Goal: Information Seeking & Learning: Compare options

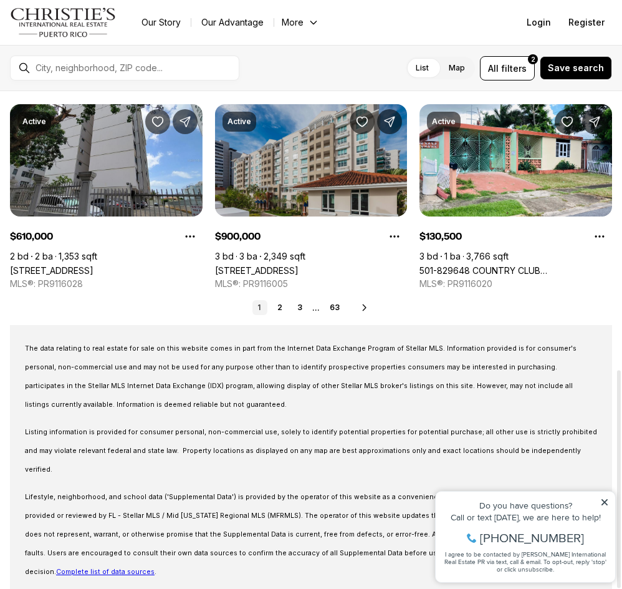
scroll to position [636, 0]
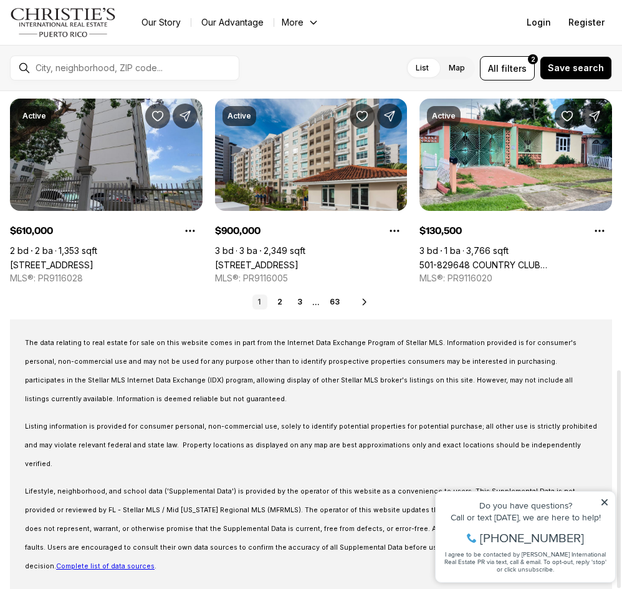
click at [360, 300] on icon at bounding box center [365, 302] width 10 height 10
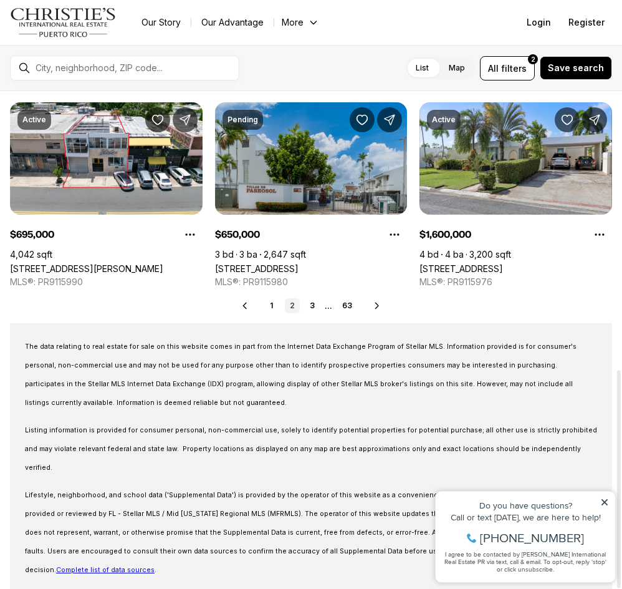
scroll to position [636, 0]
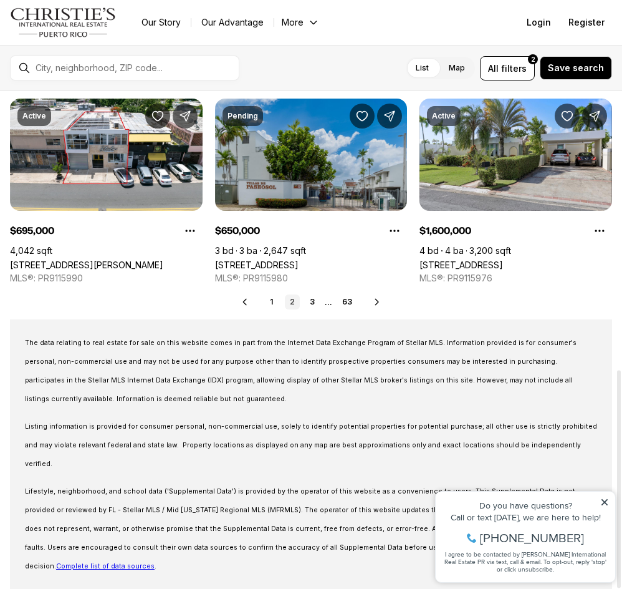
click at [373, 305] on icon at bounding box center [377, 302] width 10 height 10
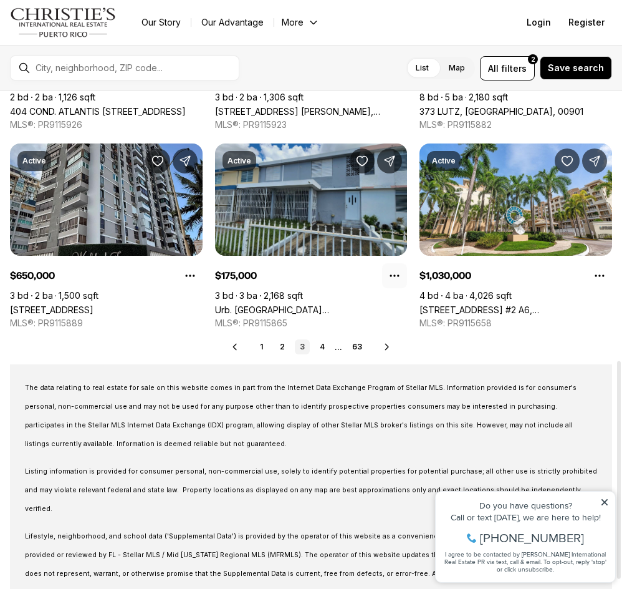
scroll to position [561, 0]
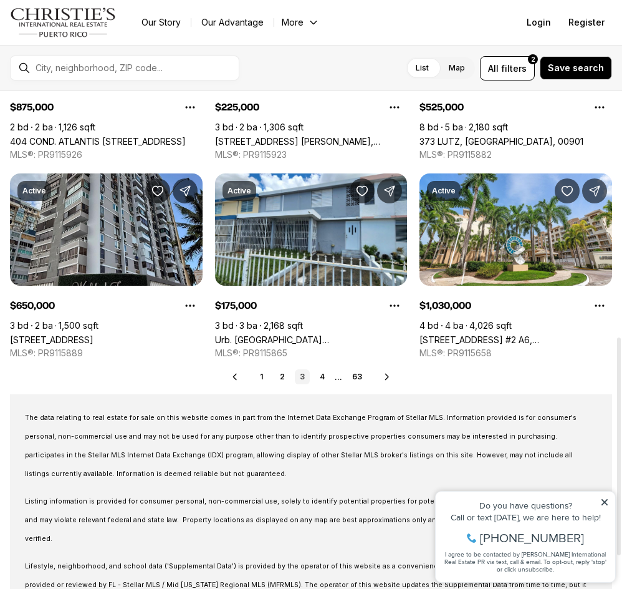
click at [384, 372] on icon at bounding box center [387, 377] width 10 height 10
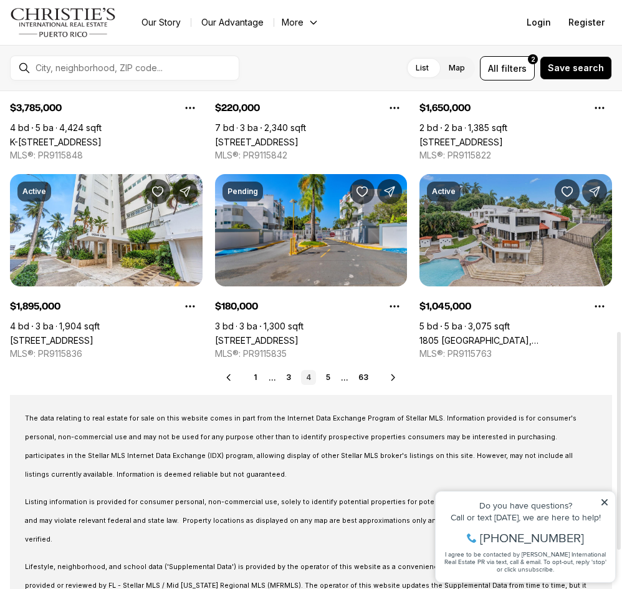
scroll to position [561, 0]
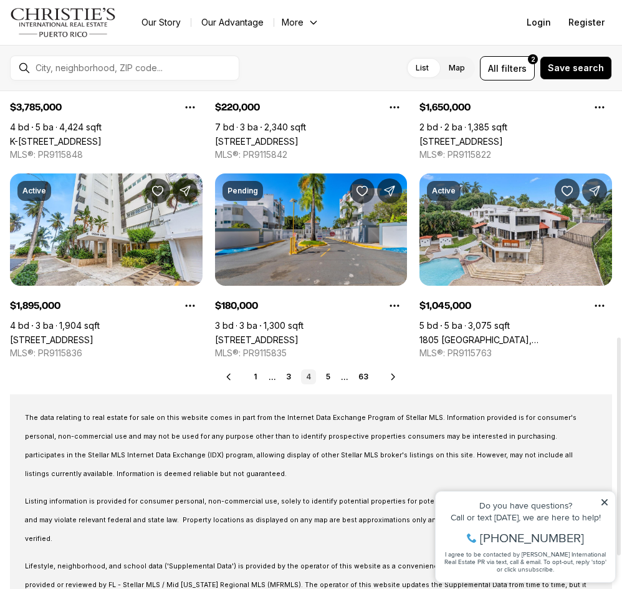
click at [393, 375] on icon at bounding box center [393, 377] width 3 height 6
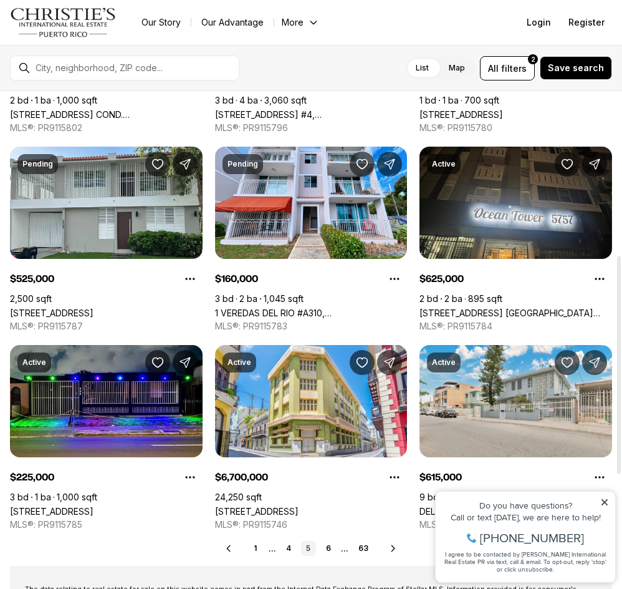
scroll to position [437, 0]
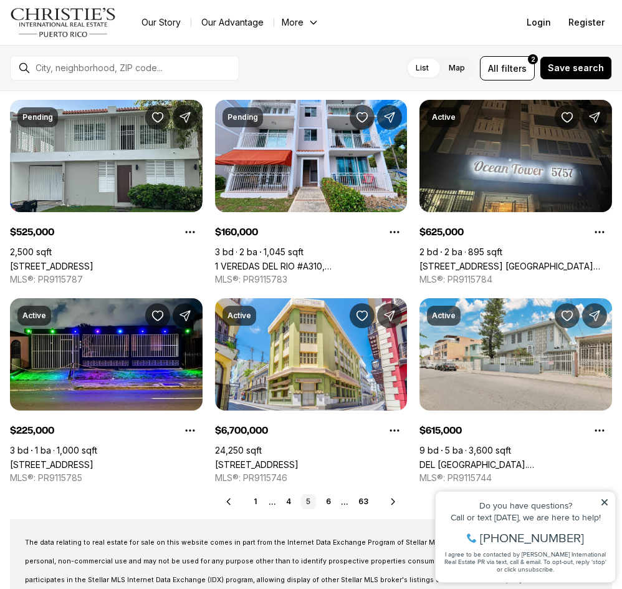
click at [608, 504] on icon at bounding box center [605, 502] width 9 height 9
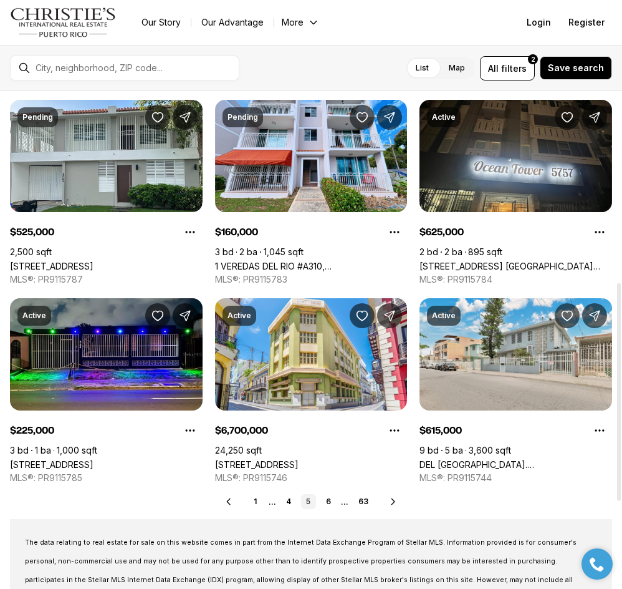
click at [393, 505] on icon at bounding box center [394, 501] width 10 height 10
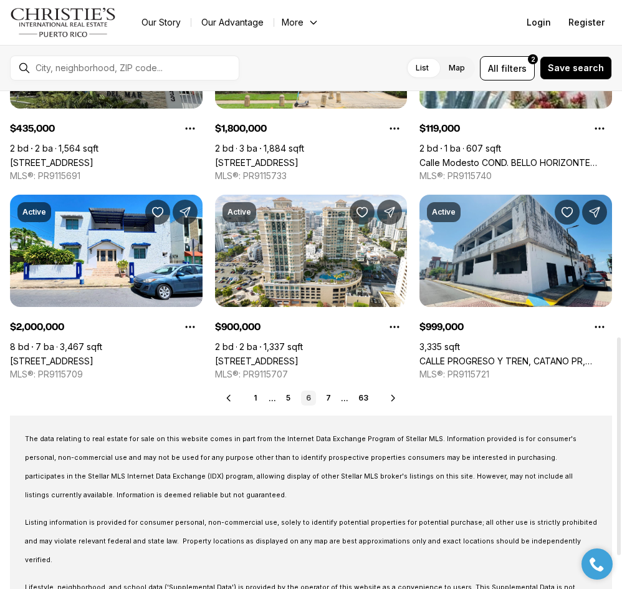
scroll to position [561, 0]
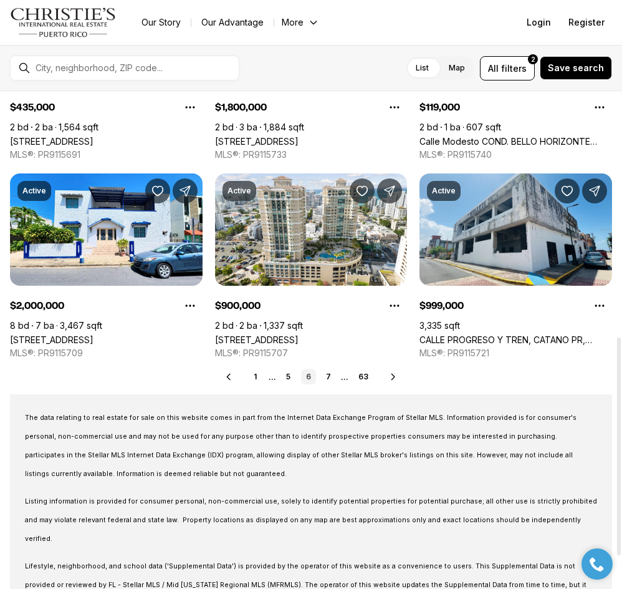
click at [387, 376] on div "Prev 1 ... 5 6 7 ... 63 Next" at bounding box center [311, 376] width 603 height 15
click at [389, 375] on icon at bounding box center [394, 377] width 10 height 10
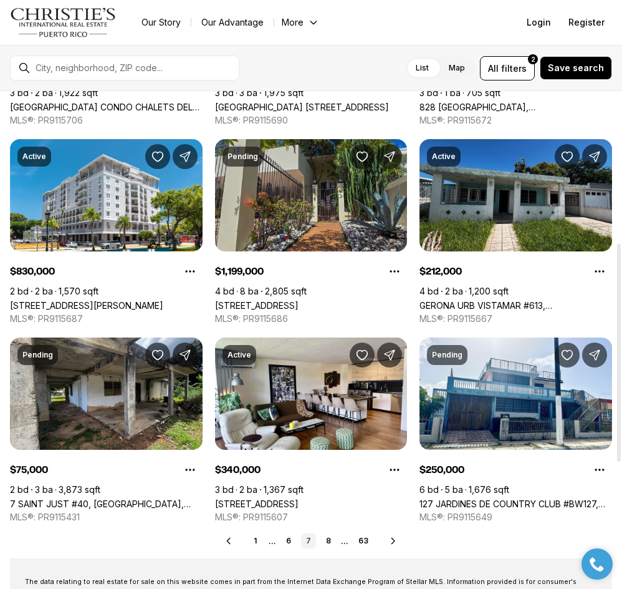
scroll to position [437, 0]
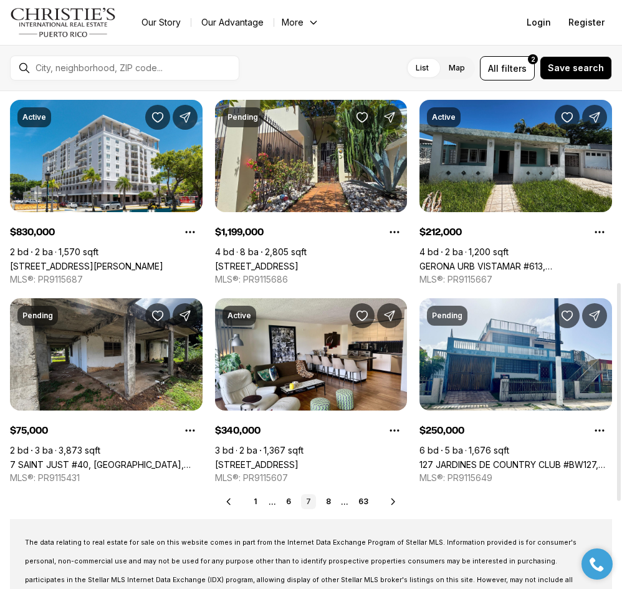
click at [390, 501] on icon at bounding box center [394, 501] width 10 height 10
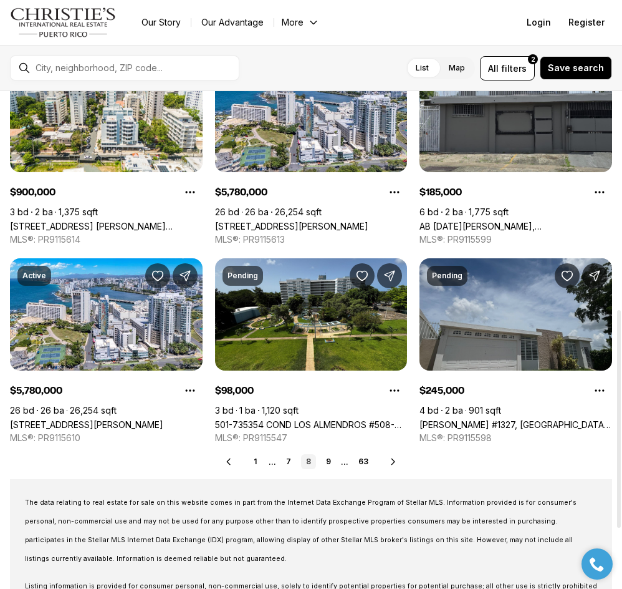
scroll to position [499, 0]
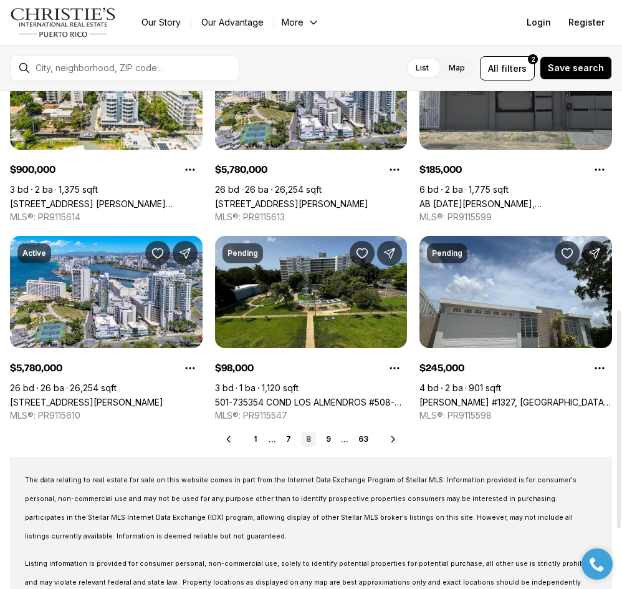
click at [394, 438] on icon at bounding box center [393, 439] width 3 height 6
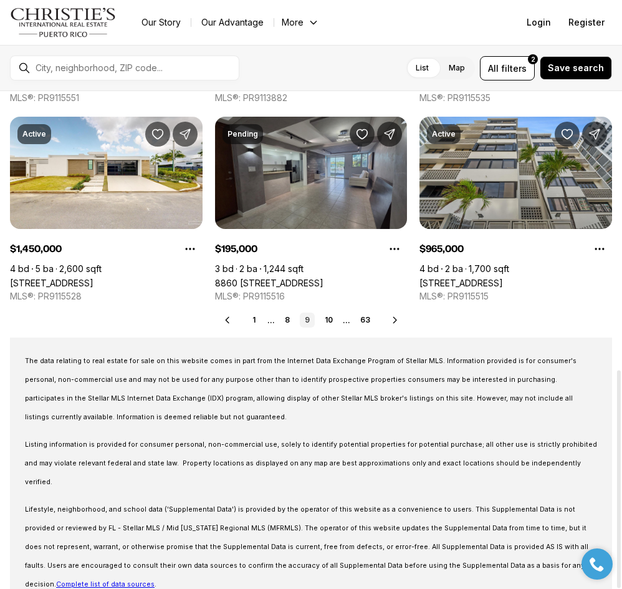
scroll to position [636, 0]
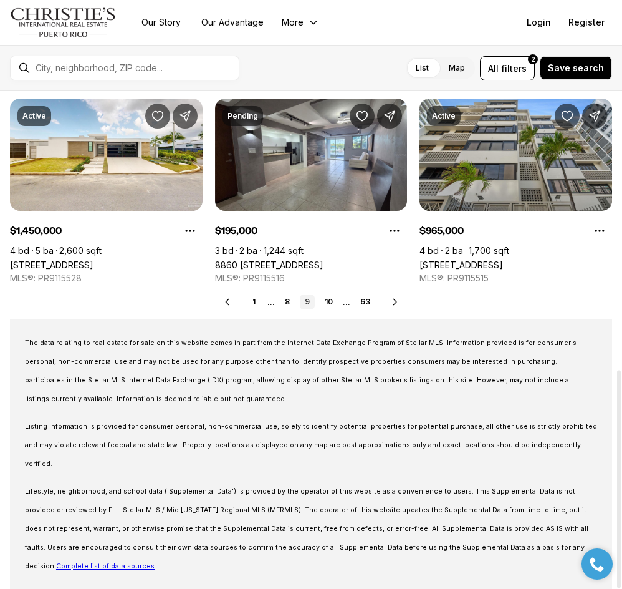
click at [396, 304] on icon at bounding box center [395, 302] width 10 height 10
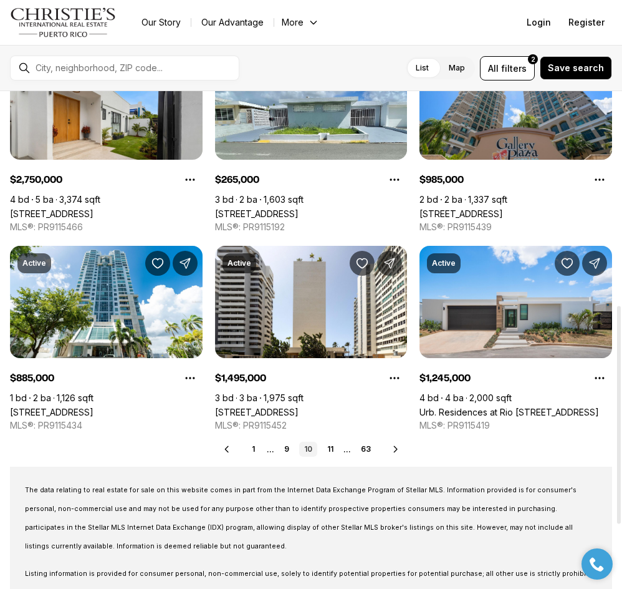
scroll to position [499, 0]
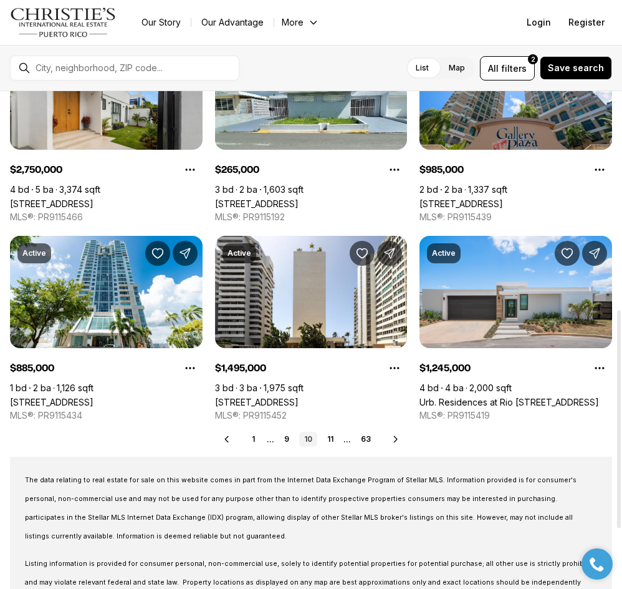
click at [393, 435] on icon at bounding box center [396, 439] width 10 height 10
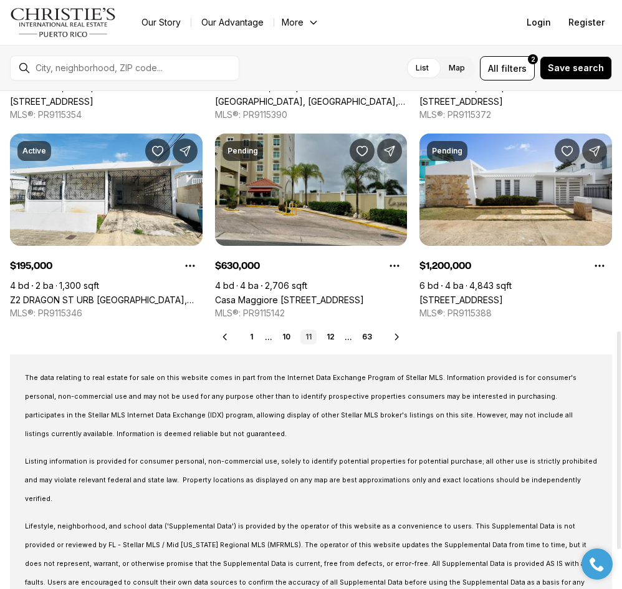
scroll to position [624, 0]
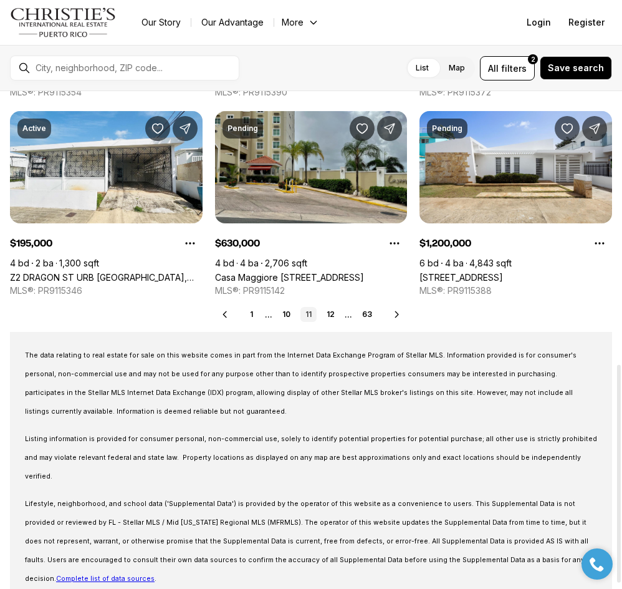
click at [393, 316] on icon at bounding box center [397, 314] width 10 height 10
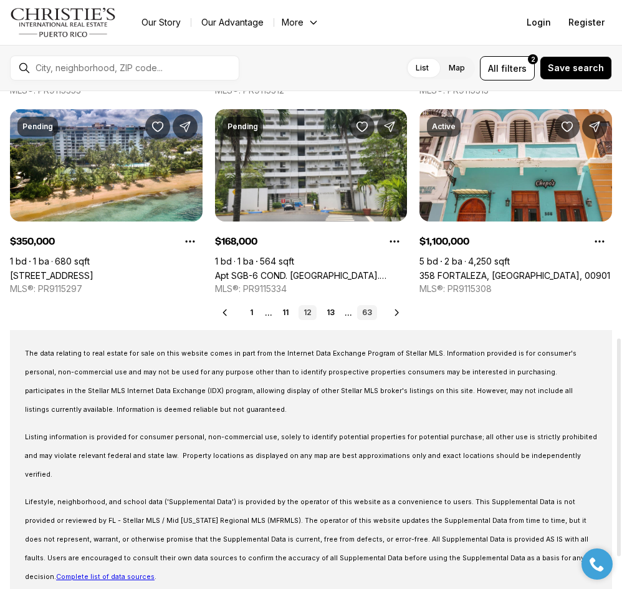
scroll to position [636, 0]
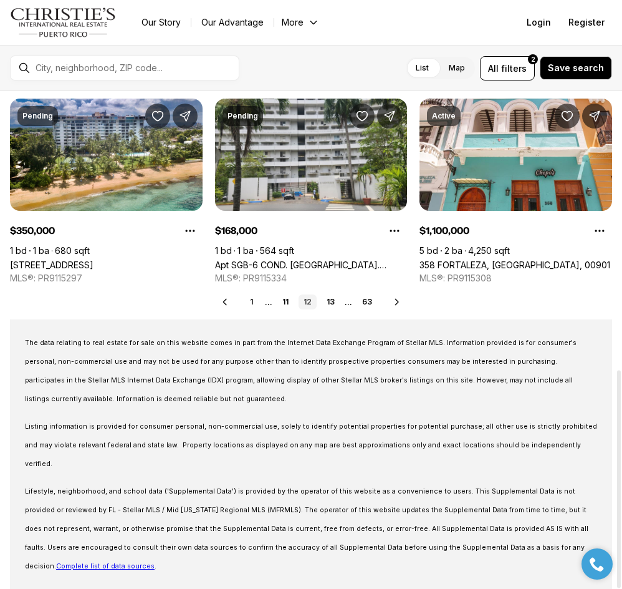
click at [401, 302] on icon at bounding box center [397, 302] width 10 height 10
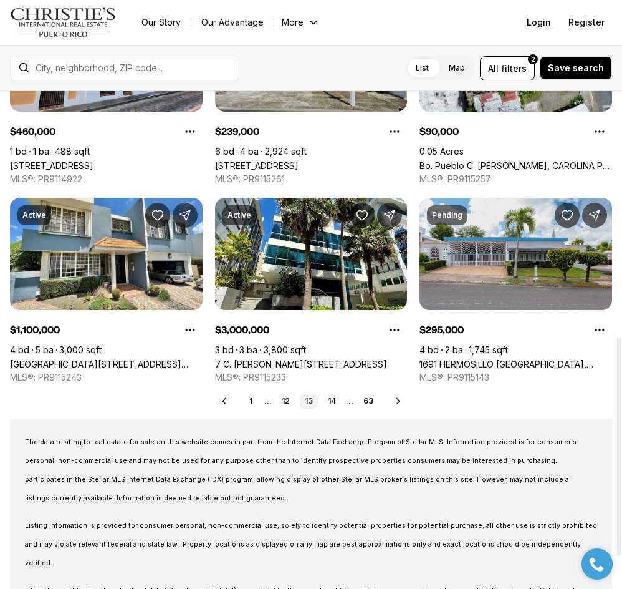
scroll to position [561, 0]
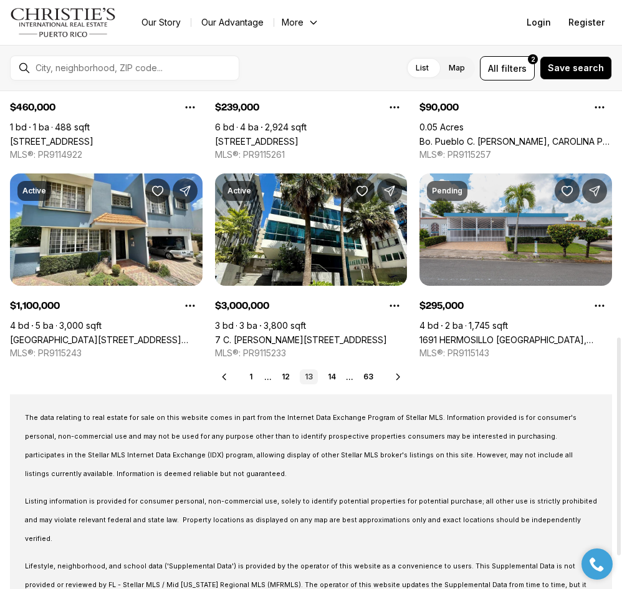
click at [394, 380] on icon at bounding box center [399, 377] width 10 height 10
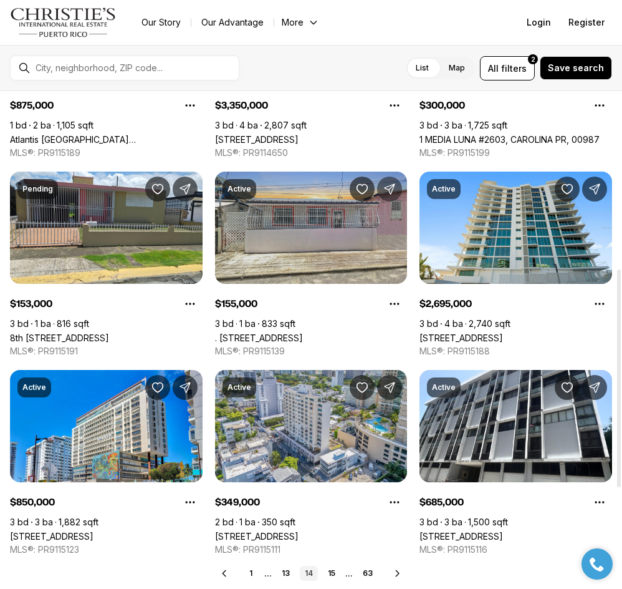
scroll to position [437, 0]
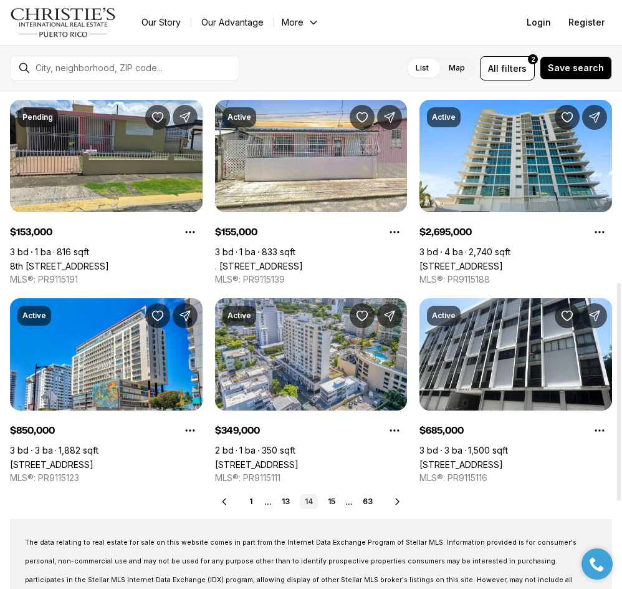
click at [397, 503] on icon at bounding box center [397, 501] width 3 height 6
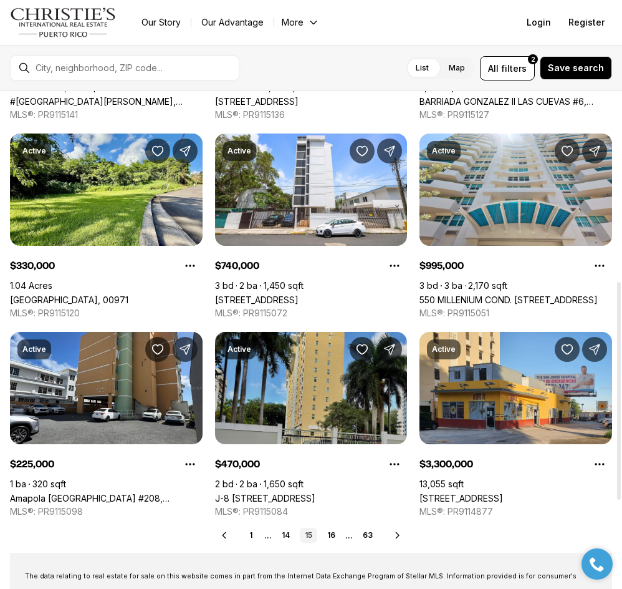
scroll to position [437, 0]
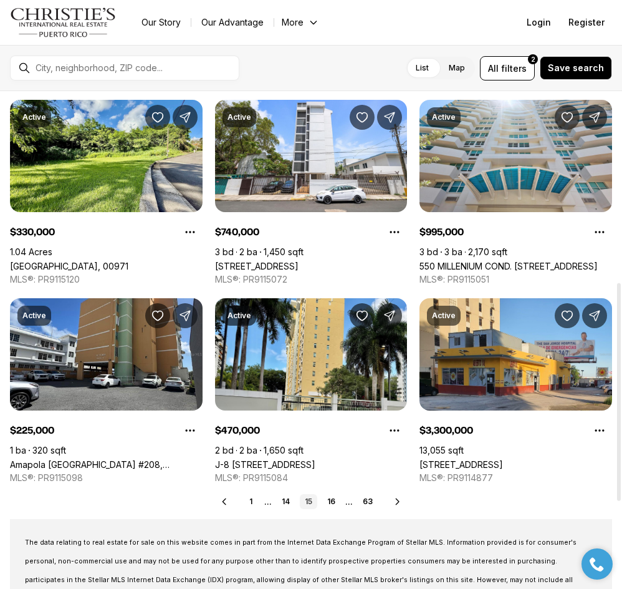
click at [397, 503] on icon at bounding box center [397, 501] width 3 height 6
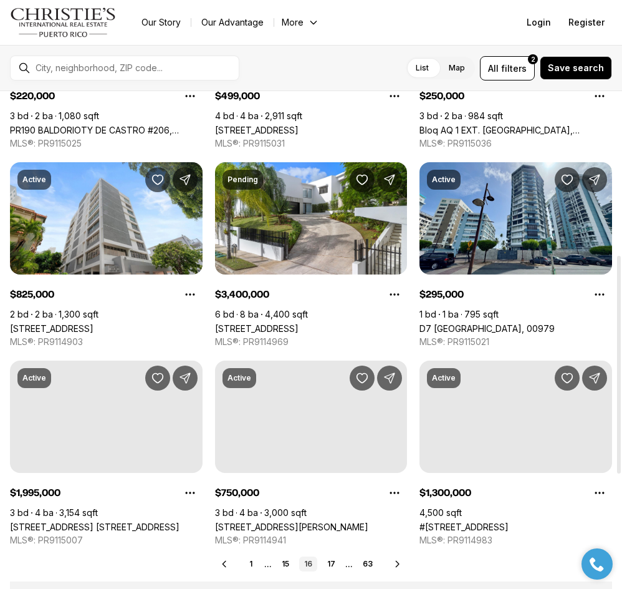
scroll to position [437, 0]
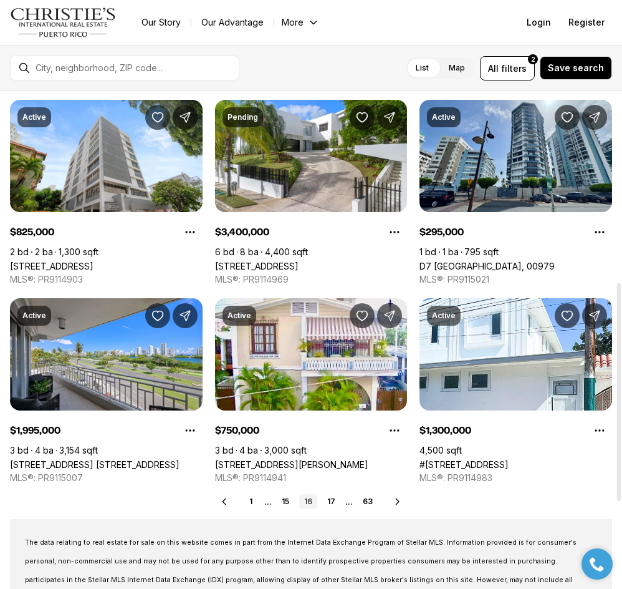
click at [392, 495] on div "Prev 1 ... 15 16 17 ... 63 Next" at bounding box center [311, 501] width 603 height 15
click at [393, 498] on icon at bounding box center [398, 501] width 10 height 10
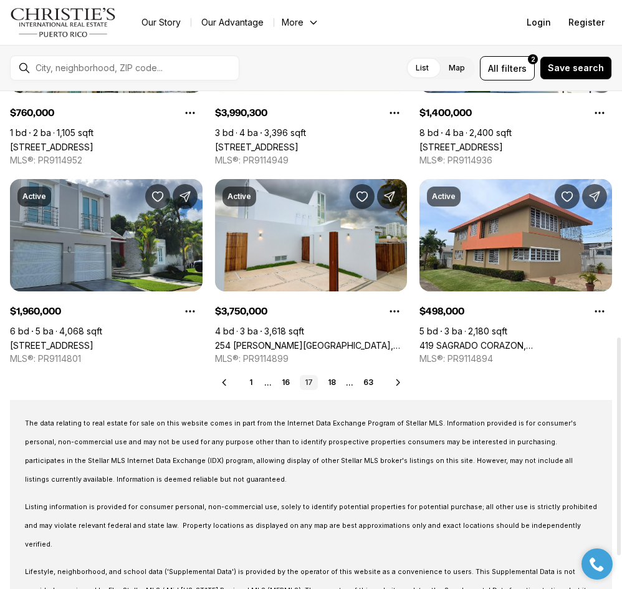
scroll to position [561, 0]
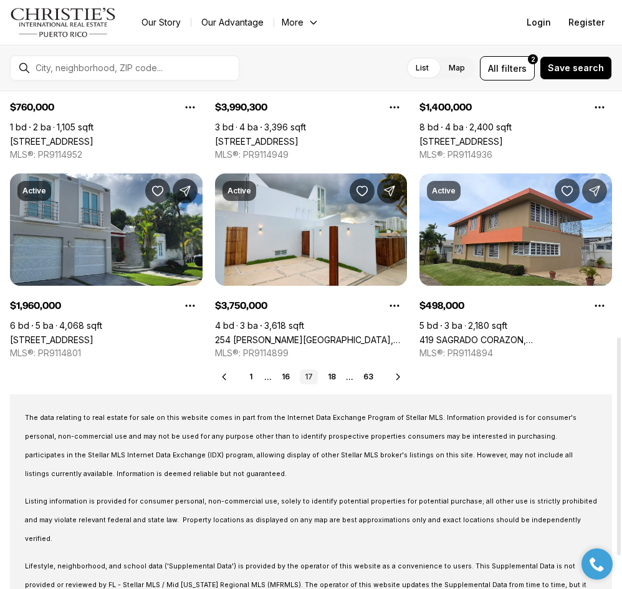
click at [394, 379] on icon at bounding box center [399, 377] width 10 height 10
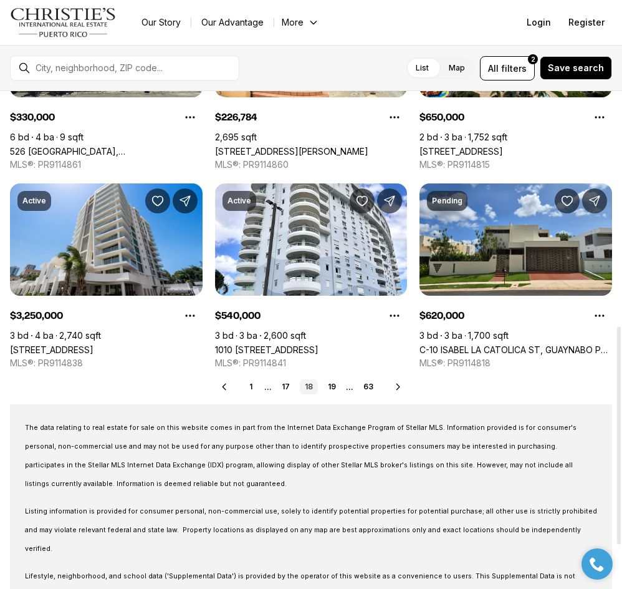
scroll to position [561, 0]
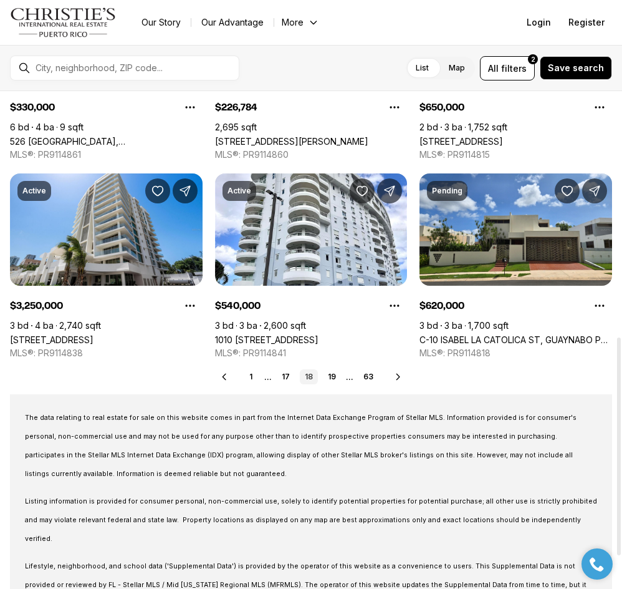
click at [395, 378] on icon at bounding box center [399, 377] width 10 height 10
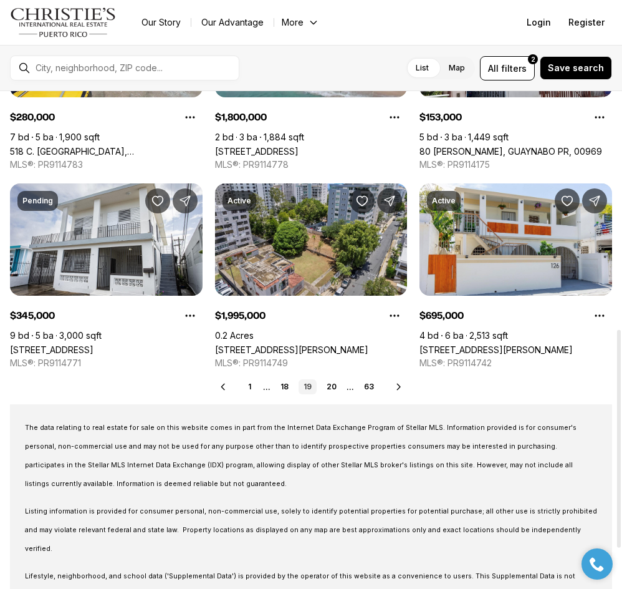
scroll to position [561, 0]
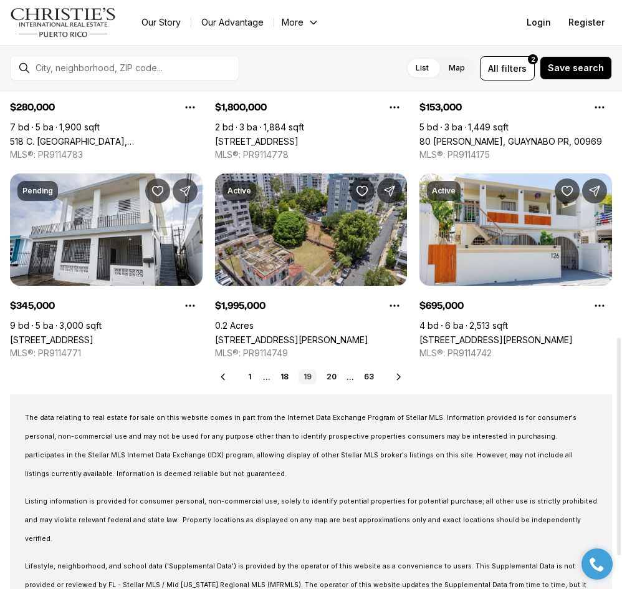
click at [397, 376] on icon at bounding box center [399, 377] width 10 height 10
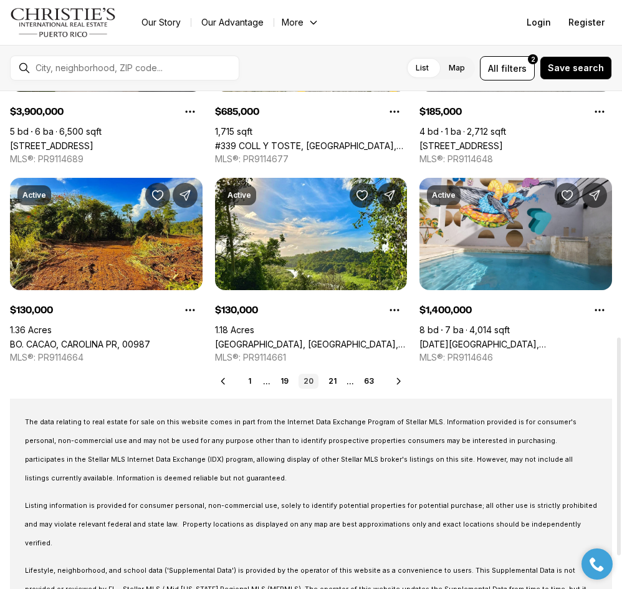
scroll to position [561, 0]
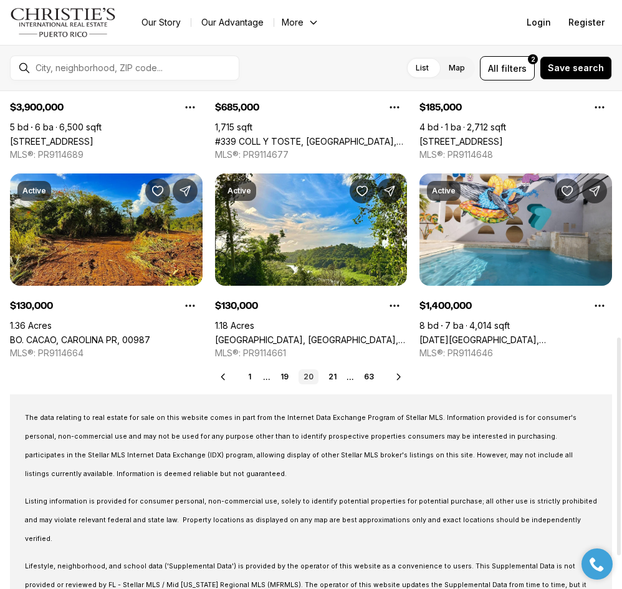
click at [398, 376] on icon at bounding box center [399, 377] width 10 height 10
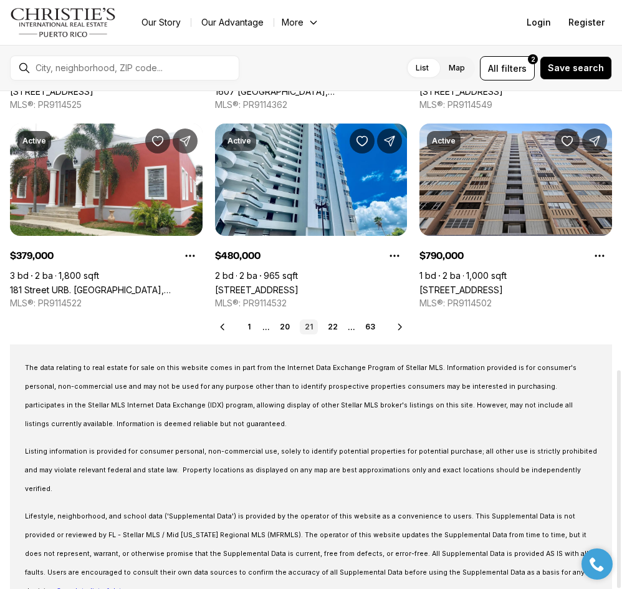
scroll to position [636, 0]
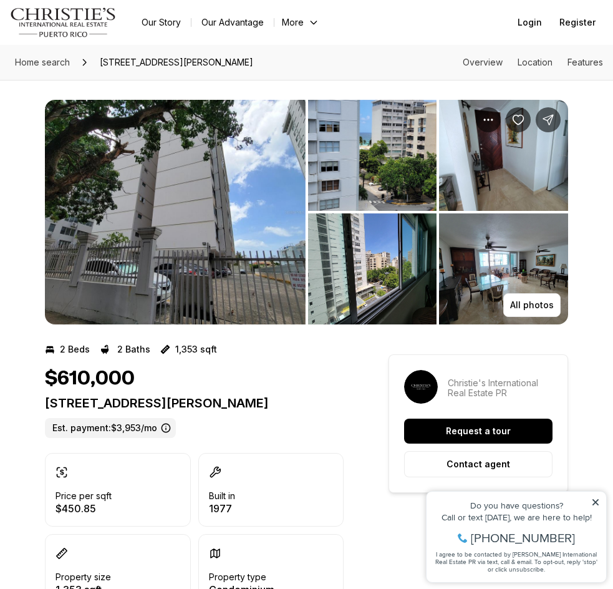
click at [491, 162] on img "View image gallery" at bounding box center [503, 155] width 129 height 111
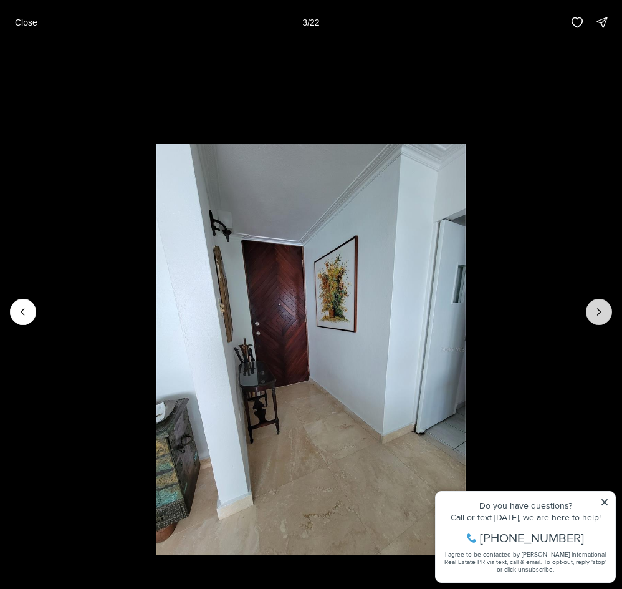
click at [603, 314] on icon "Next slide" at bounding box center [599, 312] width 12 height 12
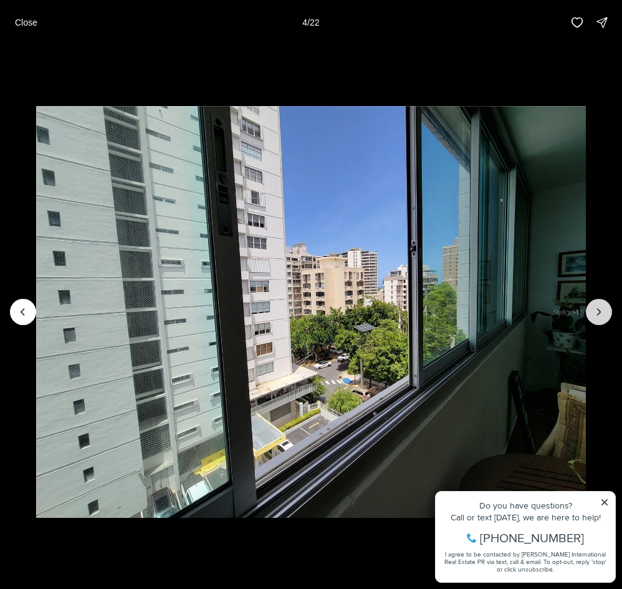
click at [603, 314] on icon "Next slide" at bounding box center [599, 312] width 12 height 12
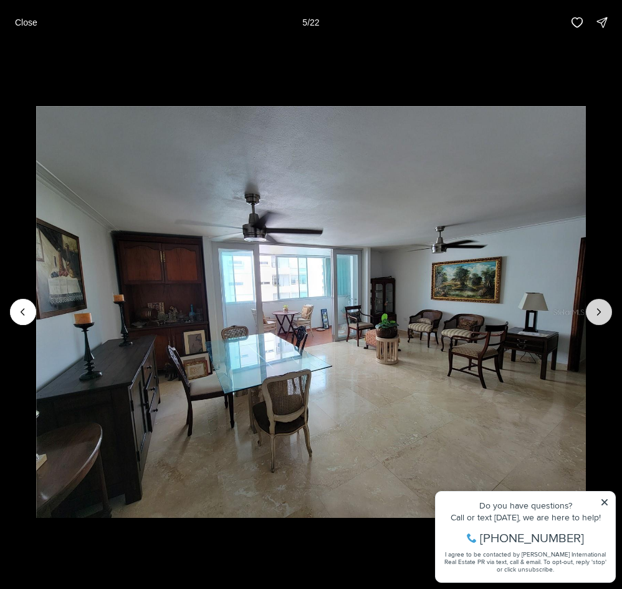
click at [603, 314] on icon "Next slide" at bounding box center [599, 312] width 12 height 12
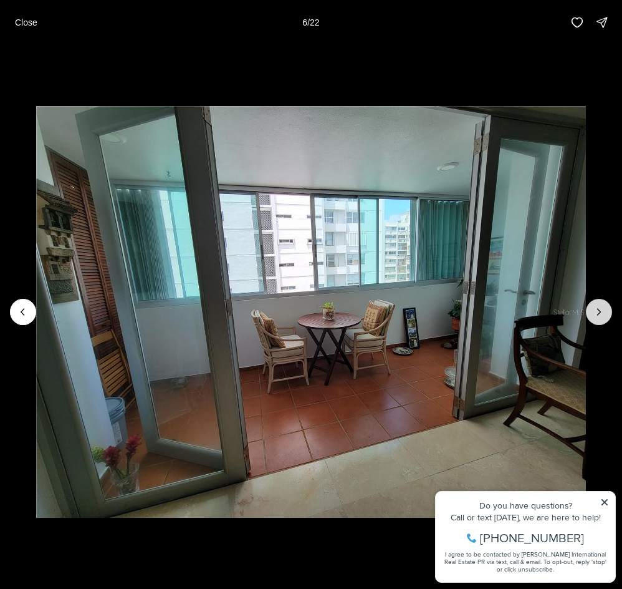
click at [603, 314] on icon "Next slide" at bounding box center [599, 312] width 12 height 12
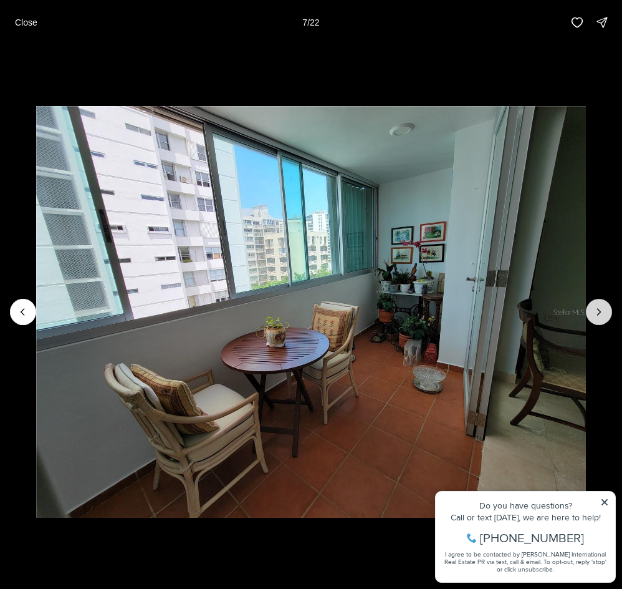
click at [603, 314] on icon "Next slide" at bounding box center [599, 312] width 12 height 12
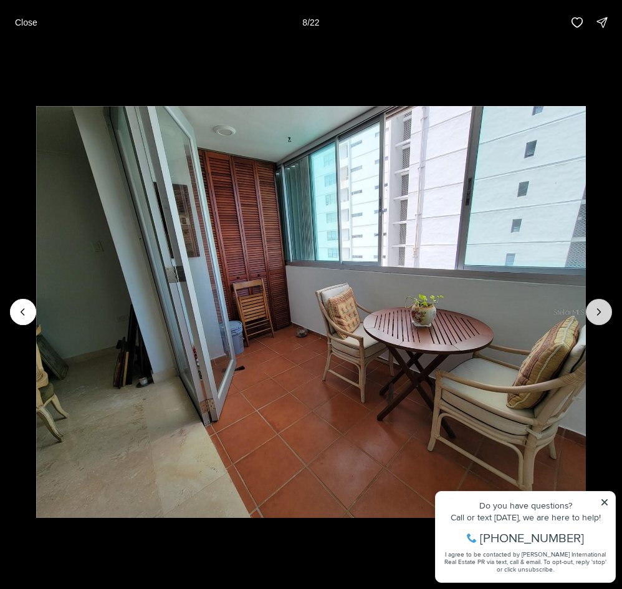
click at [606, 310] on button "Next slide" at bounding box center [599, 312] width 26 height 26
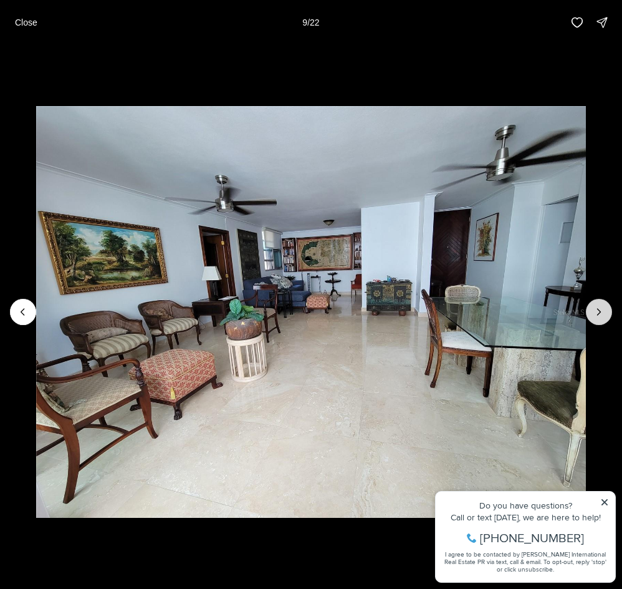
click at [607, 310] on button "Next slide" at bounding box center [599, 312] width 26 height 26
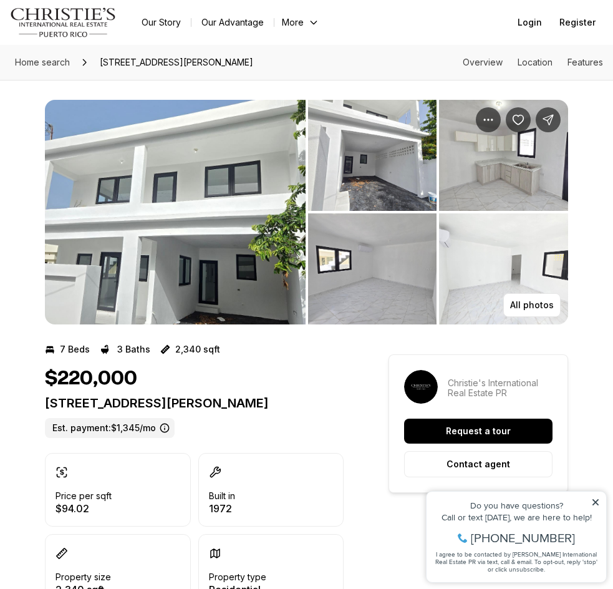
click at [260, 147] on img "View image gallery" at bounding box center [175, 212] width 261 height 225
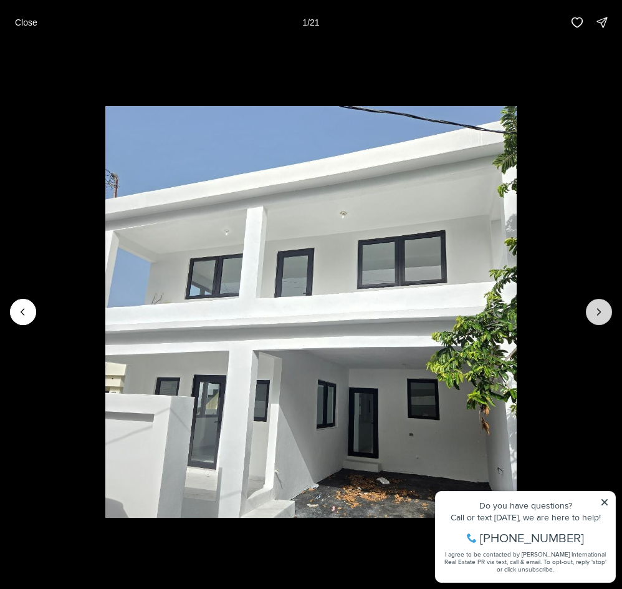
click at [608, 316] on button "Next slide" at bounding box center [599, 312] width 26 height 26
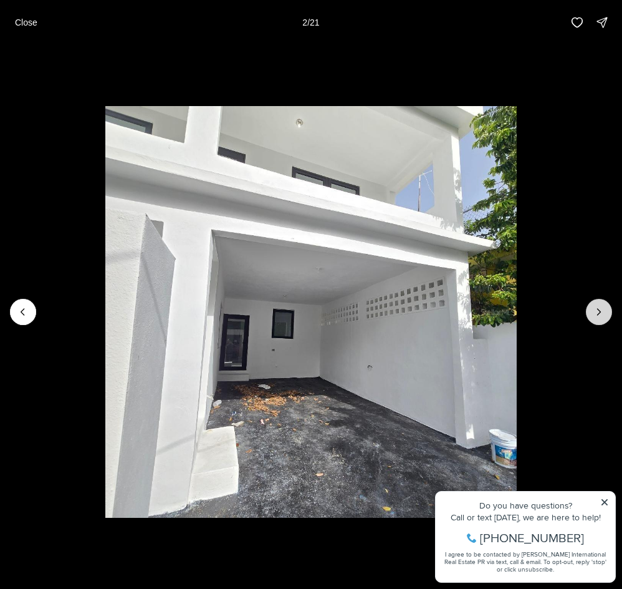
click at [604, 312] on icon "Next slide" at bounding box center [599, 312] width 12 height 12
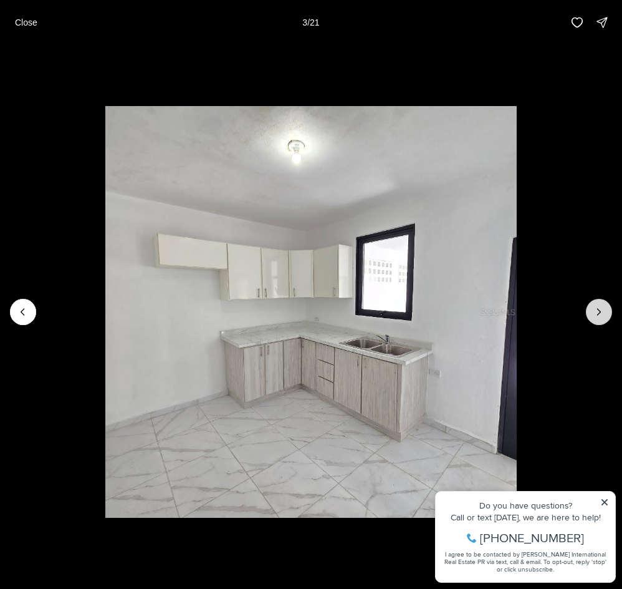
click at [604, 312] on icon "Next slide" at bounding box center [599, 312] width 12 height 12
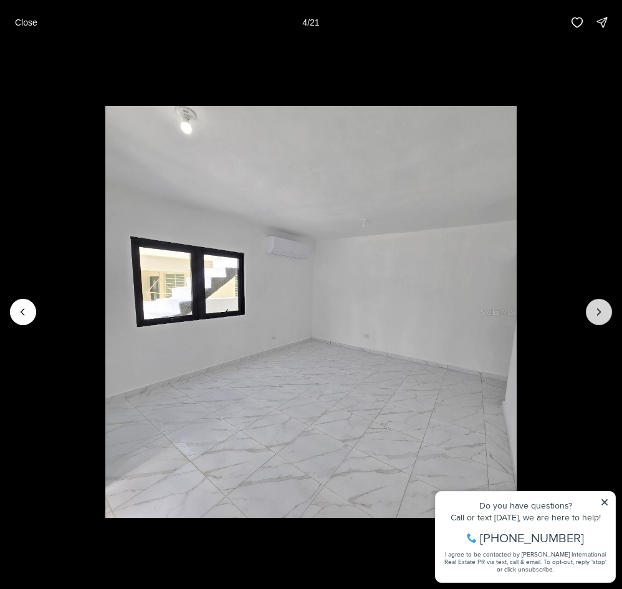
click at [604, 312] on icon "Next slide" at bounding box center [599, 312] width 12 height 12
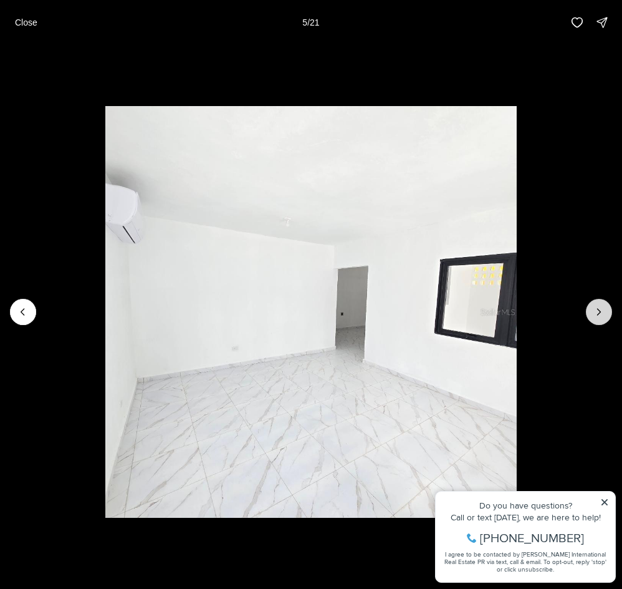
click at [604, 312] on icon "Next slide" at bounding box center [599, 312] width 12 height 12
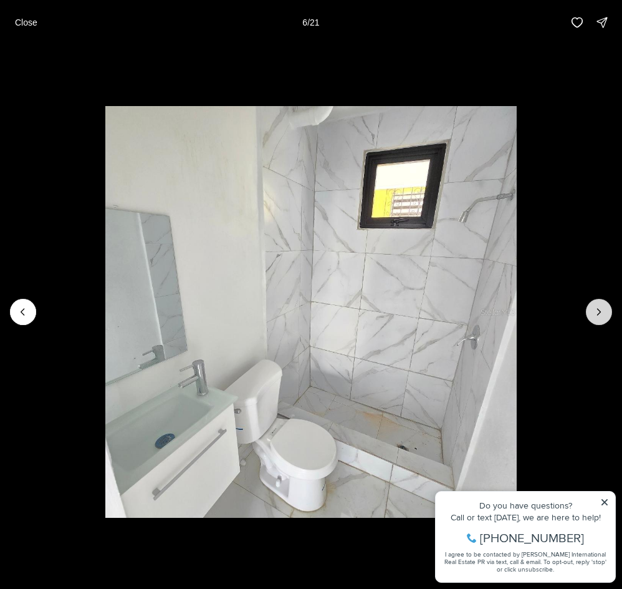
click at [602, 311] on icon "Next slide" at bounding box center [599, 312] width 12 height 12
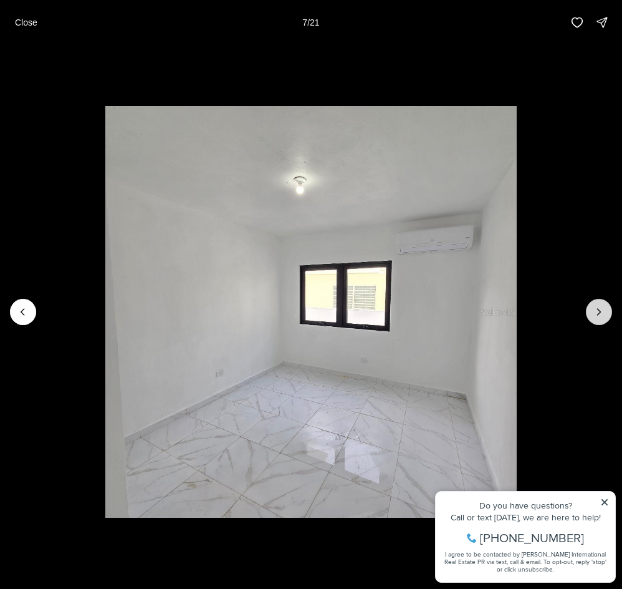
click at [601, 311] on icon "Next slide" at bounding box center [599, 312] width 12 height 12
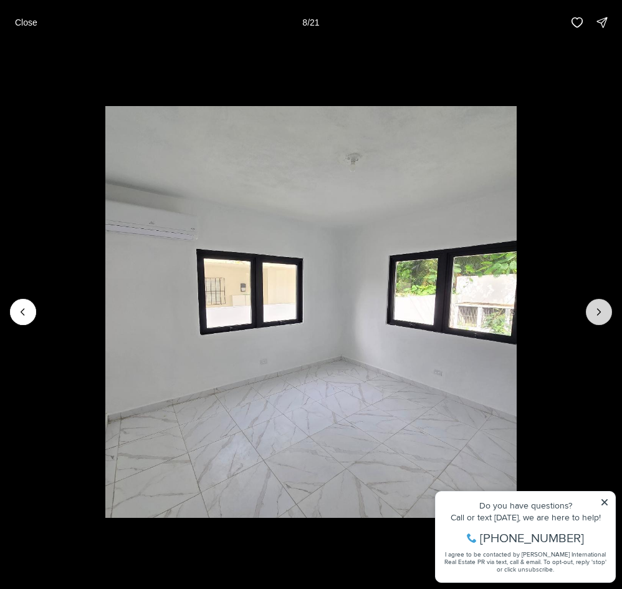
click at [600, 311] on icon "Next slide" at bounding box center [599, 312] width 12 height 12
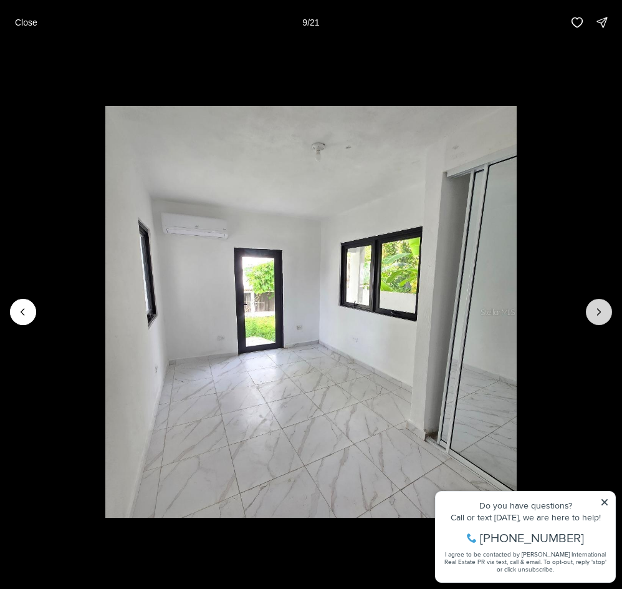
click at [598, 311] on icon "Next slide" at bounding box center [599, 312] width 12 height 12
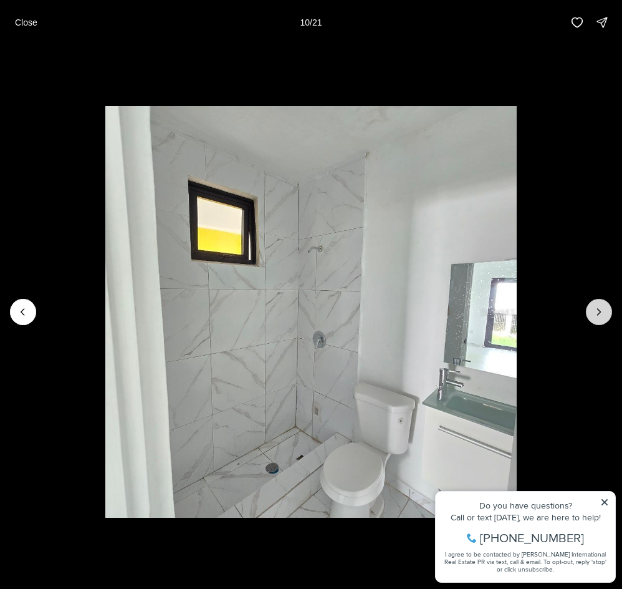
click at [598, 311] on icon "Next slide" at bounding box center [599, 312] width 12 height 12
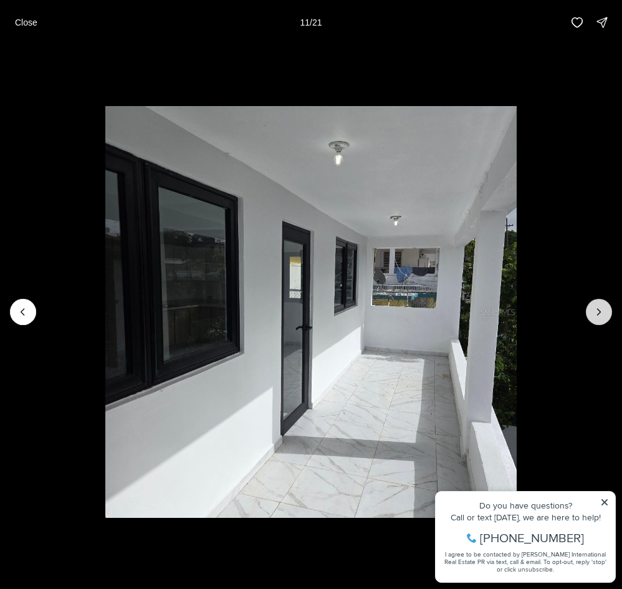
click at [599, 309] on icon "Next slide" at bounding box center [599, 312] width 12 height 12
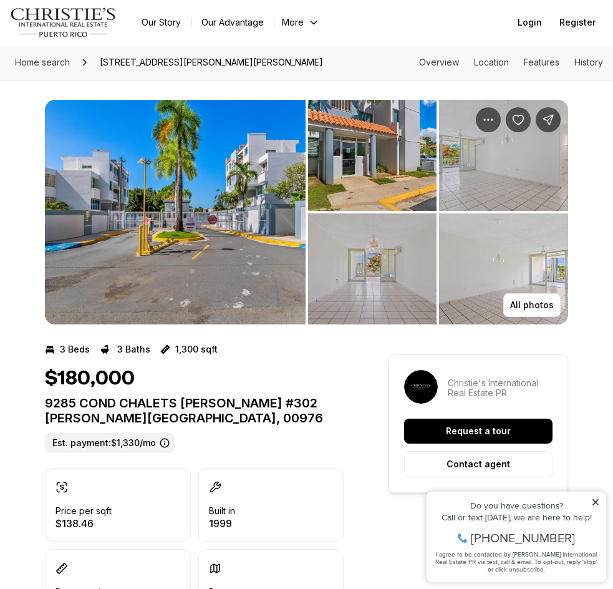
click at [238, 153] on img "View image gallery" at bounding box center [175, 212] width 261 height 225
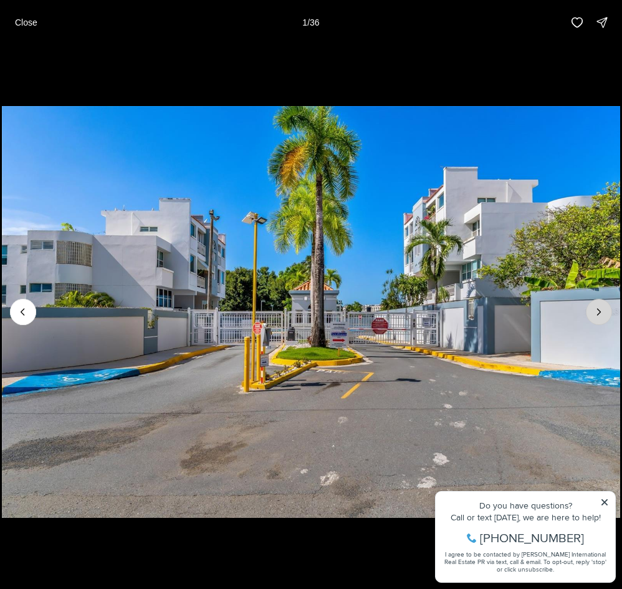
click at [597, 308] on icon "Next slide" at bounding box center [599, 312] width 12 height 12
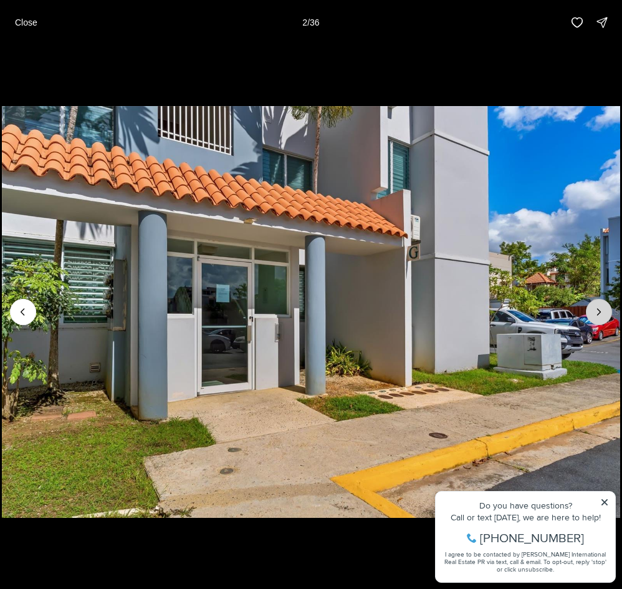
click at [592, 309] on button "Next slide" at bounding box center [599, 312] width 26 height 26
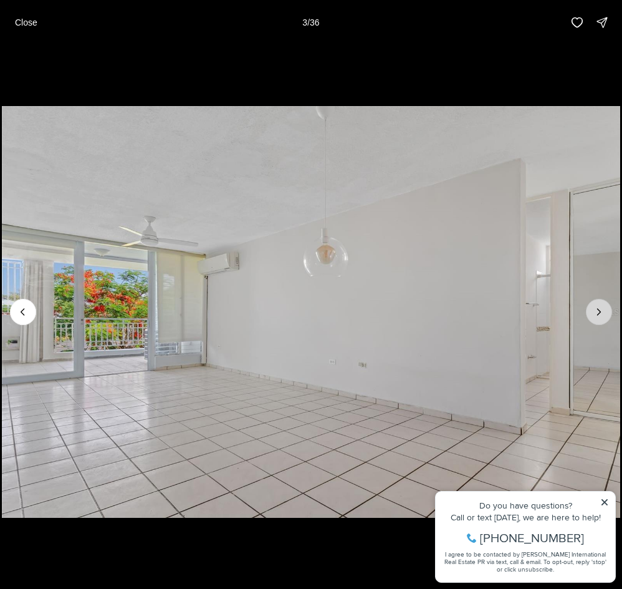
click at [592, 309] on button "Next slide" at bounding box center [599, 312] width 26 height 26
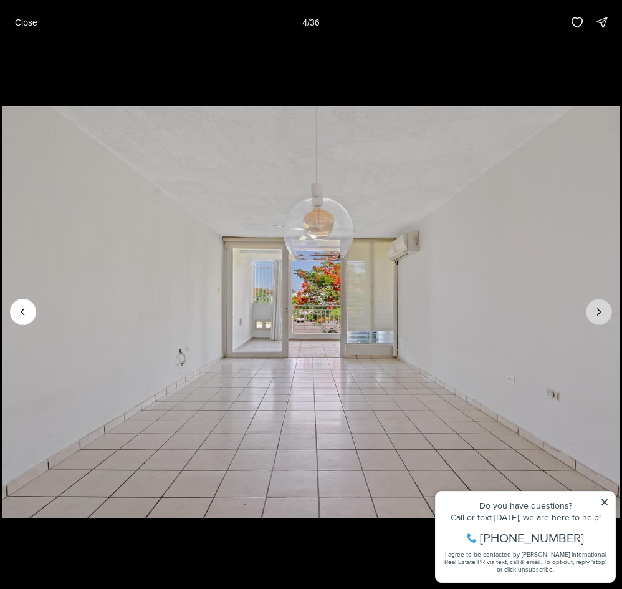
click at [592, 309] on button "Next slide" at bounding box center [599, 312] width 26 height 26
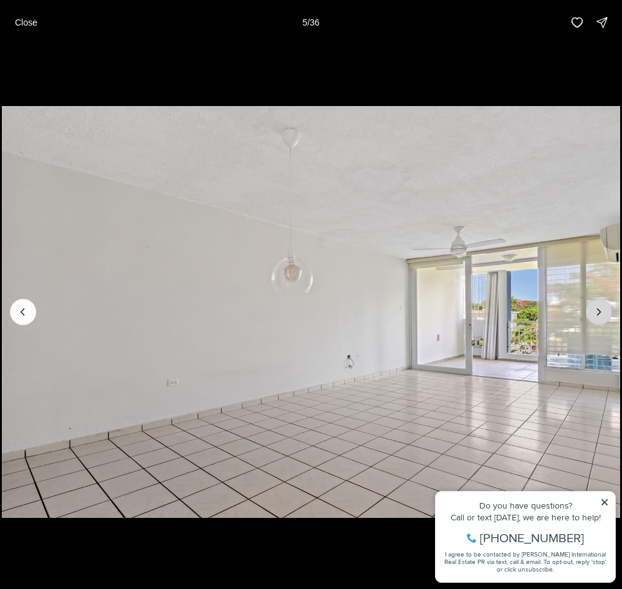
click at [592, 309] on button "Next slide" at bounding box center [599, 312] width 26 height 26
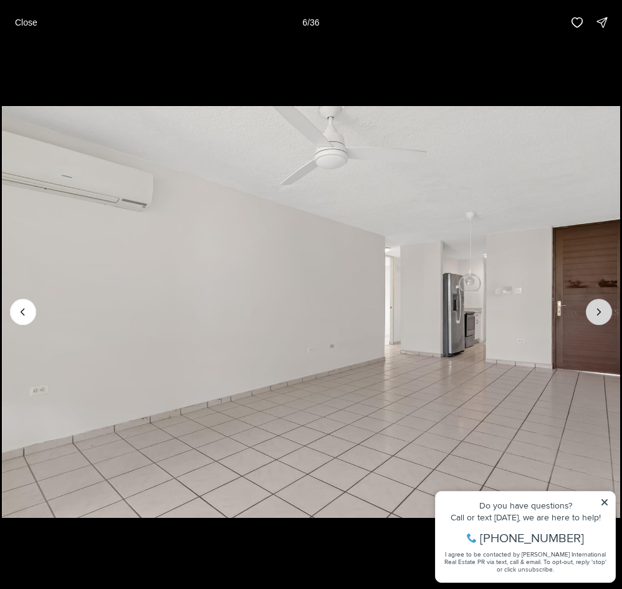
click at [592, 309] on button "Next slide" at bounding box center [599, 312] width 26 height 26
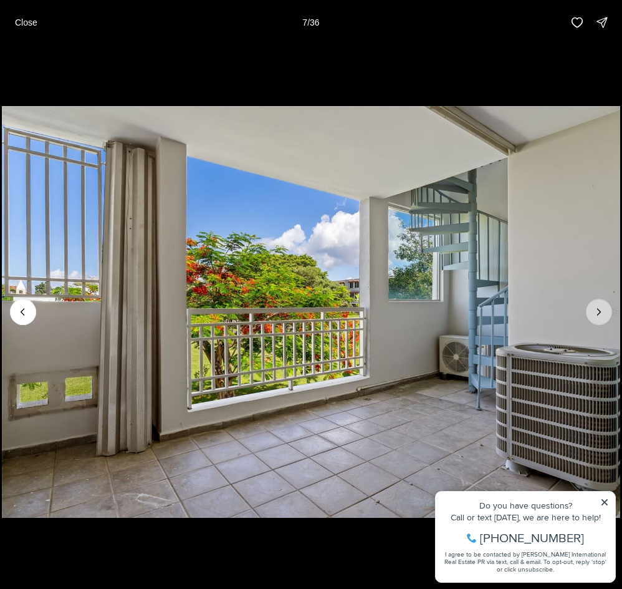
click at [590, 311] on button "Next slide" at bounding box center [599, 312] width 26 height 26
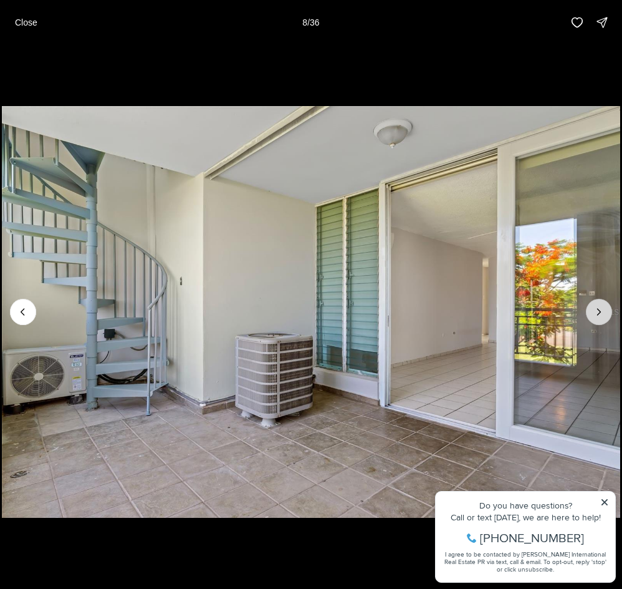
click at [590, 311] on button "Next slide" at bounding box center [599, 312] width 26 height 26
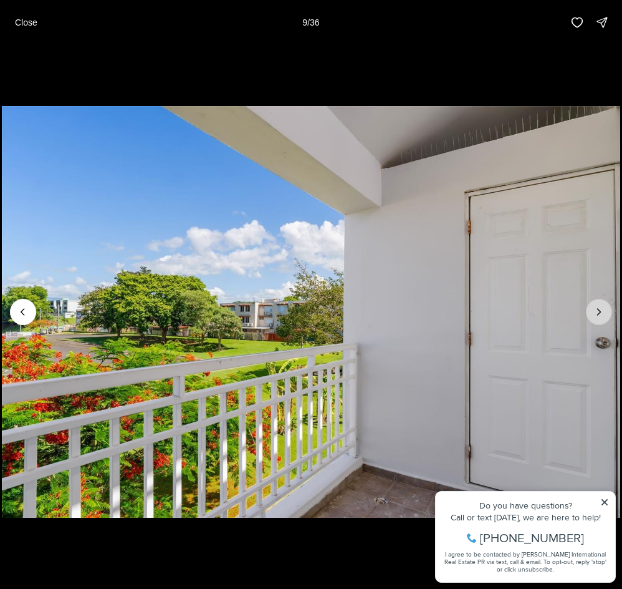
click at [593, 309] on icon "Next slide" at bounding box center [599, 312] width 12 height 12
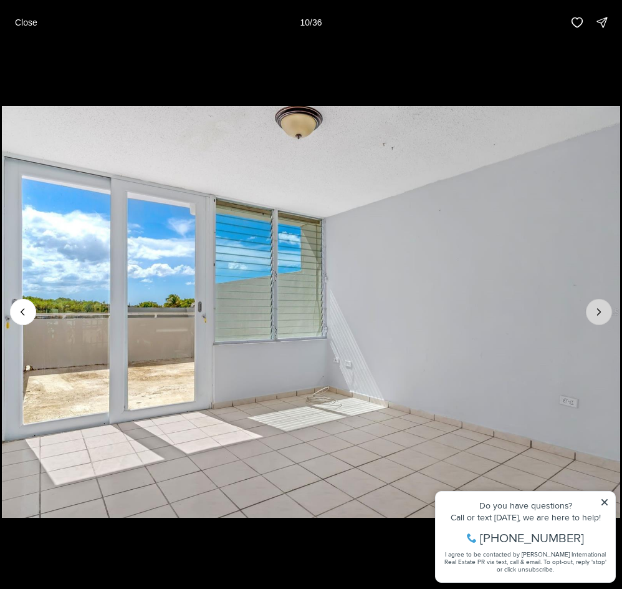
click at [593, 311] on button "Next slide" at bounding box center [599, 312] width 26 height 26
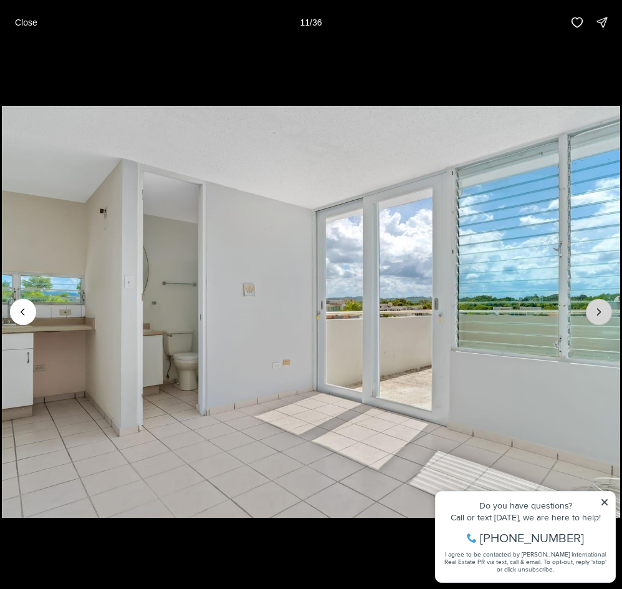
click at [593, 311] on button "Next slide" at bounding box center [599, 312] width 26 height 26
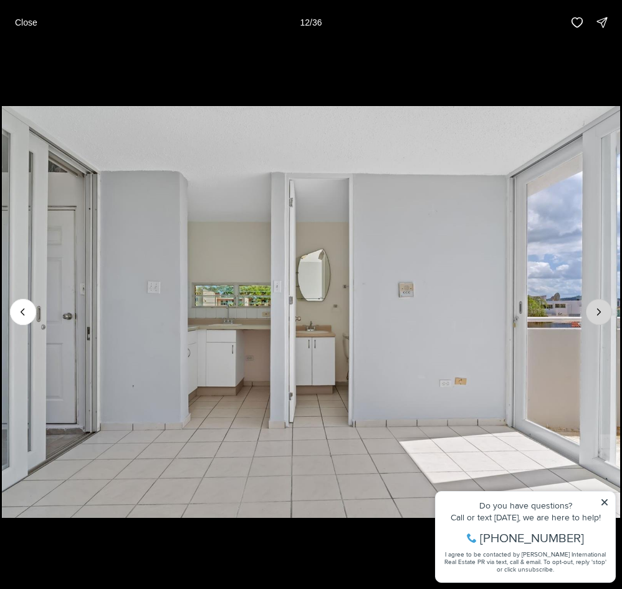
click at [593, 311] on button "Next slide" at bounding box center [599, 312] width 26 height 26
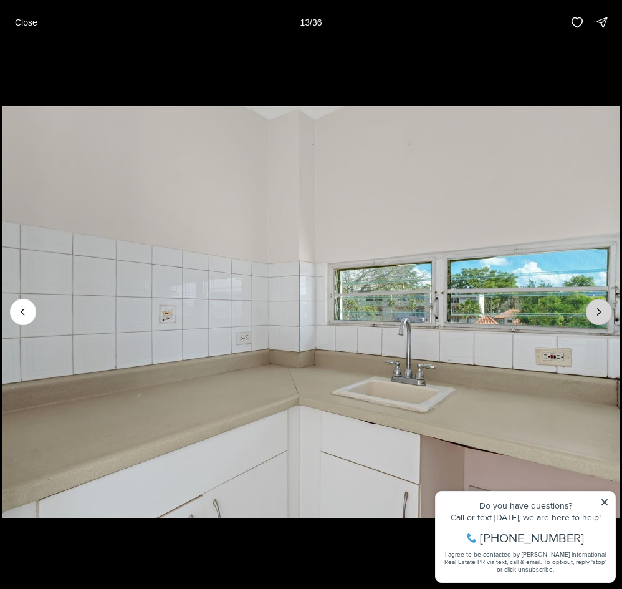
click at [593, 311] on button "Next slide" at bounding box center [599, 312] width 26 height 26
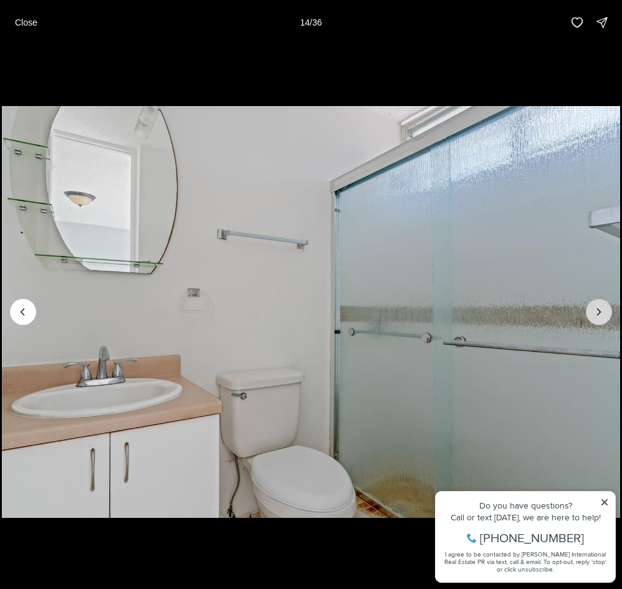
click at [593, 311] on button "Next slide" at bounding box center [599, 312] width 26 height 26
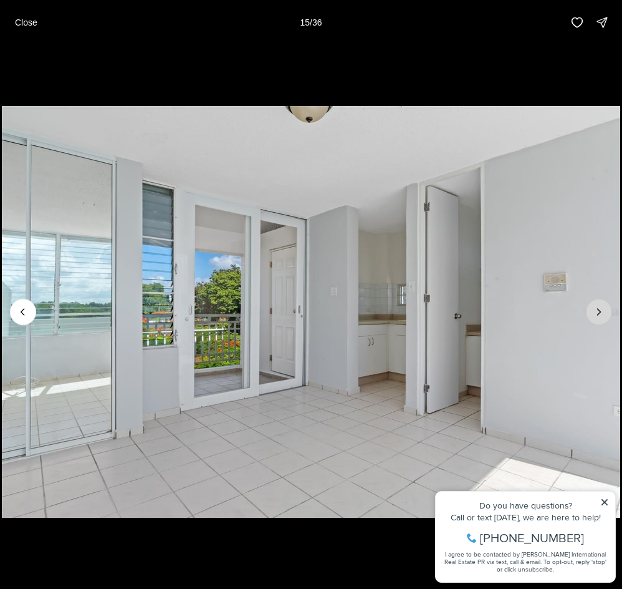
click at [589, 315] on button "Next slide" at bounding box center [599, 312] width 26 height 26
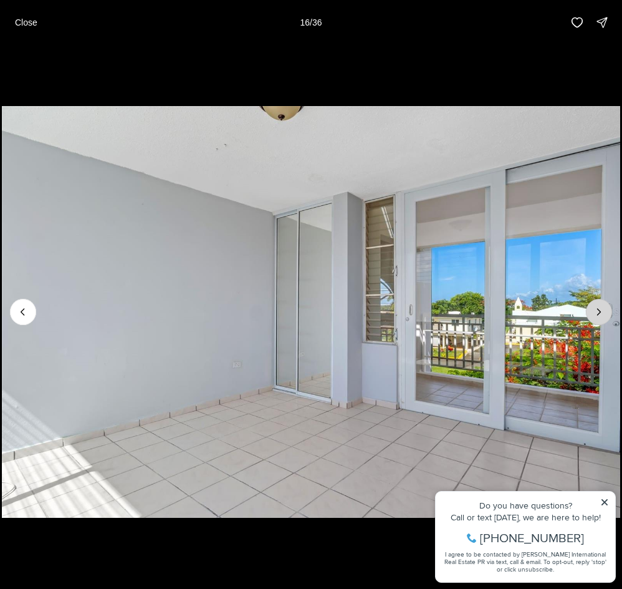
click at [587, 317] on button "Next slide" at bounding box center [599, 312] width 26 height 26
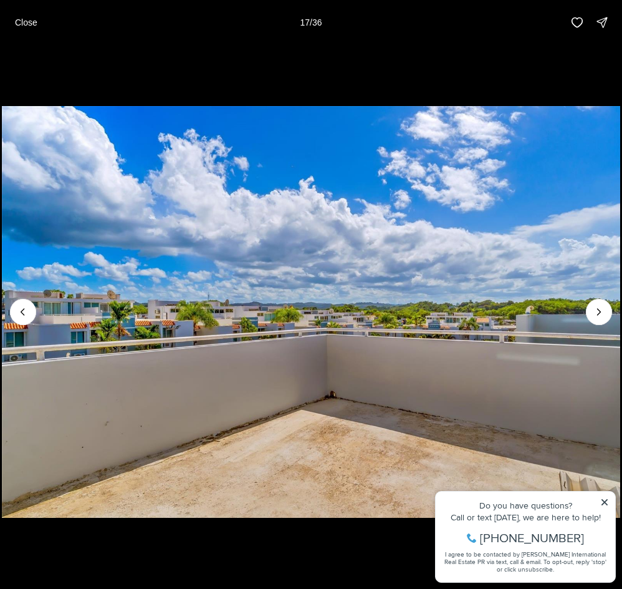
click at [586, 319] on img "17 of 36" at bounding box center [311, 312] width 619 height 412
click at [596, 313] on icon "Next slide" at bounding box center [599, 312] width 12 height 12
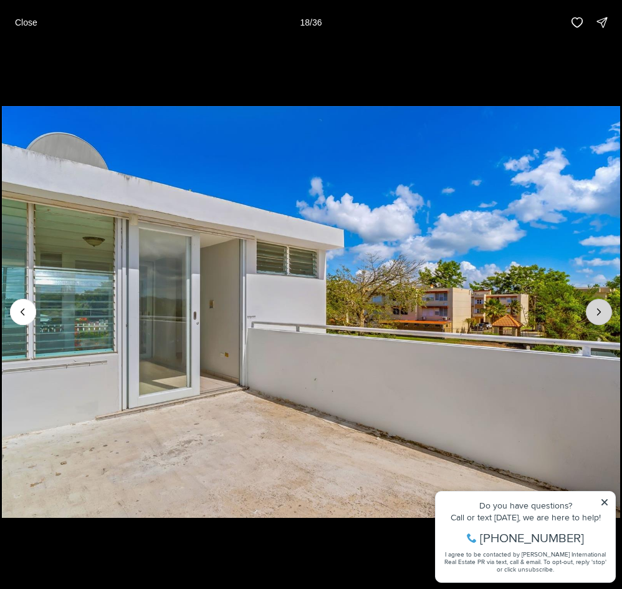
click at [593, 318] on button "Next slide" at bounding box center [599, 312] width 26 height 26
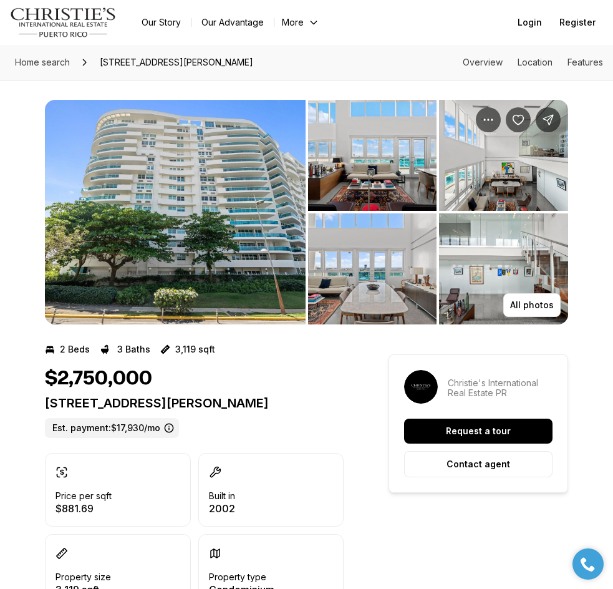
click at [380, 154] on img "View image gallery" at bounding box center [372, 155] width 129 height 111
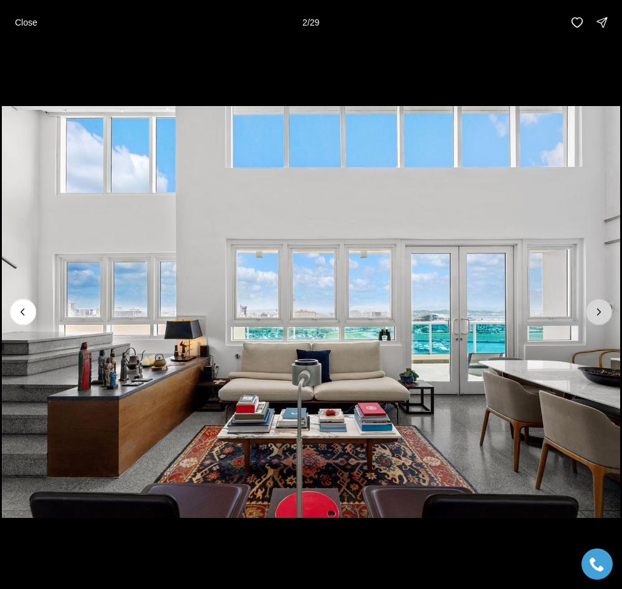
click at [611, 313] on button "Next slide" at bounding box center [599, 312] width 26 height 26
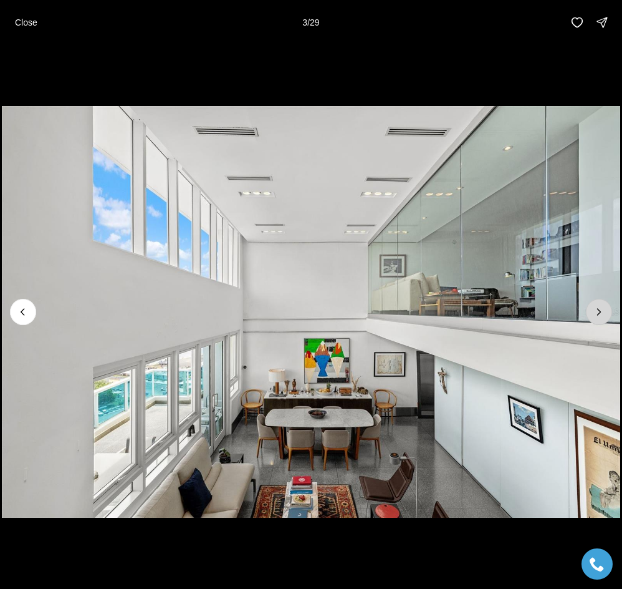
click at [606, 310] on button "Next slide" at bounding box center [599, 312] width 26 height 26
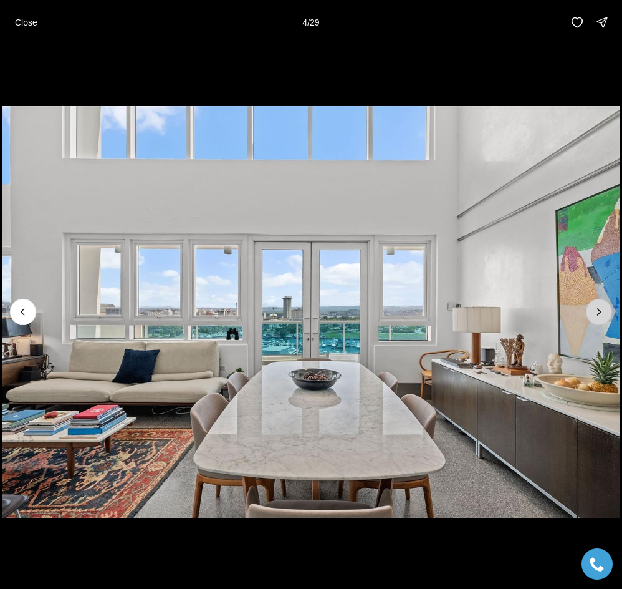
click at [606, 308] on button "Next slide" at bounding box center [599, 312] width 26 height 26
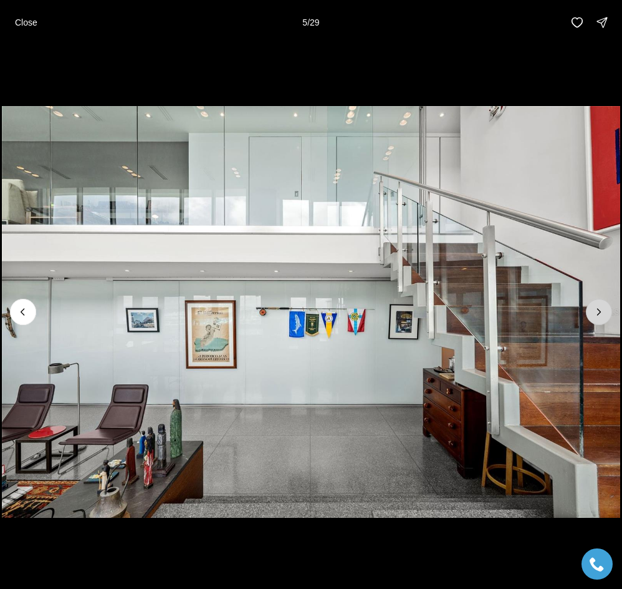
click at [606, 308] on button "Next slide" at bounding box center [599, 312] width 26 height 26
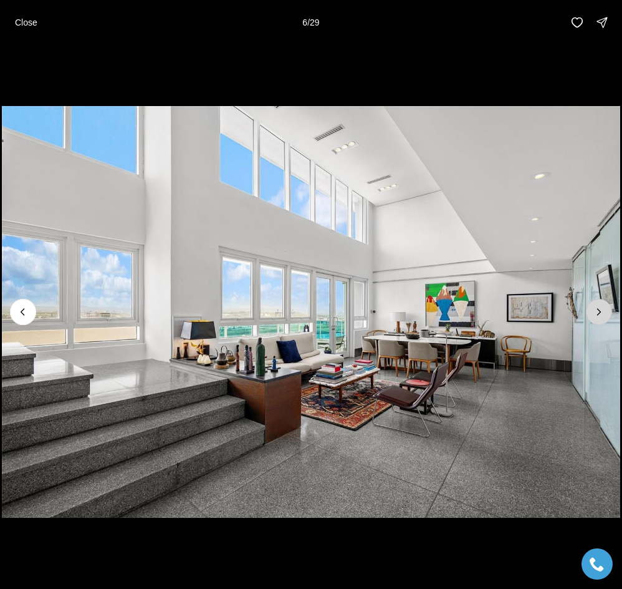
click at [604, 306] on icon "Next slide" at bounding box center [599, 312] width 12 height 12
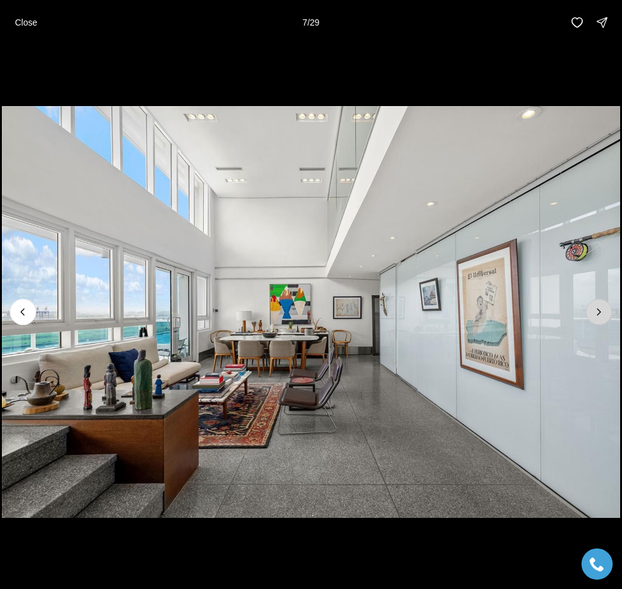
click at [604, 306] on icon "Next slide" at bounding box center [599, 312] width 12 height 12
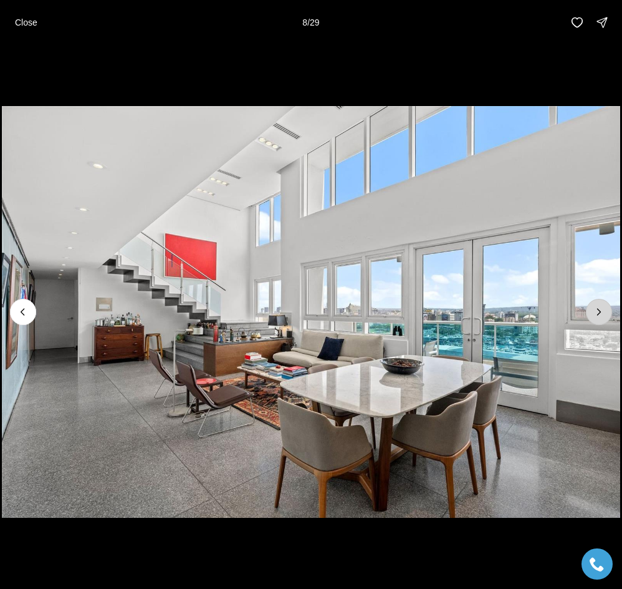
click at [604, 306] on icon "Next slide" at bounding box center [599, 312] width 12 height 12
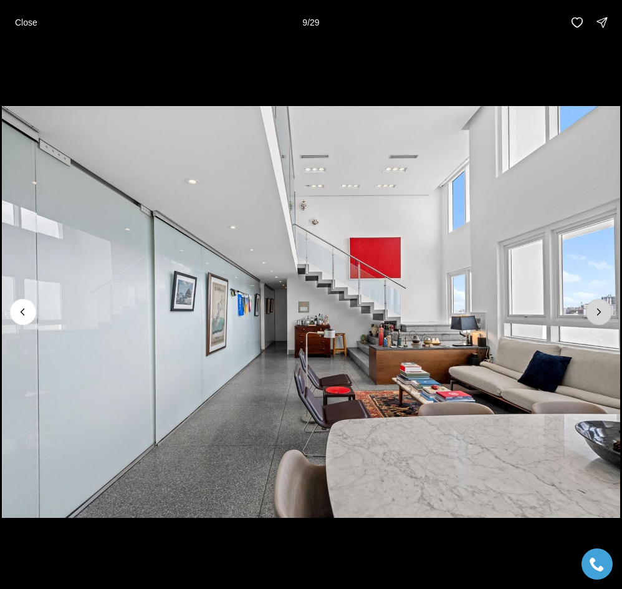
click at [604, 306] on icon "Next slide" at bounding box center [599, 312] width 12 height 12
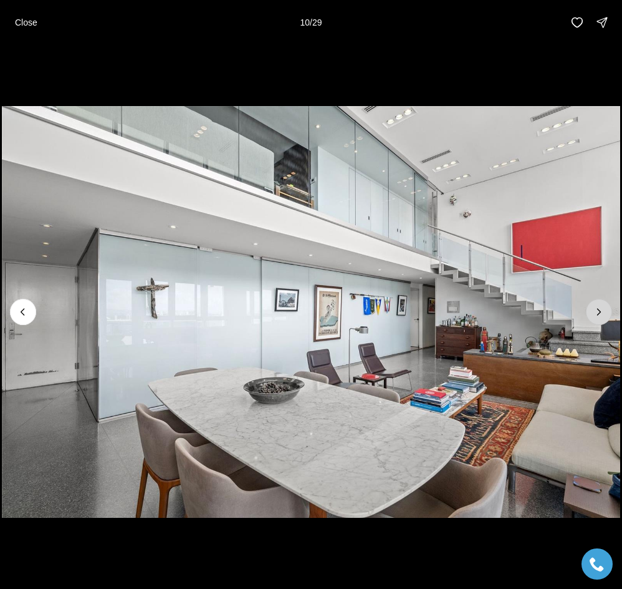
click at [604, 306] on icon "Next slide" at bounding box center [599, 312] width 12 height 12
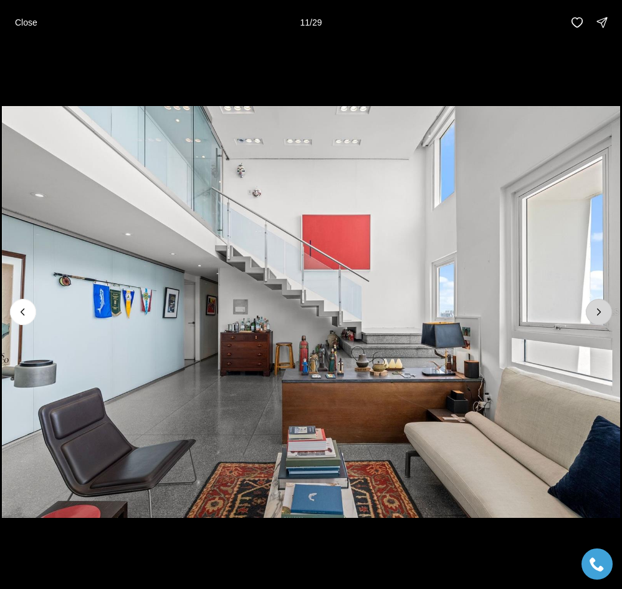
click at [604, 306] on icon "Next slide" at bounding box center [599, 312] width 12 height 12
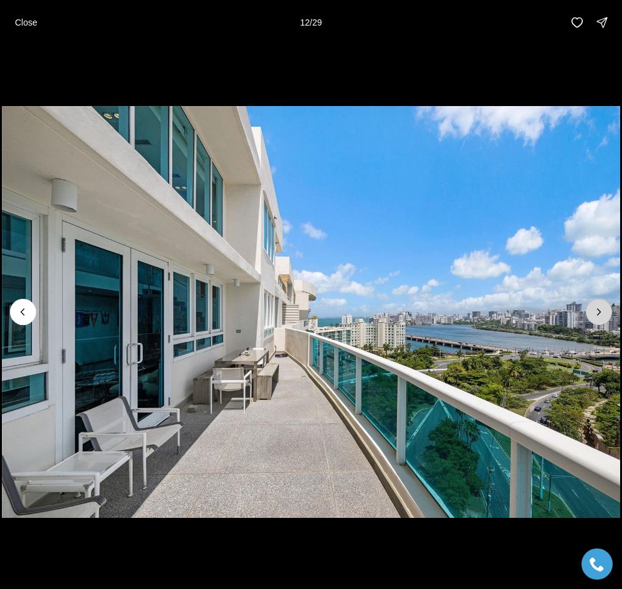
click at [604, 306] on icon "Next slide" at bounding box center [599, 312] width 12 height 12
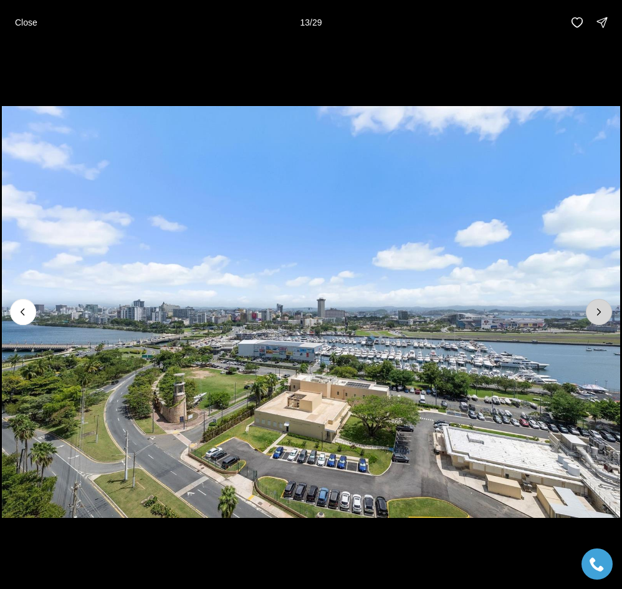
click at [604, 306] on icon "Next slide" at bounding box center [599, 312] width 12 height 12
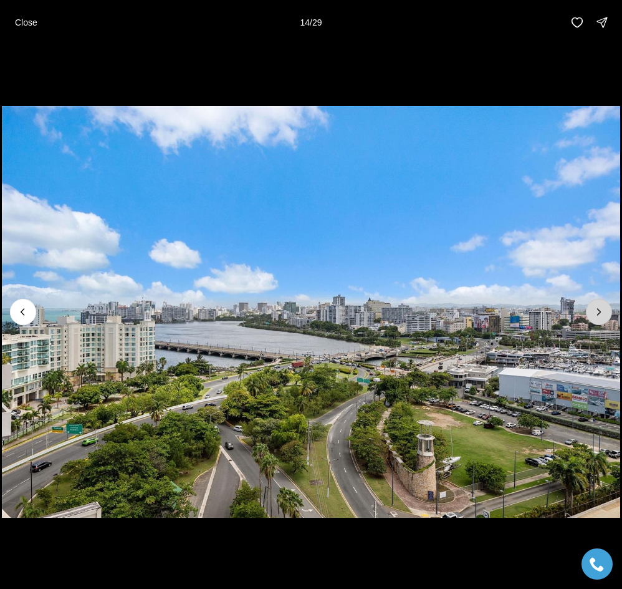
click at [604, 306] on icon "Next slide" at bounding box center [599, 312] width 12 height 12
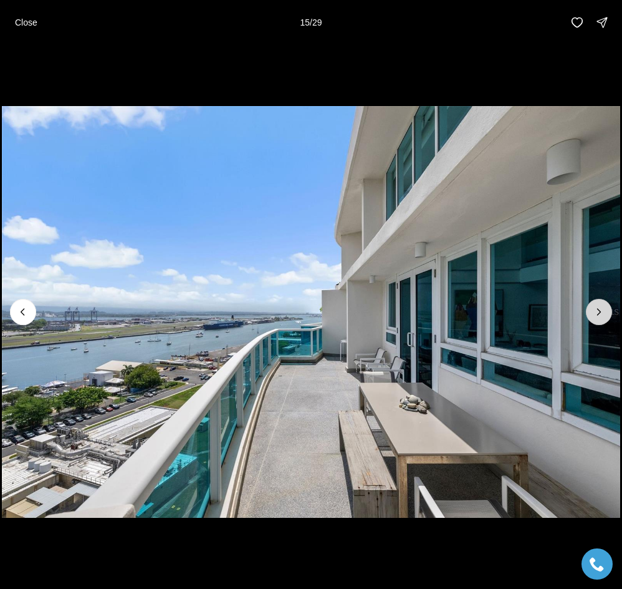
click at [604, 306] on icon "Next slide" at bounding box center [599, 312] width 12 height 12
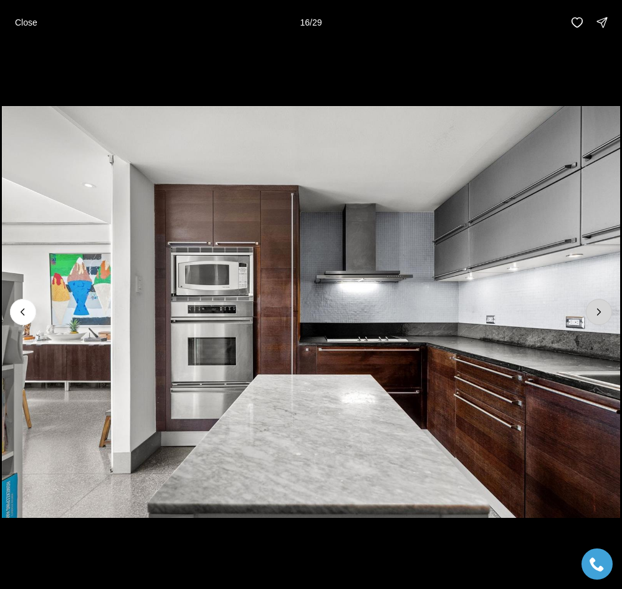
click at [600, 314] on icon "Next slide" at bounding box center [599, 312] width 12 height 12
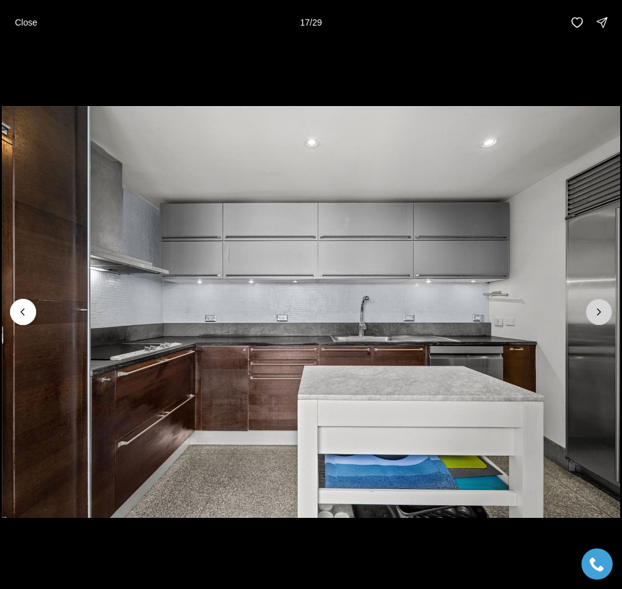
click at [596, 314] on icon "Next slide" at bounding box center [599, 312] width 12 height 12
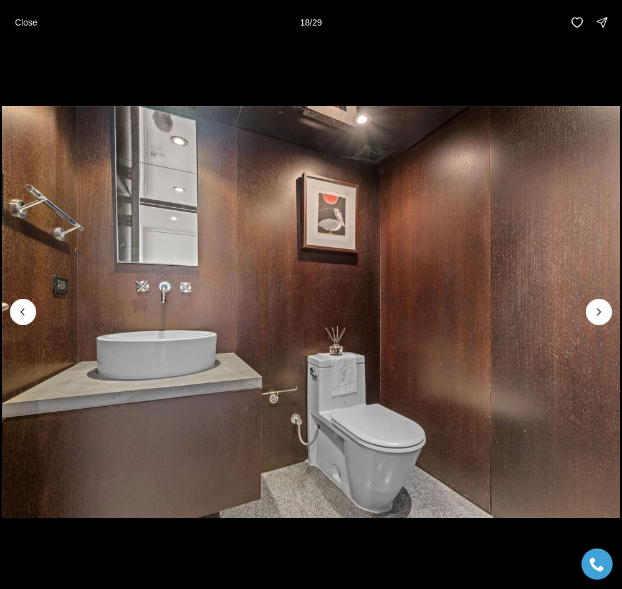
click at [601, 326] on img "18 of 29" at bounding box center [311, 312] width 619 height 412
click at [606, 321] on button "Next slide" at bounding box center [599, 312] width 26 height 26
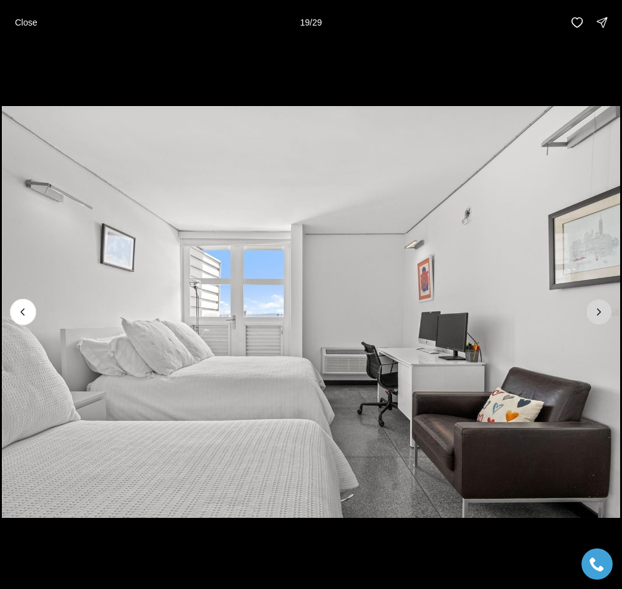
click at [606, 321] on button "Next slide" at bounding box center [599, 312] width 26 height 26
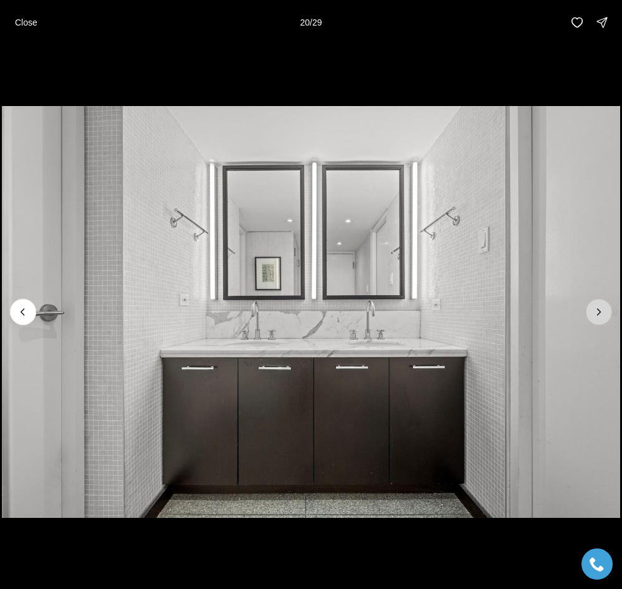
click at [606, 321] on button "Next slide" at bounding box center [599, 312] width 26 height 26
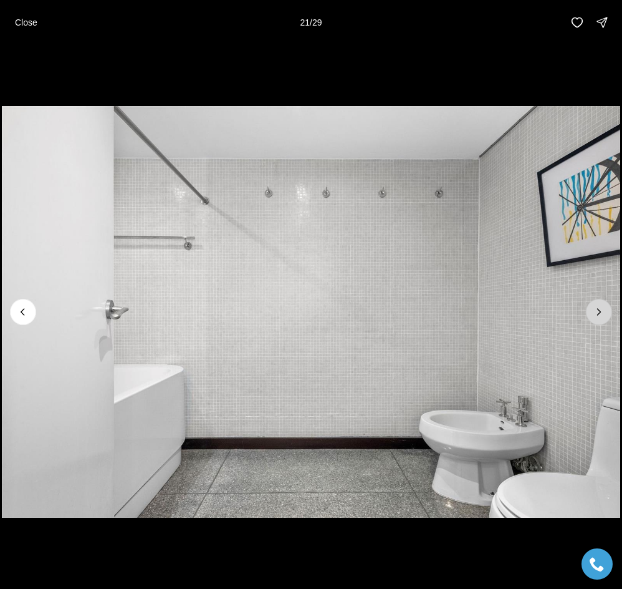
click at [606, 321] on button "Next slide" at bounding box center [599, 312] width 26 height 26
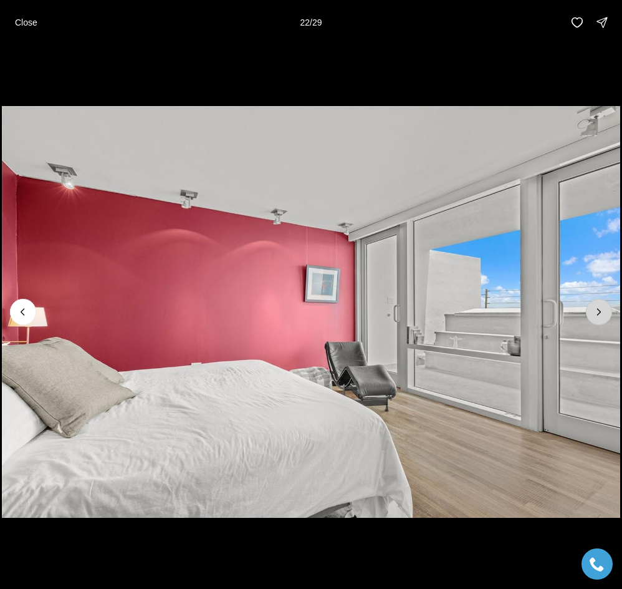
click at [604, 313] on icon "Next slide" at bounding box center [599, 312] width 12 height 12
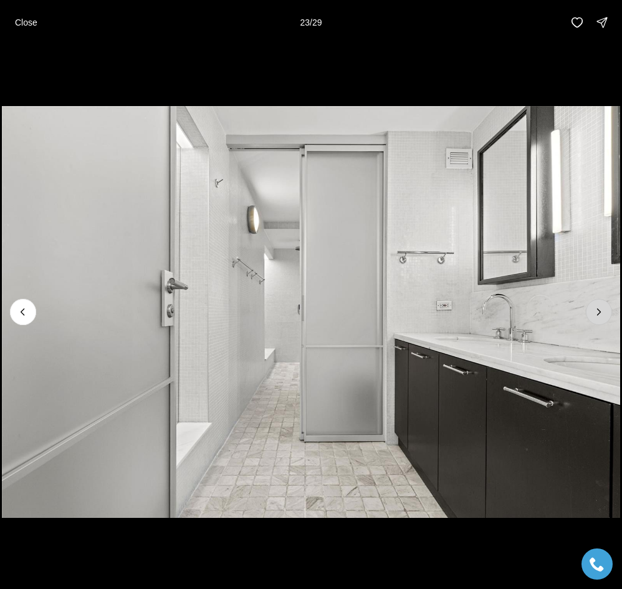
click at [604, 313] on icon "Next slide" at bounding box center [599, 312] width 12 height 12
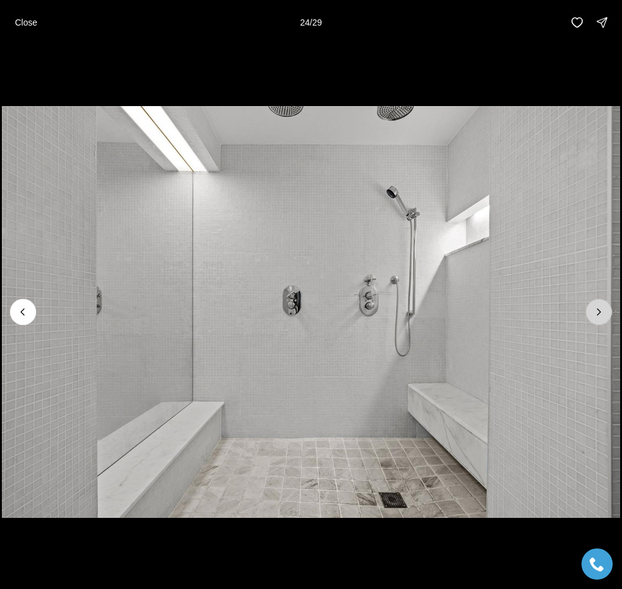
click at [600, 318] on button "Next slide" at bounding box center [599, 312] width 26 height 26
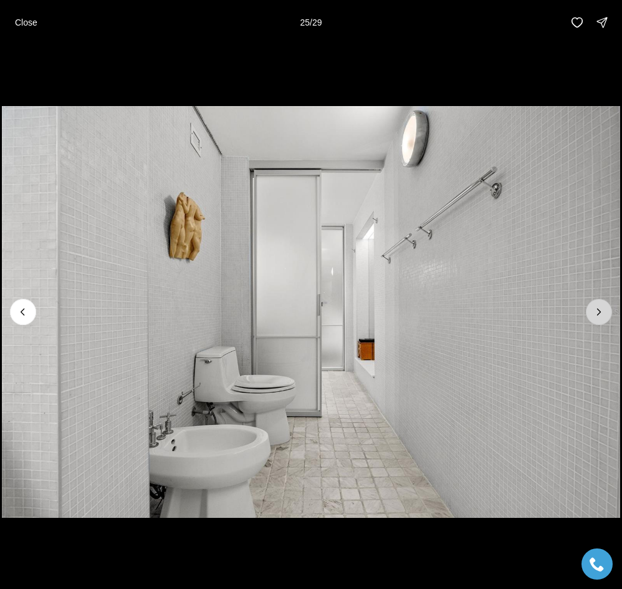
click at [600, 318] on button "Next slide" at bounding box center [599, 312] width 26 height 26
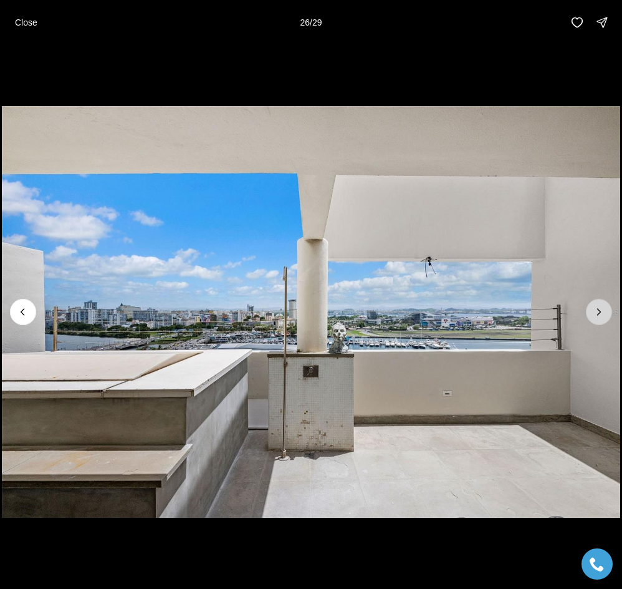
click at [600, 318] on button "Next slide" at bounding box center [599, 312] width 26 height 26
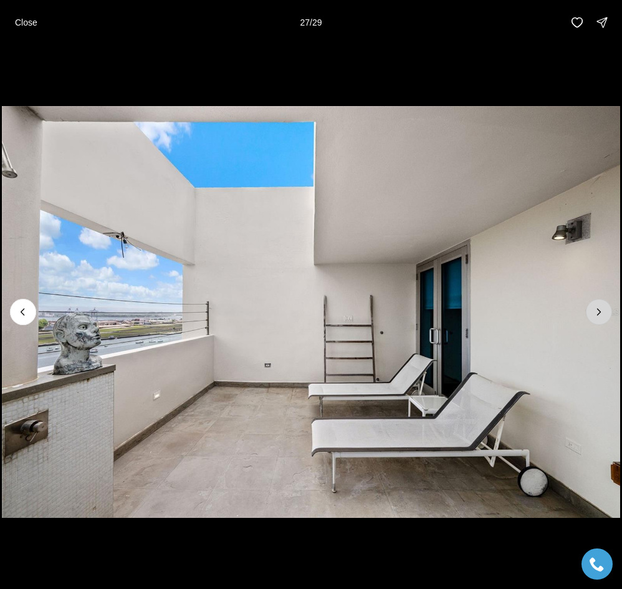
click at [600, 318] on button "Next slide" at bounding box center [599, 312] width 26 height 26
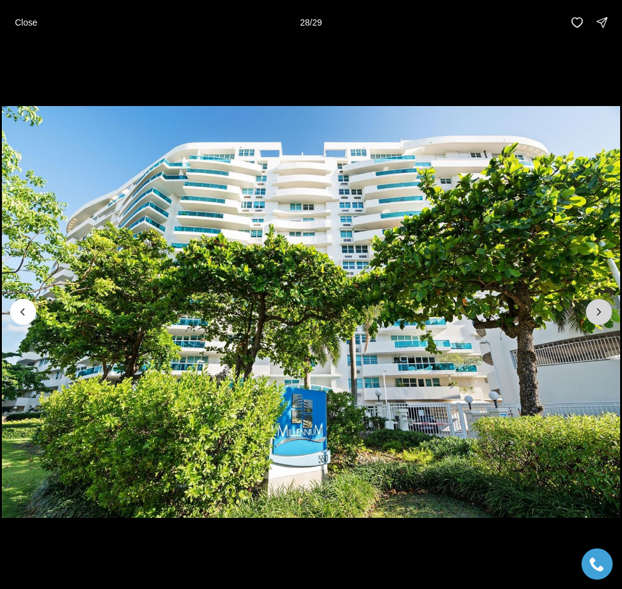
click at [600, 318] on button "Next slide" at bounding box center [599, 312] width 26 height 26
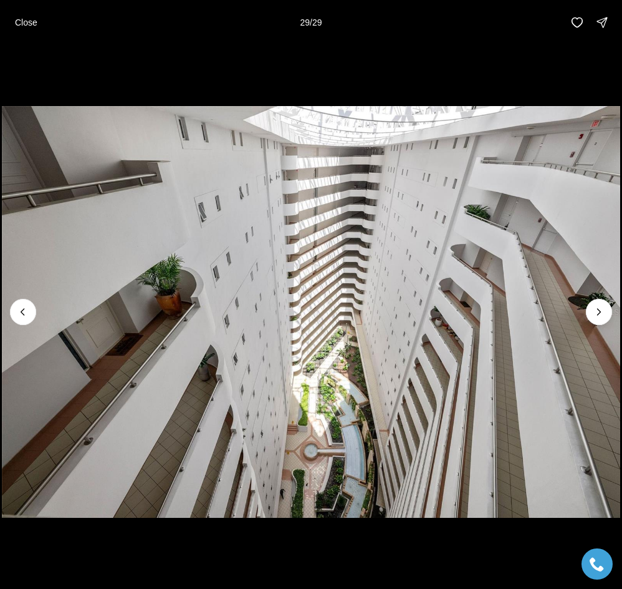
click at [583, 329] on img "29 of 29" at bounding box center [311, 312] width 619 height 412
click at [590, 319] on div at bounding box center [599, 312] width 26 height 26
click at [588, 309] on div at bounding box center [599, 312] width 26 height 26
click at [599, 312] on div at bounding box center [599, 312] width 26 height 26
click at [598, 314] on div at bounding box center [599, 312] width 26 height 26
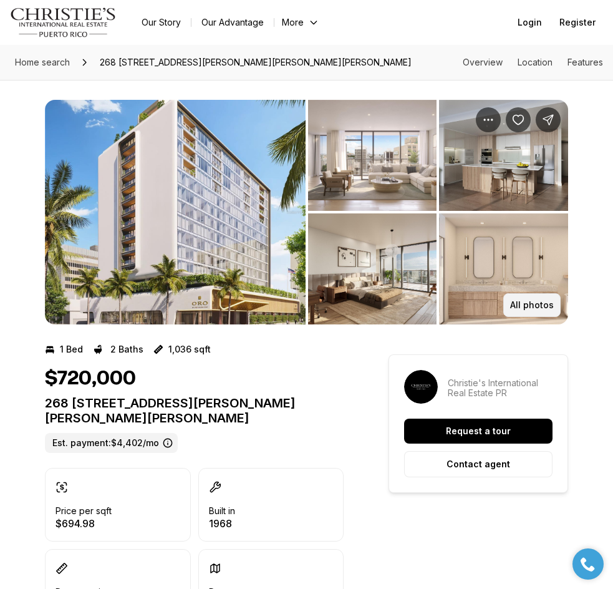
click at [540, 306] on p "All photos" at bounding box center [532, 305] width 44 height 10
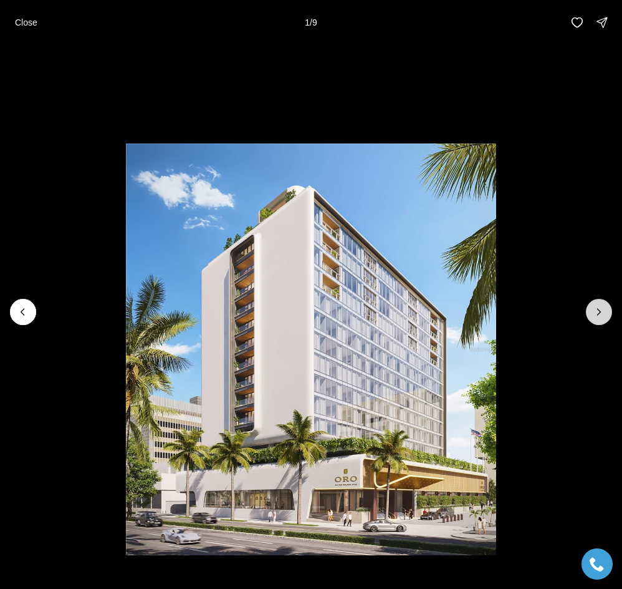
click at [605, 306] on icon "Next slide" at bounding box center [599, 312] width 12 height 12
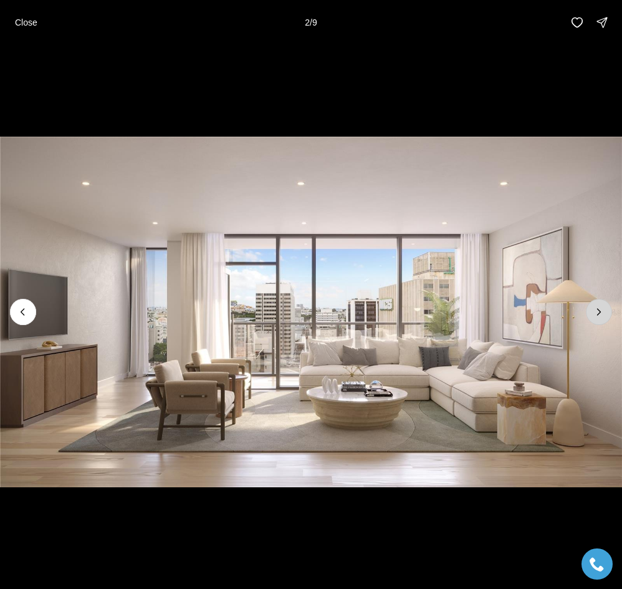
click at [605, 306] on icon "Next slide" at bounding box center [599, 312] width 12 height 12
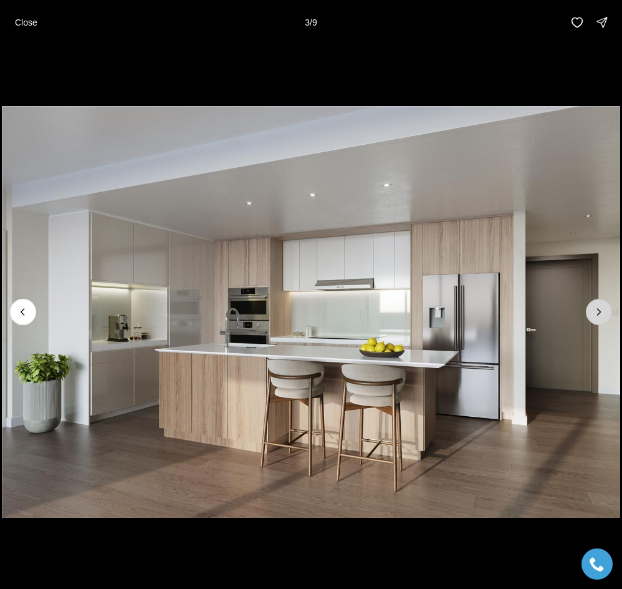
click at [605, 306] on icon "Next slide" at bounding box center [599, 312] width 12 height 12
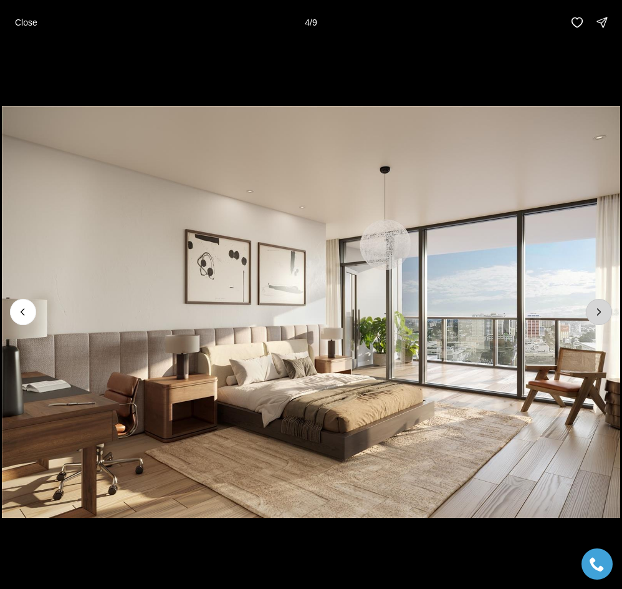
click at [605, 306] on icon "Next slide" at bounding box center [599, 312] width 12 height 12
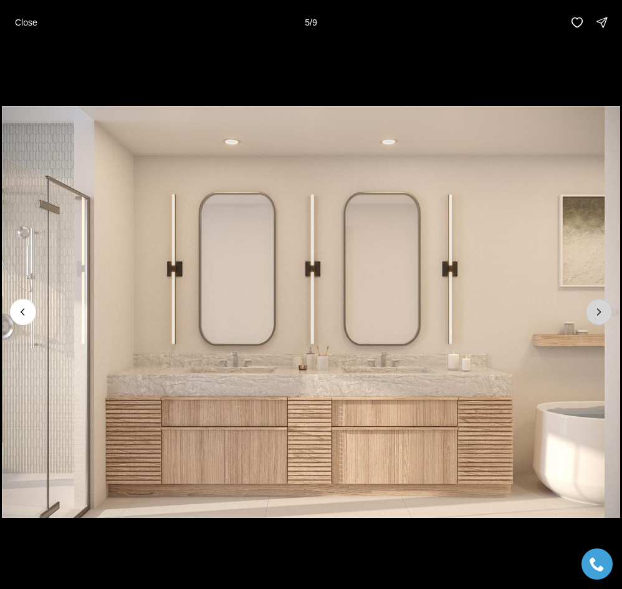
click at [605, 306] on icon "Next slide" at bounding box center [599, 312] width 12 height 12
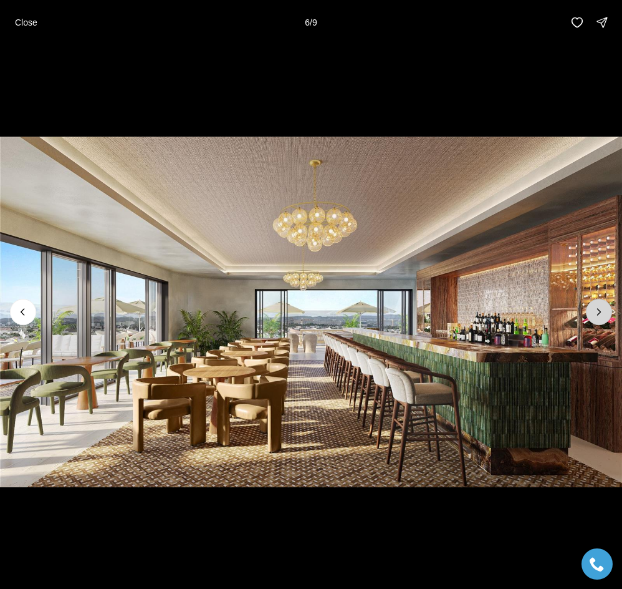
click at [605, 306] on icon "Next slide" at bounding box center [599, 312] width 12 height 12
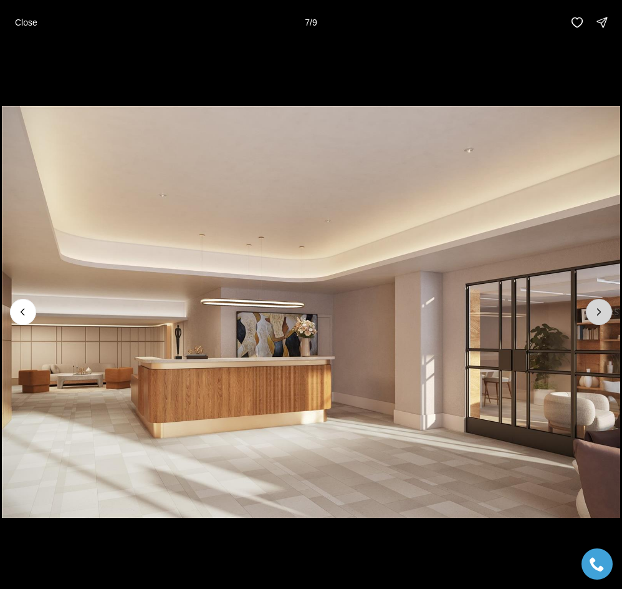
click at [605, 306] on icon "Next slide" at bounding box center [599, 312] width 12 height 12
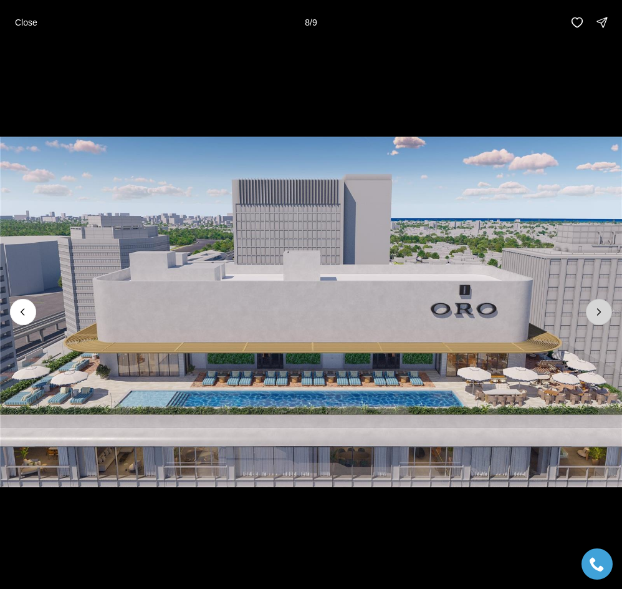
click at [605, 306] on icon "Next slide" at bounding box center [599, 312] width 12 height 12
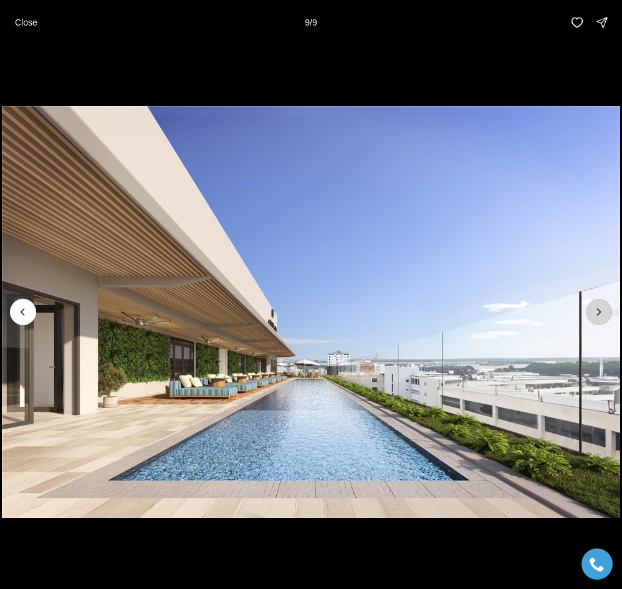
click at [605, 306] on div at bounding box center [599, 312] width 26 height 26
click at [602, 316] on div at bounding box center [599, 312] width 26 height 26
click at [598, 309] on div at bounding box center [599, 312] width 26 height 26
click at [587, 310] on div at bounding box center [599, 312] width 26 height 26
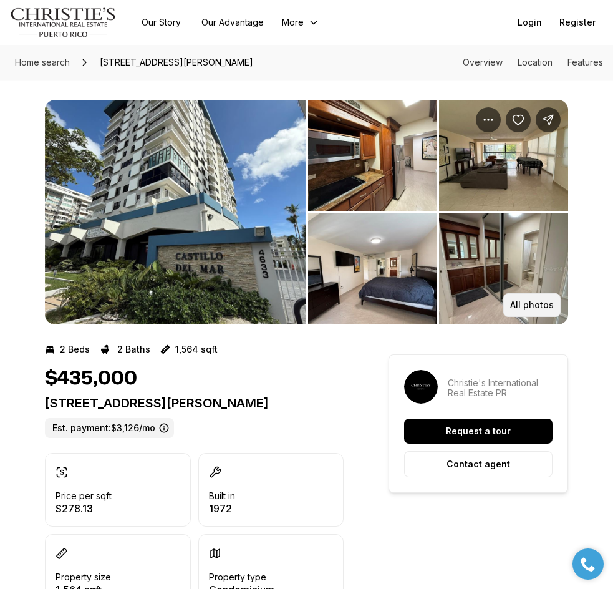
click at [549, 307] on p "All photos" at bounding box center [532, 305] width 44 height 10
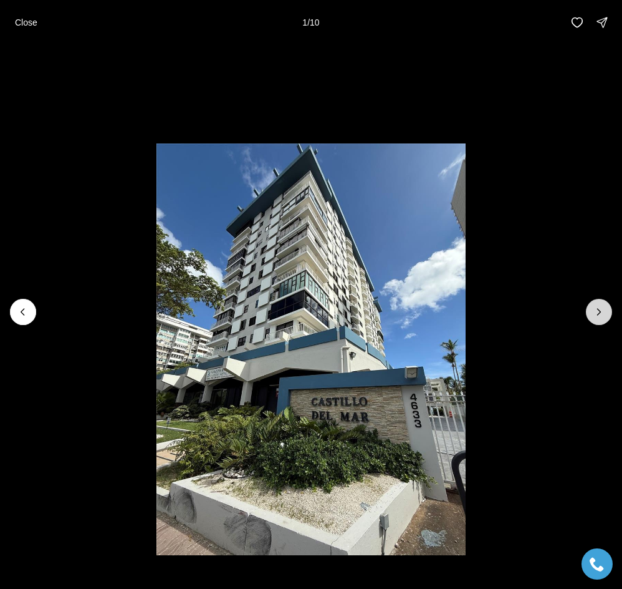
click at [603, 313] on icon "Next slide" at bounding box center [599, 312] width 12 height 12
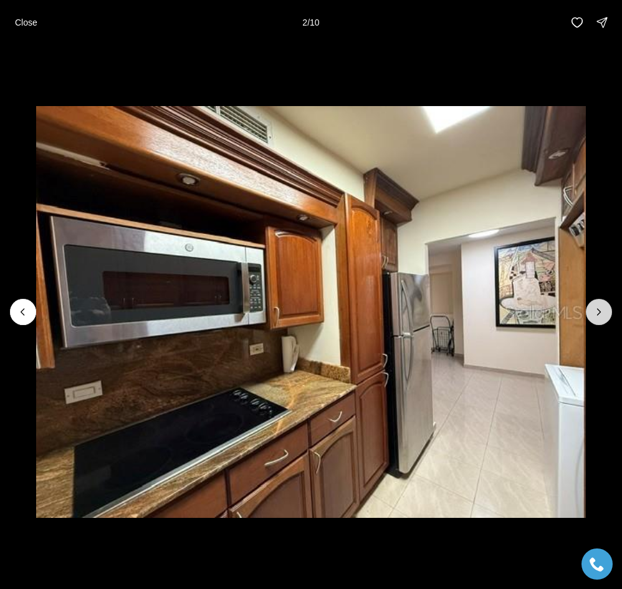
click at [603, 313] on icon "Next slide" at bounding box center [599, 312] width 12 height 12
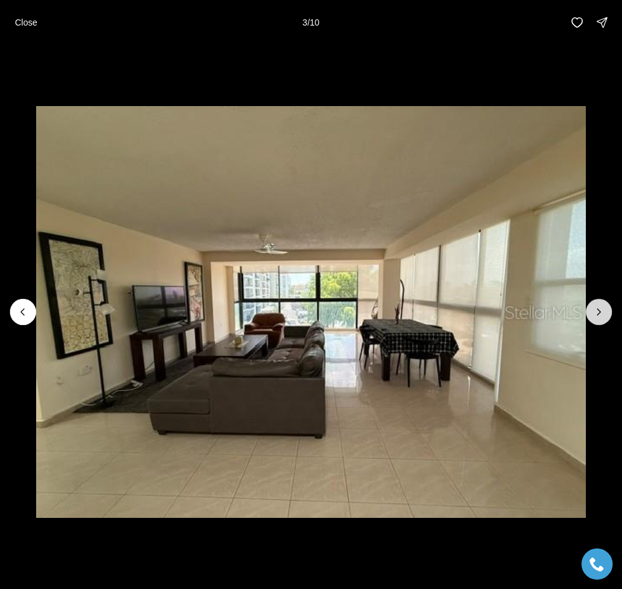
click at [591, 319] on button "Next slide" at bounding box center [599, 312] width 26 height 26
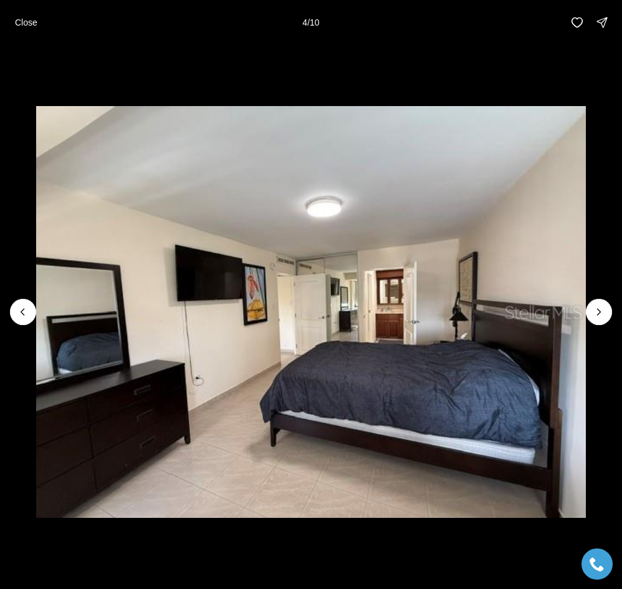
click at [591, 324] on li "4 of 10" at bounding box center [311, 312] width 622 height 534
click at [604, 311] on icon "Next slide" at bounding box center [599, 312] width 12 height 12
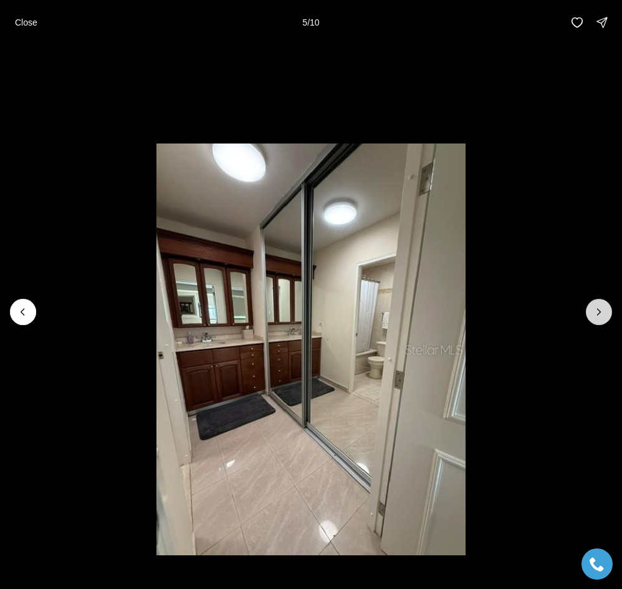
click at [604, 311] on icon "Next slide" at bounding box center [599, 312] width 12 height 12
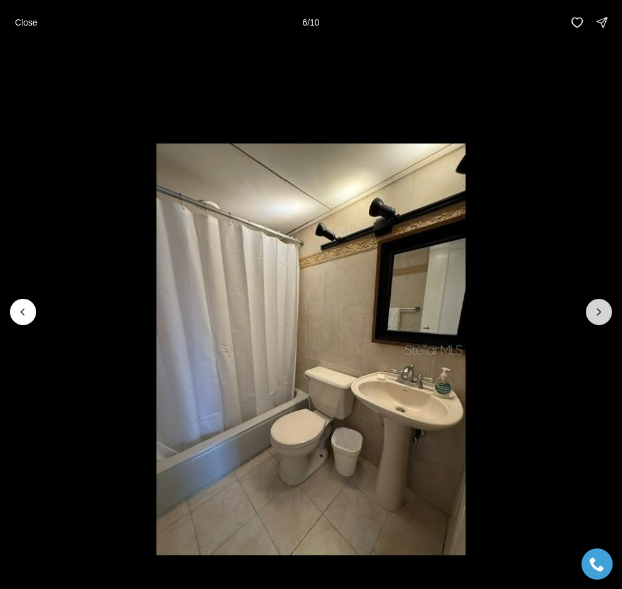
click at [604, 311] on icon "Next slide" at bounding box center [599, 312] width 12 height 12
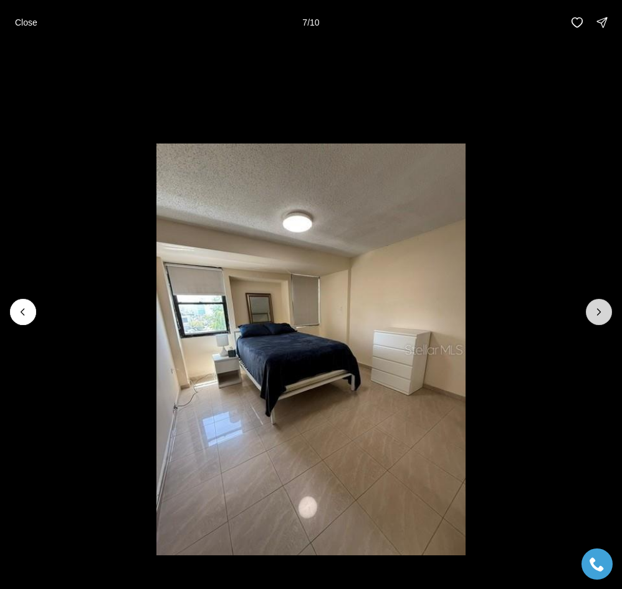
click at [604, 311] on icon "Next slide" at bounding box center [599, 312] width 12 height 12
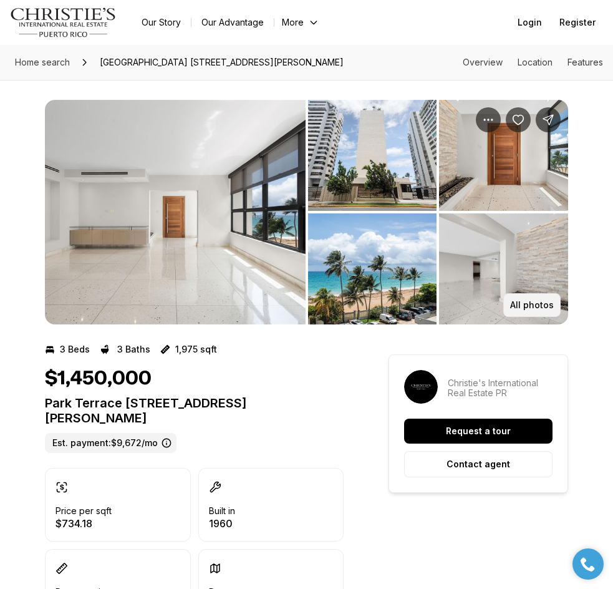
click at [511, 297] on button "All photos" at bounding box center [531, 305] width 57 height 24
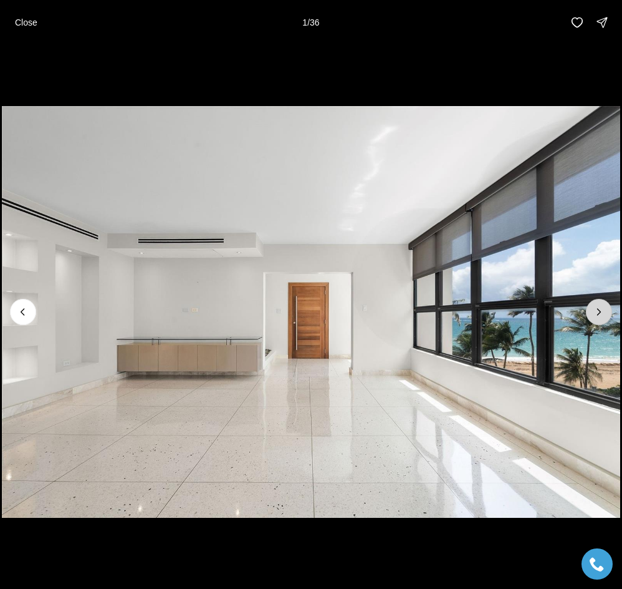
click at [604, 307] on icon "Next slide" at bounding box center [599, 312] width 12 height 12
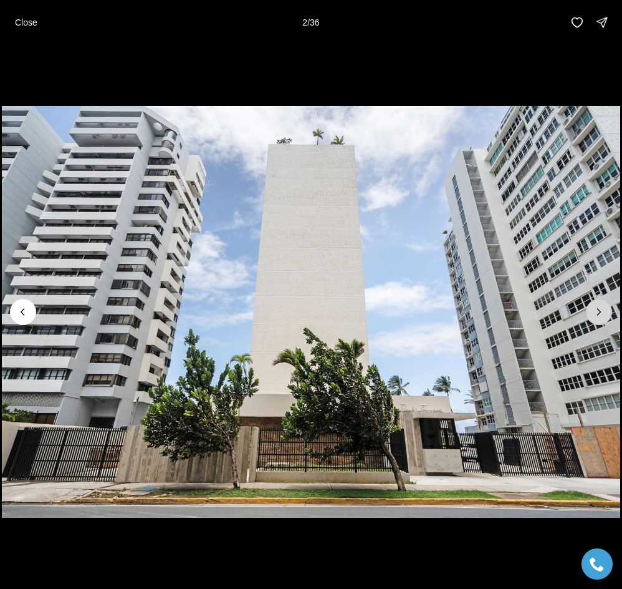
click at [604, 307] on icon "Next slide" at bounding box center [599, 312] width 12 height 12
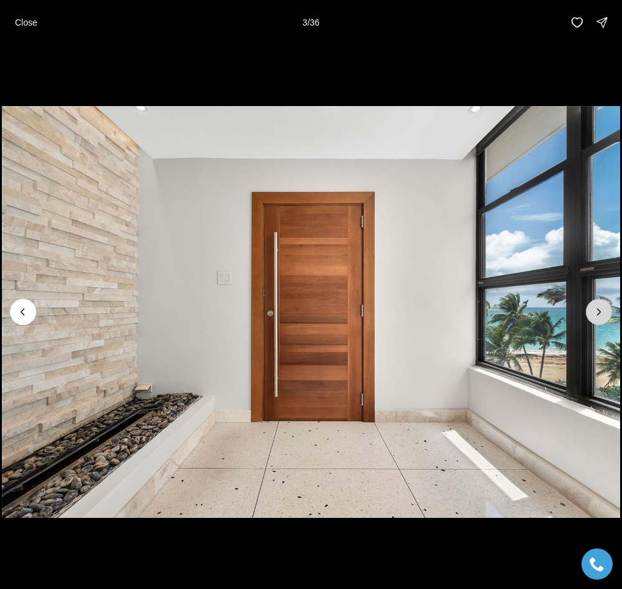
click at [604, 307] on icon "Next slide" at bounding box center [599, 312] width 12 height 12
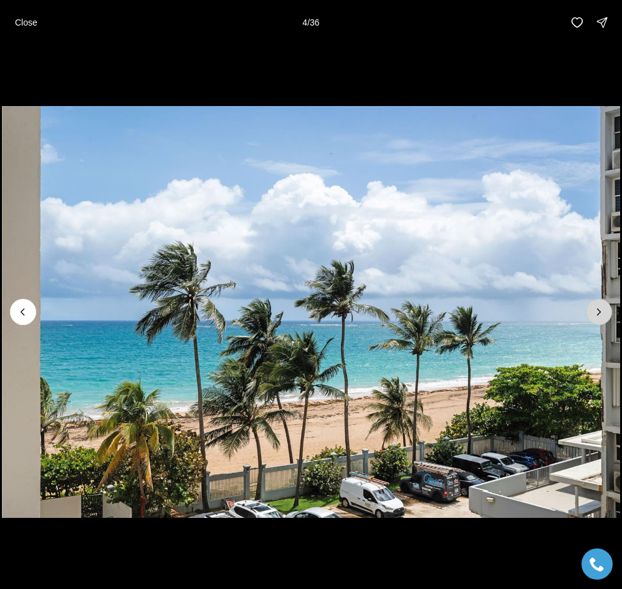
click at [604, 307] on icon "Next slide" at bounding box center [599, 312] width 12 height 12
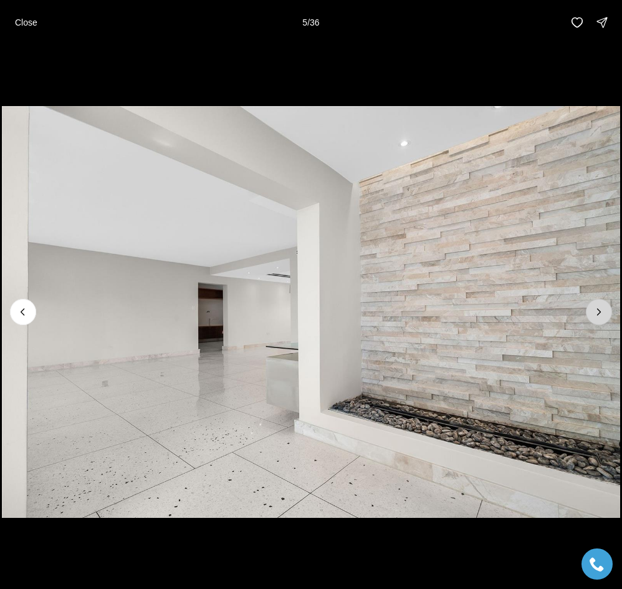
click at [594, 304] on button "Next slide" at bounding box center [599, 312] width 26 height 26
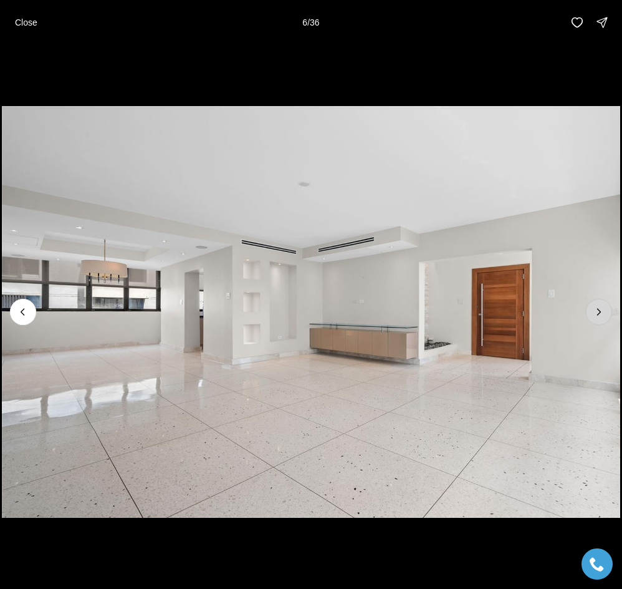
click at [588, 312] on button "Next slide" at bounding box center [599, 312] width 26 height 26
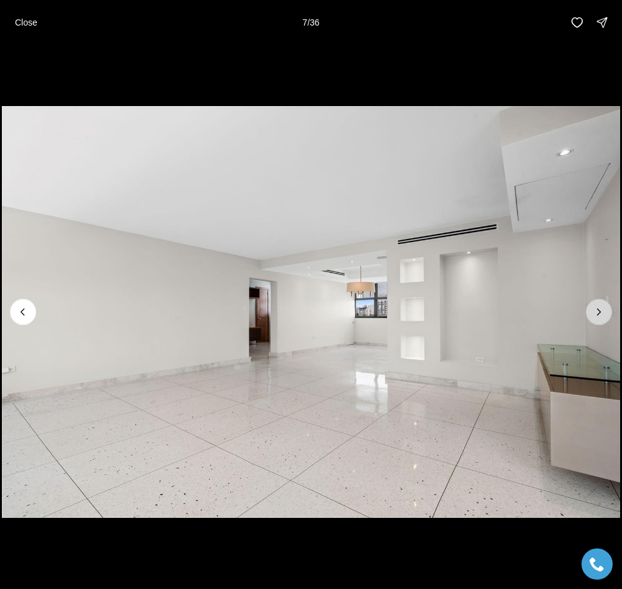
click at [601, 304] on button "Next slide" at bounding box center [599, 312] width 26 height 26
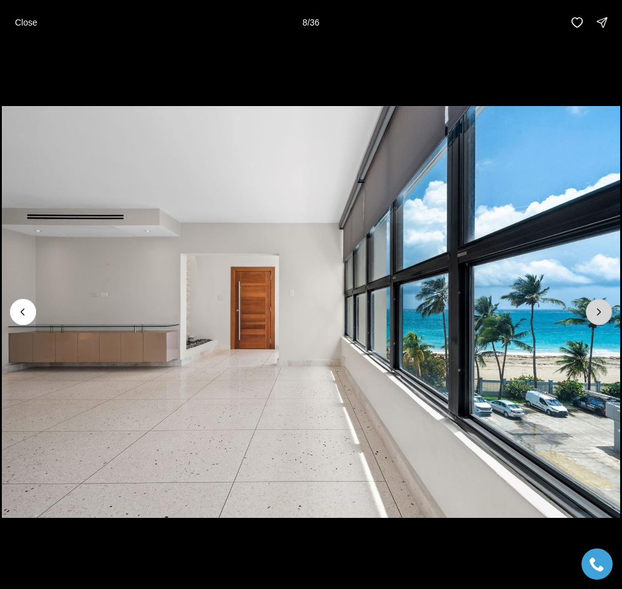
click at [592, 307] on button "Next slide" at bounding box center [599, 312] width 26 height 26
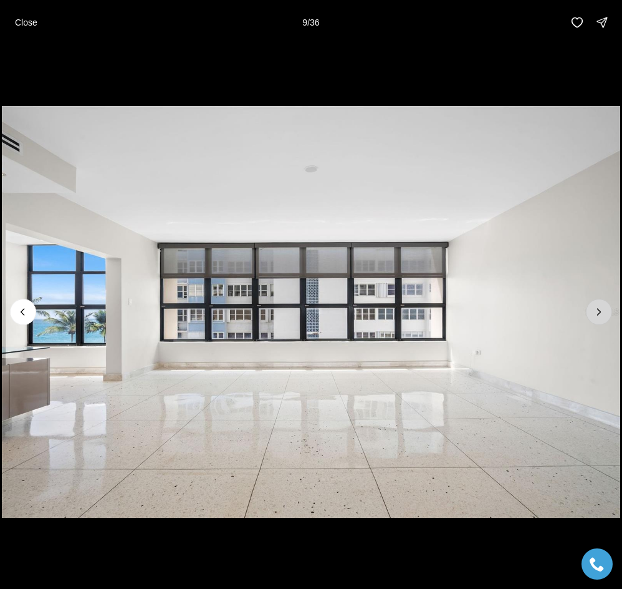
click at [591, 306] on button "Next slide" at bounding box center [599, 312] width 26 height 26
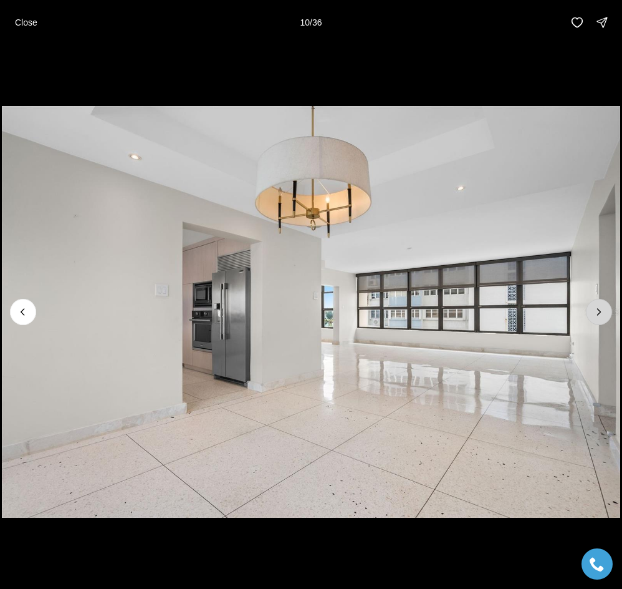
click at [590, 302] on button "Next slide" at bounding box center [599, 312] width 26 height 26
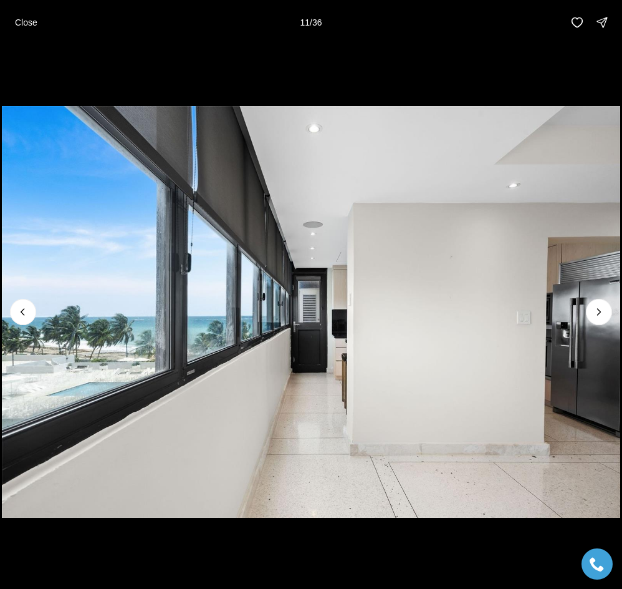
click at [610, 321] on img "11 of 36" at bounding box center [311, 312] width 619 height 412
click at [612, 319] on img "11 of 36" at bounding box center [311, 312] width 619 height 412
click at [601, 313] on icon "Next slide" at bounding box center [599, 312] width 12 height 12
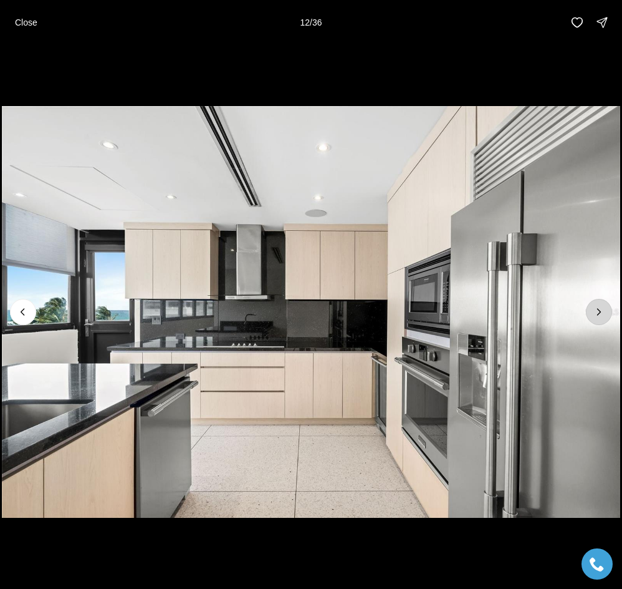
click at [601, 311] on icon "Next slide" at bounding box center [599, 312] width 12 height 12
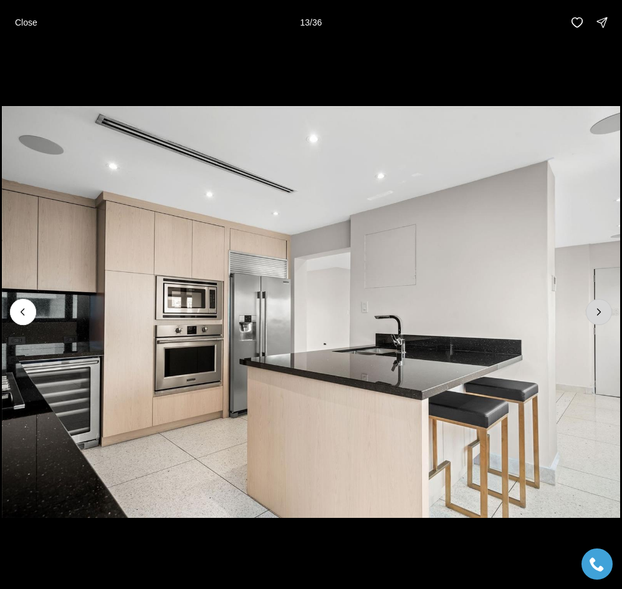
click at [601, 311] on icon "Next slide" at bounding box center [599, 312] width 12 height 12
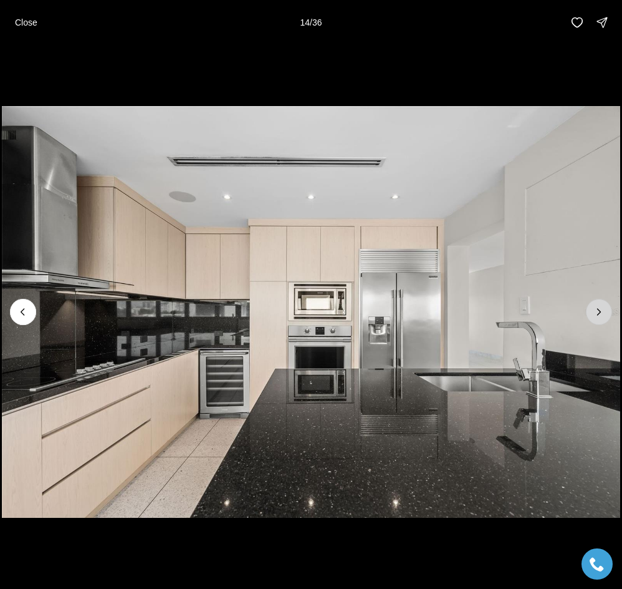
click at [601, 312] on icon "Next slide" at bounding box center [599, 312] width 3 height 6
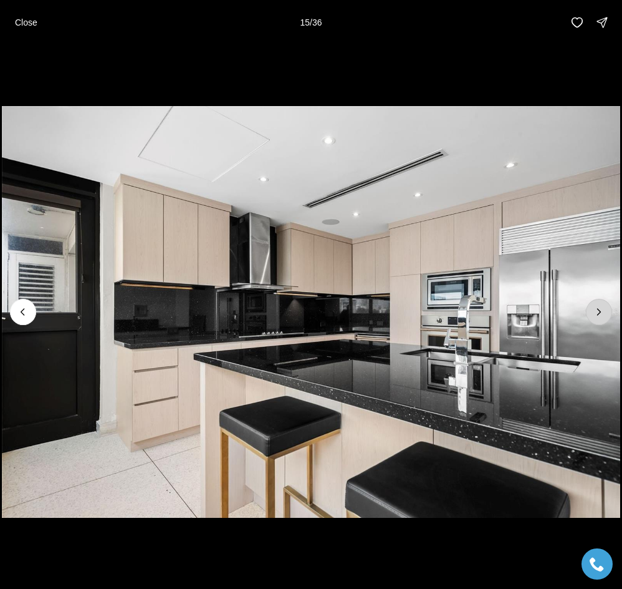
click at [599, 317] on icon "Next slide" at bounding box center [599, 312] width 12 height 12
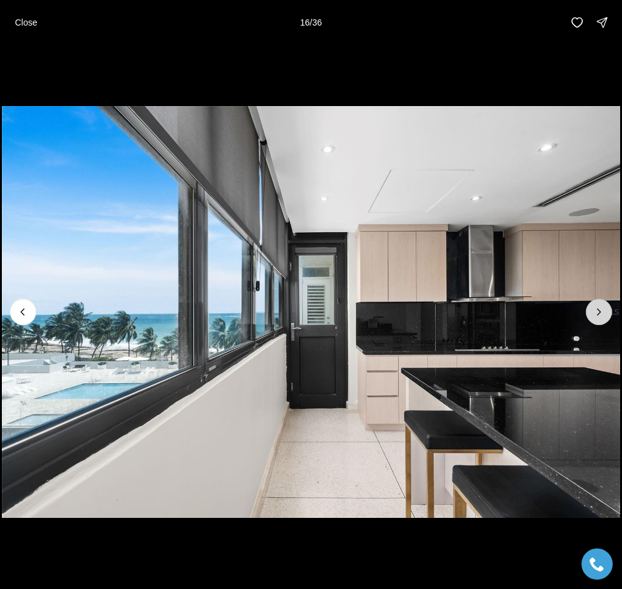
click at [596, 321] on button "Next slide" at bounding box center [599, 312] width 26 height 26
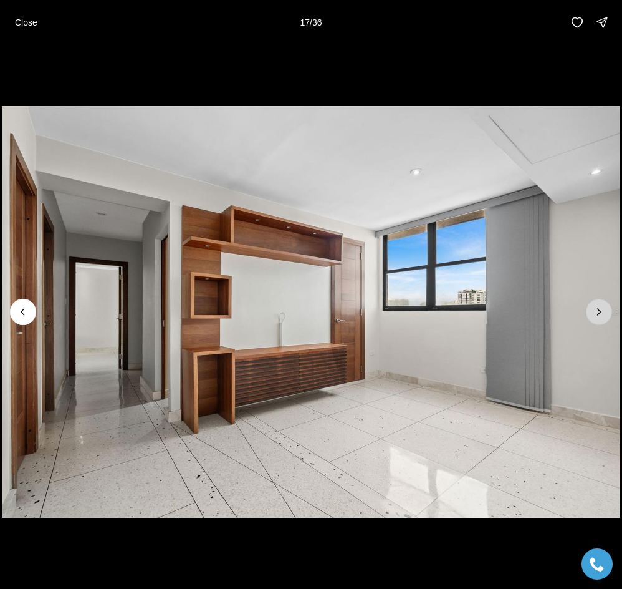
click at [601, 312] on icon "Next slide" at bounding box center [599, 312] width 12 height 12
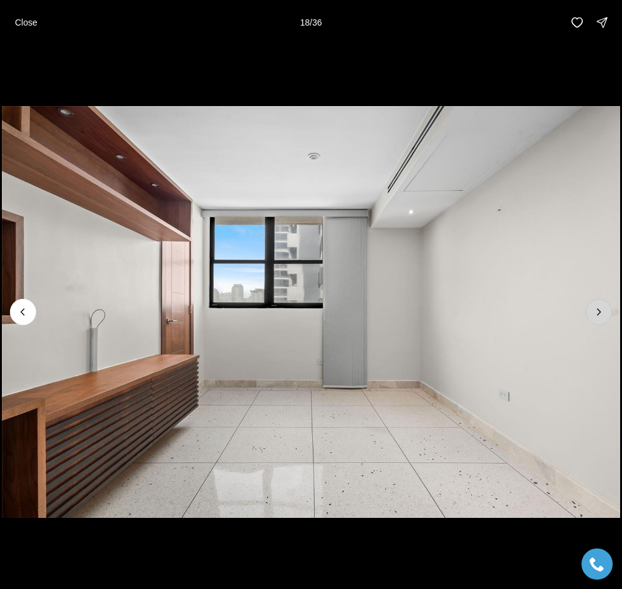
click at [597, 312] on icon "Next slide" at bounding box center [599, 312] width 12 height 12
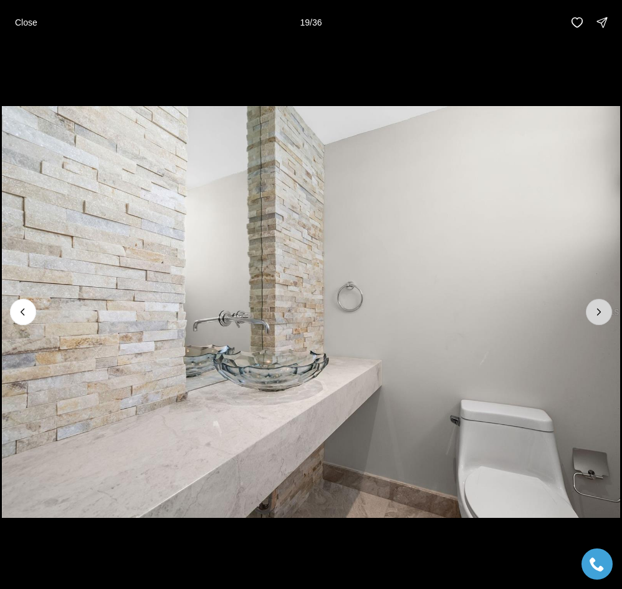
click at [596, 312] on icon "Next slide" at bounding box center [599, 312] width 12 height 12
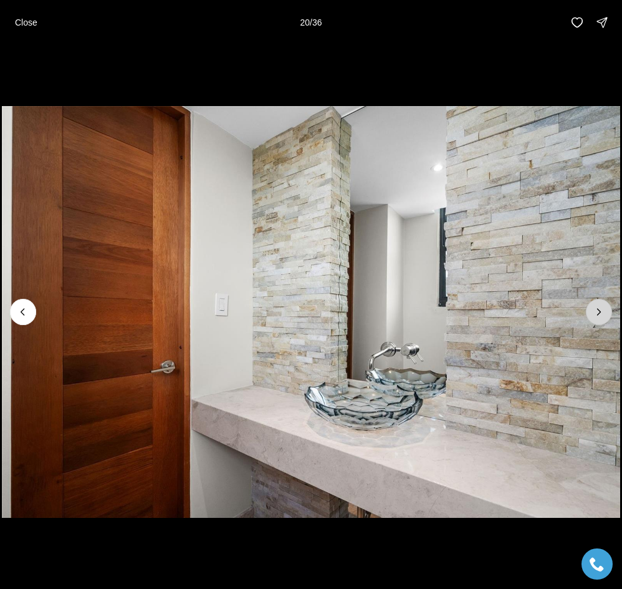
click at [596, 312] on icon "Next slide" at bounding box center [599, 312] width 12 height 12
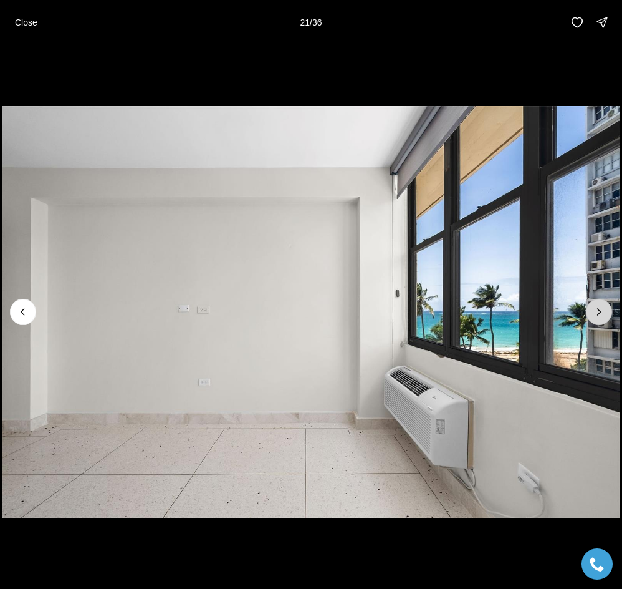
click at [596, 312] on icon "Next slide" at bounding box center [599, 312] width 12 height 12
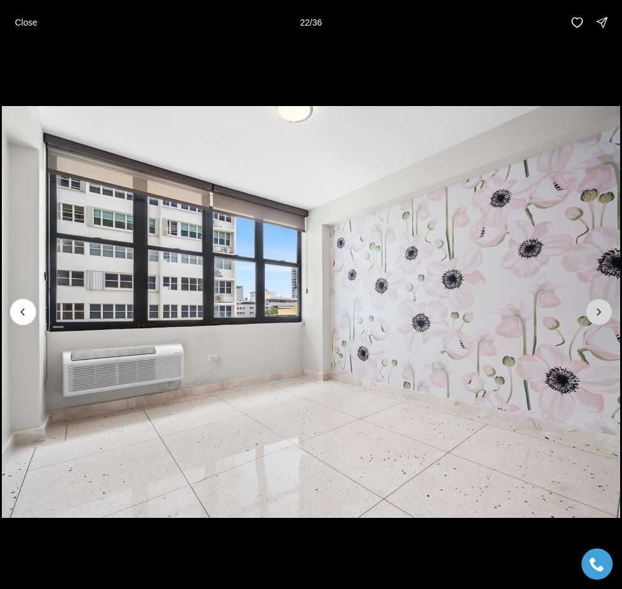
click at [600, 307] on icon "Next slide" at bounding box center [599, 312] width 12 height 12
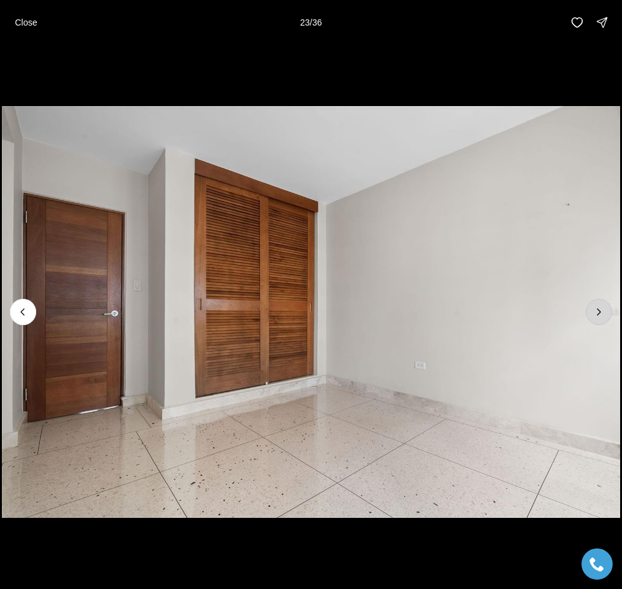
click at [593, 317] on button "Next slide" at bounding box center [599, 312] width 26 height 26
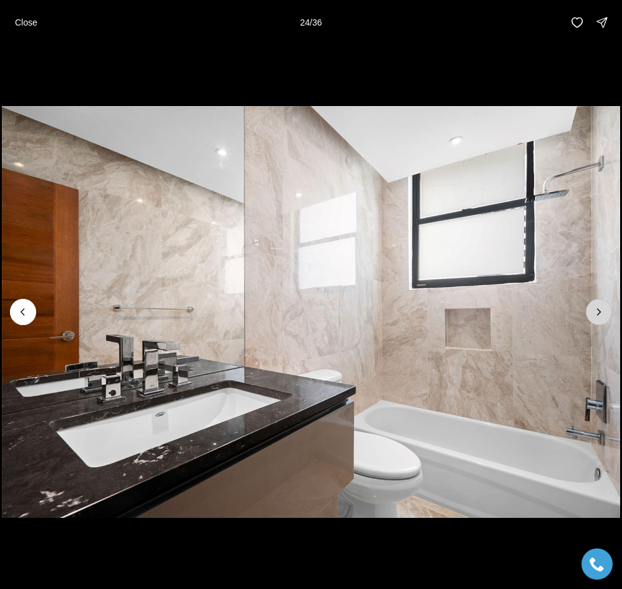
click at [593, 314] on button "Next slide" at bounding box center [599, 312] width 26 height 26
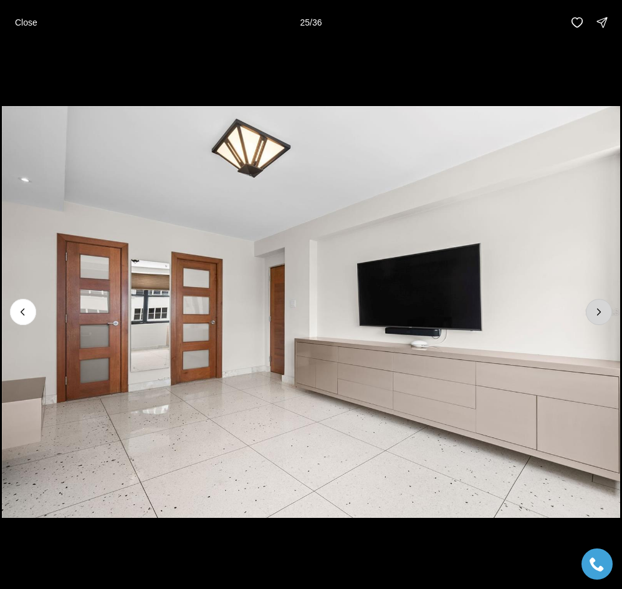
click at [593, 314] on button "Next slide" at bounding box center [599, 312] width 26 height 26
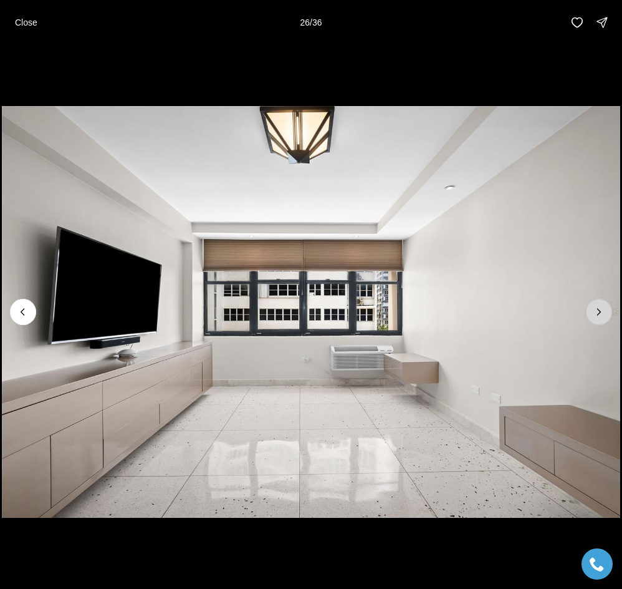
click at [593, 314] on button "Next slide" at bounding box center [599, 312] width 26 height 26
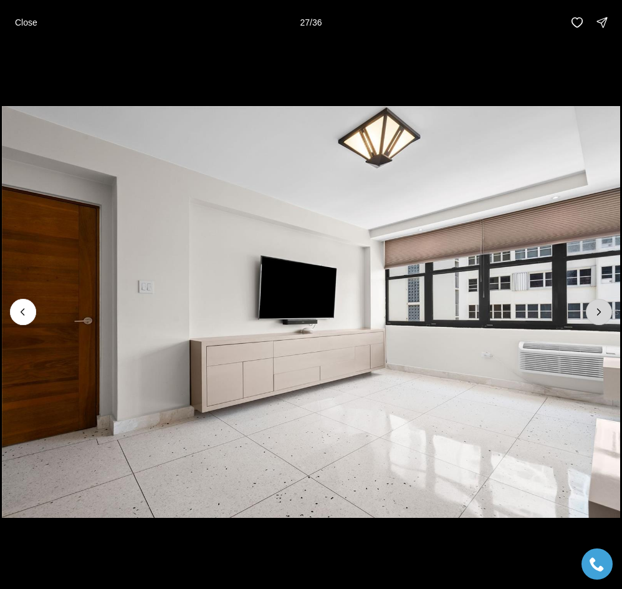
click at [593, 314] on button "Next slide" at bounding box center [599, 312] width 26 height 26
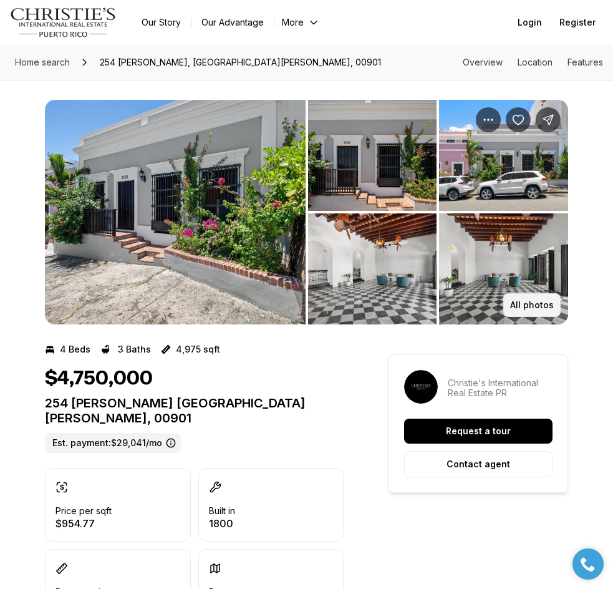
click at [518, 299] on button "All photos" at bounding box center [531, 305] width 57 height 24
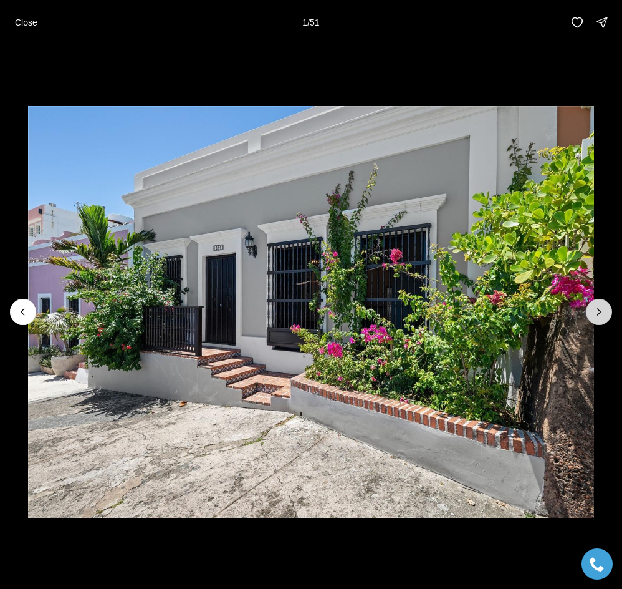
click at [589, 312] on button "Next slide" at bounding box center [599, 312] width 26 height 26
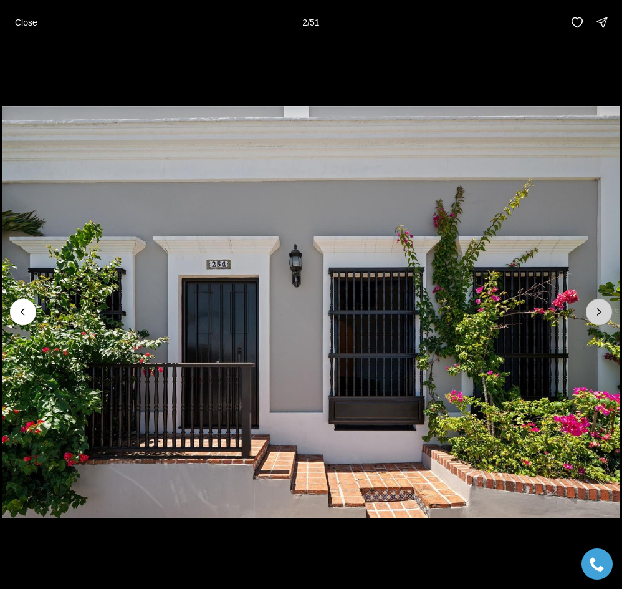
click at [589, 312] on button "Next slide" at bounding box center [599, 312] width 26 height 26
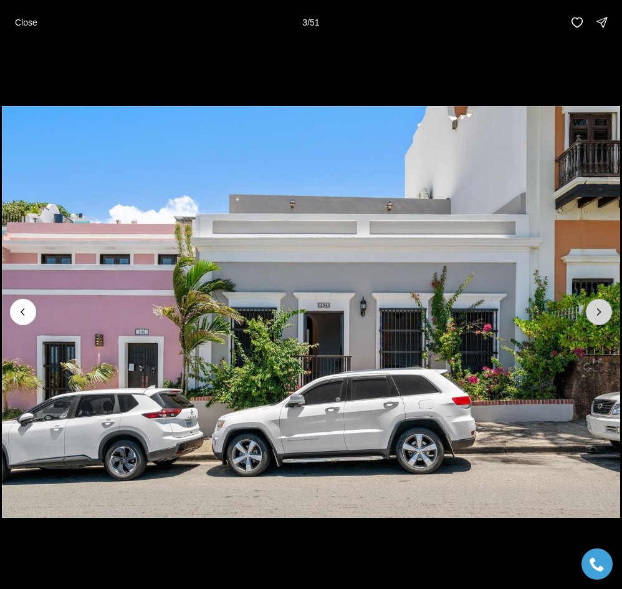
click at [589, 312] on button "Next slide" at bounding box center [599, 312] width 26 height 26
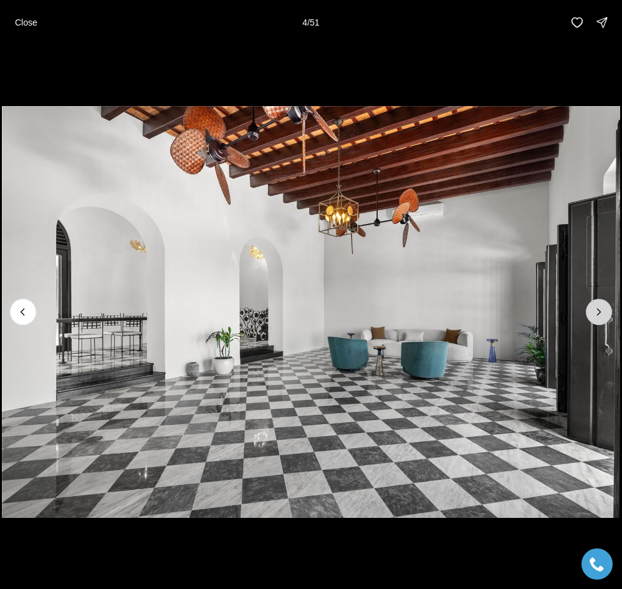
click at [589, 312] on button "Next slide" at bounding box center [599, 312] width 26 height 26
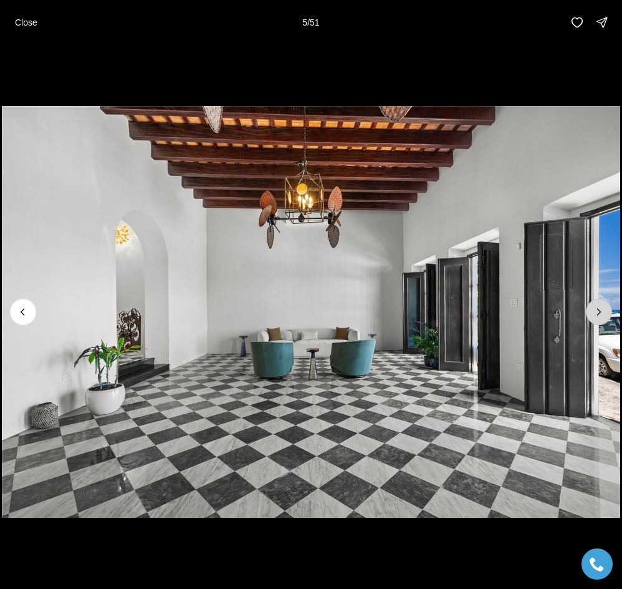
click at [589, 312] on button "Next slide" at bounding box center [599, 312] width 26 height 26
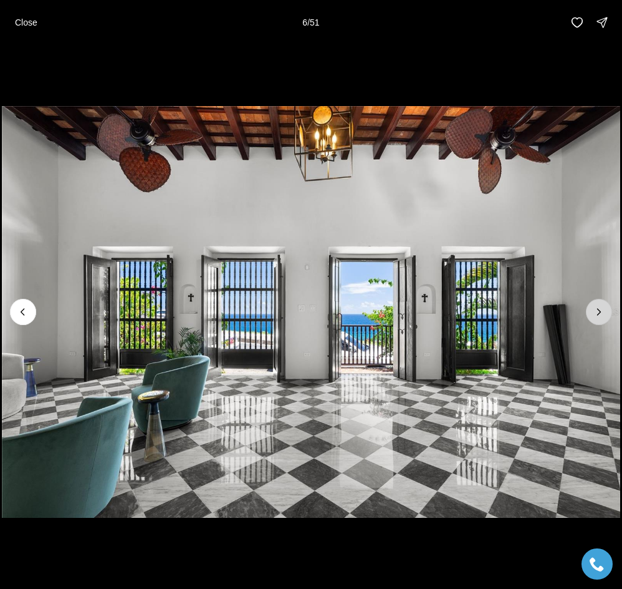
click at [589, 312] on button "Next slide" at bounding box center [599, 312] width 26 height 26
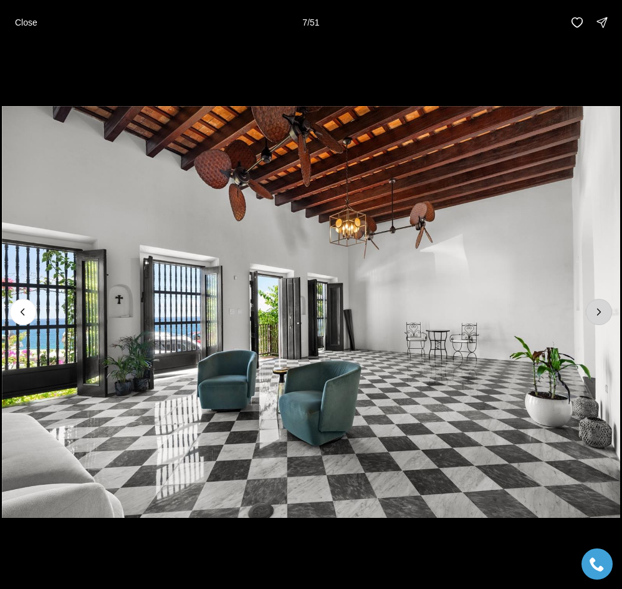
click at [589, 312] on button "Next slide" at bounding box center [599, 312] width 26 height 26
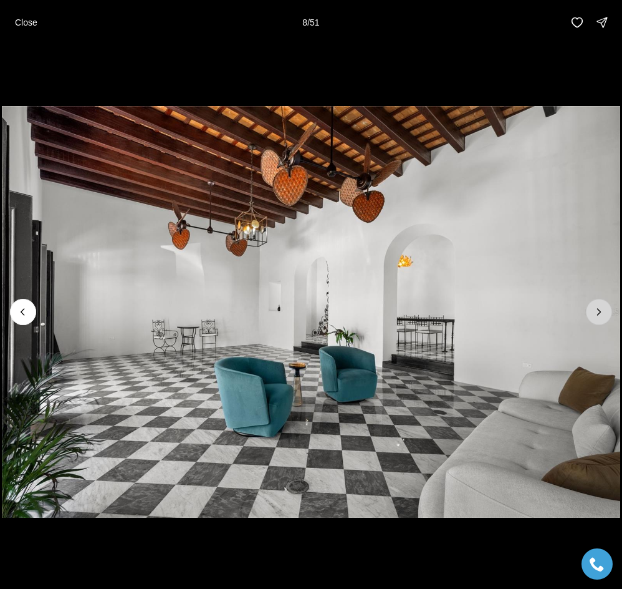
click at [589, 312] on button "Next slide" at bounding box center [599, 312] width 26 height 26
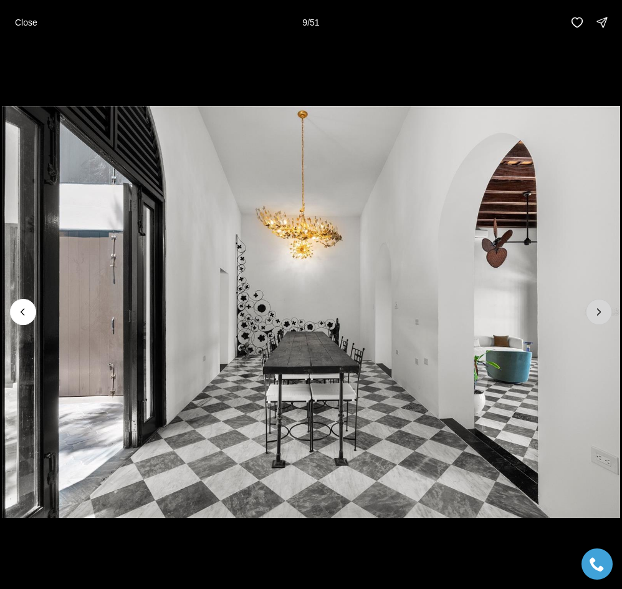
click at [589, 312] on button "Next slide" at bounding box center [599, 312] width 26 height 26
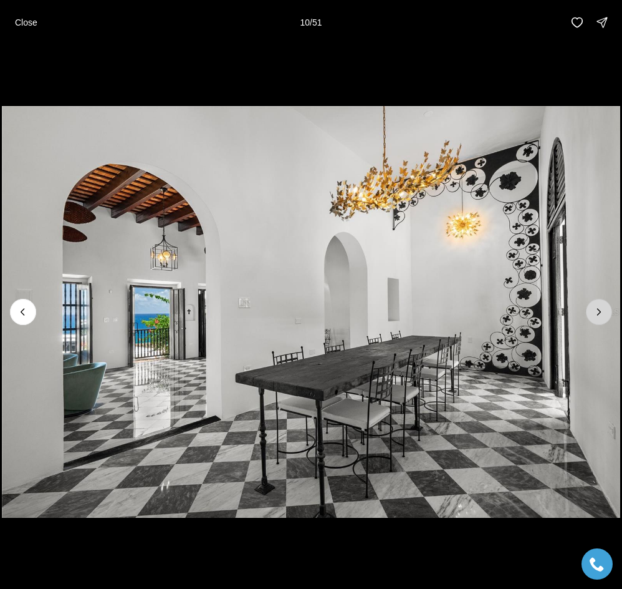
click at [589, 312] on button "Next slide" at bounding box center [599, 312] width 26 height 26
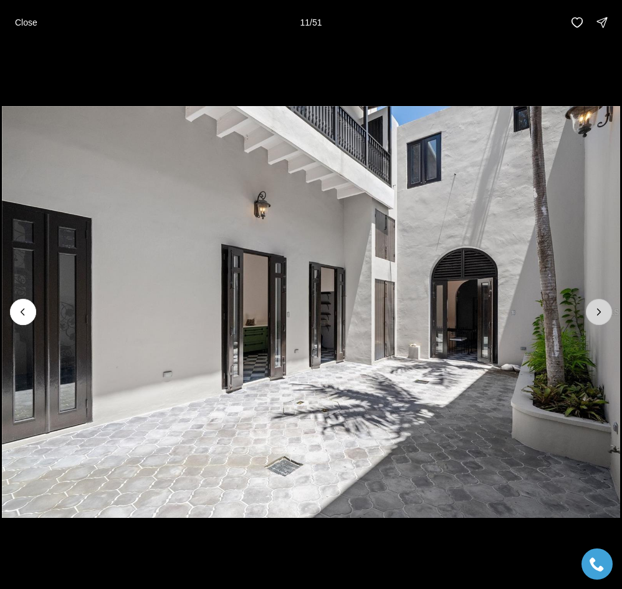
click at [589, 312] on button "Next slide" at bounding box center [599, 312] width 26 height 26
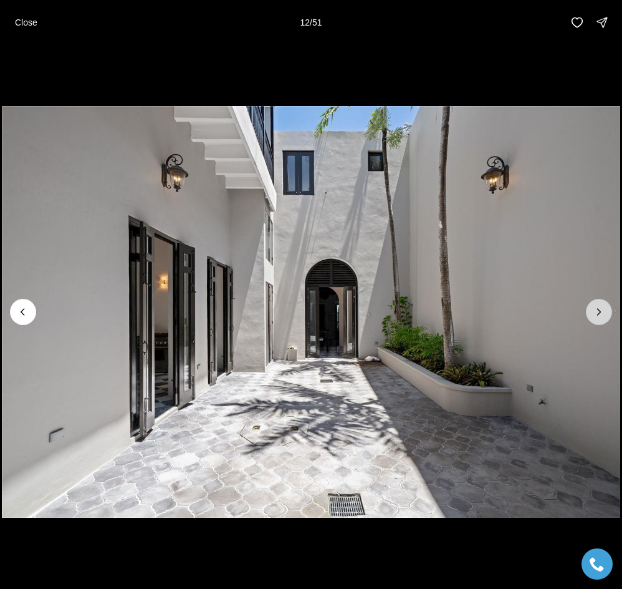
click at [589, 312] on button "Next slide" at bounding box center [599, 312] width 26 height 26
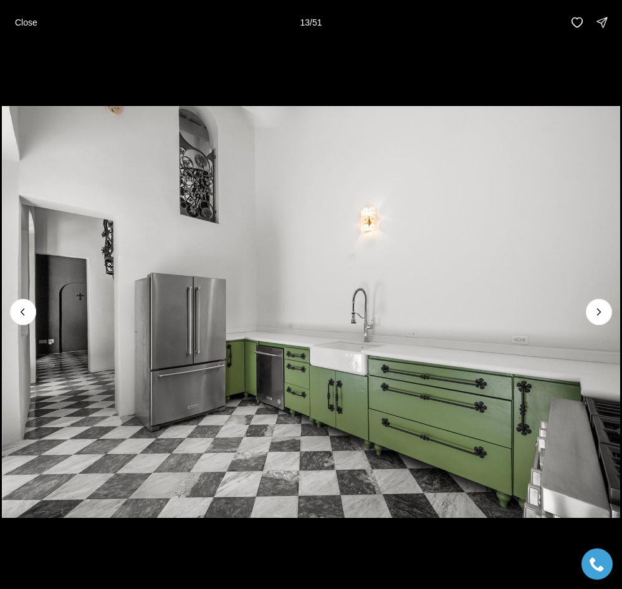
click at [579, 321] on img "13 of 51" at bounding box center [311, 312] width 619 height 412
click at [589, 316] on button "Next slide" at bounding box center [599, 312] width 26 height 26
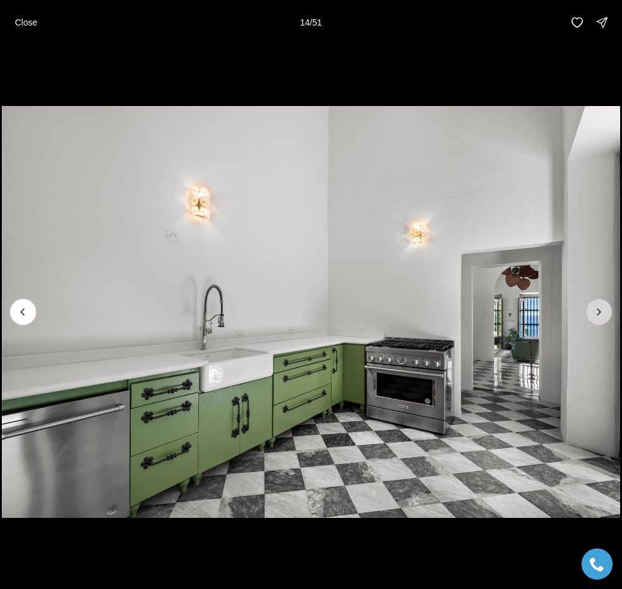
click at [589, 316] on button "Next slide" at bounding box center [599, 312] width 26 height 26
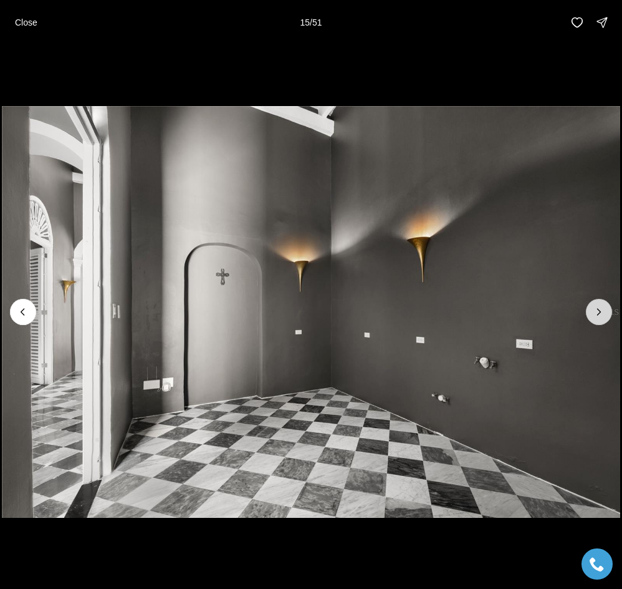
click at [589, 316] on button "Next slide" at bounding box center [599, 312] width 26 height 26
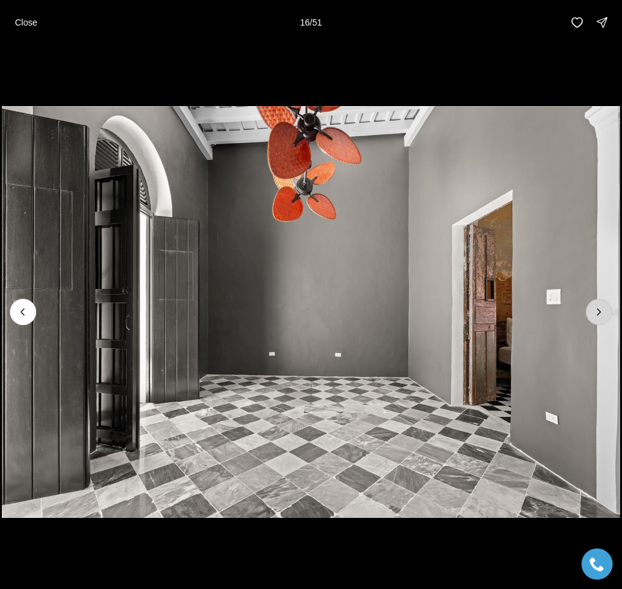
click at [589, 316] on button "Next slide" at bounding box center [599, 312] width 26 height 26
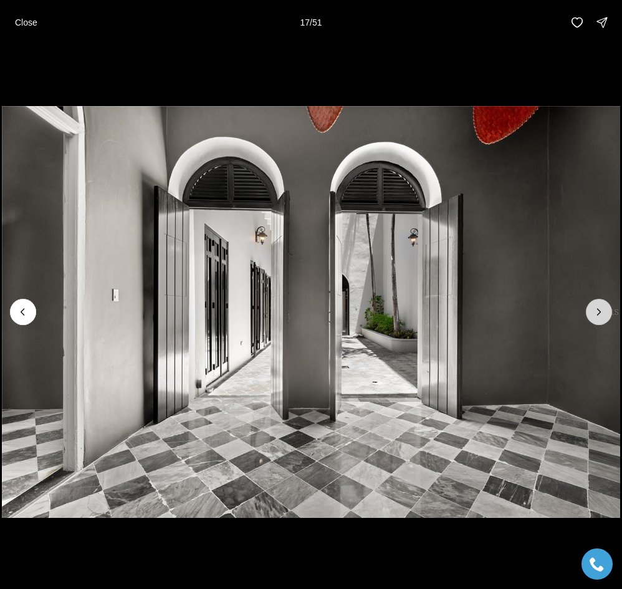
click at [589, 316] on button "Next slide" at bounding box center [599, 312] width 26 height 26
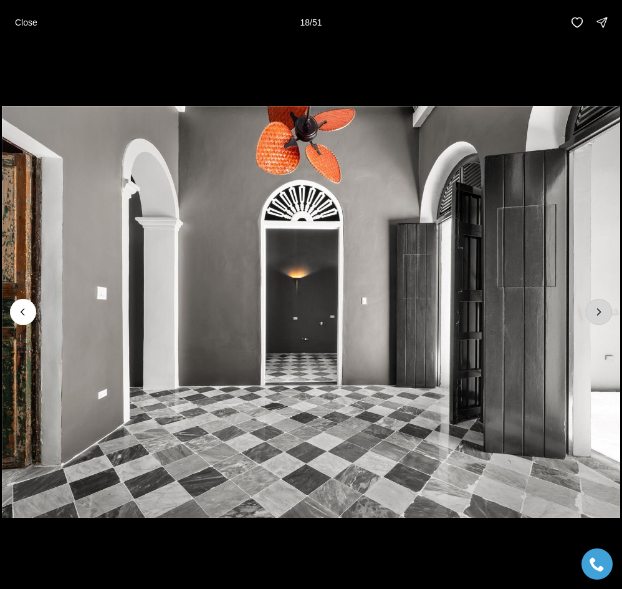
click at [589, 316] on button "Next slide" at bounding box center [599, 312] width 26 height 26
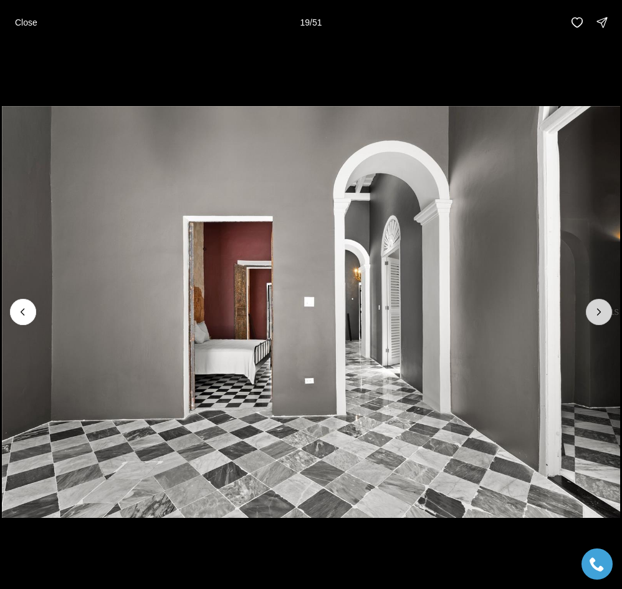
click at [589, 316] on button "Next slide" at bounding box center [599, 312] width 26 height 26
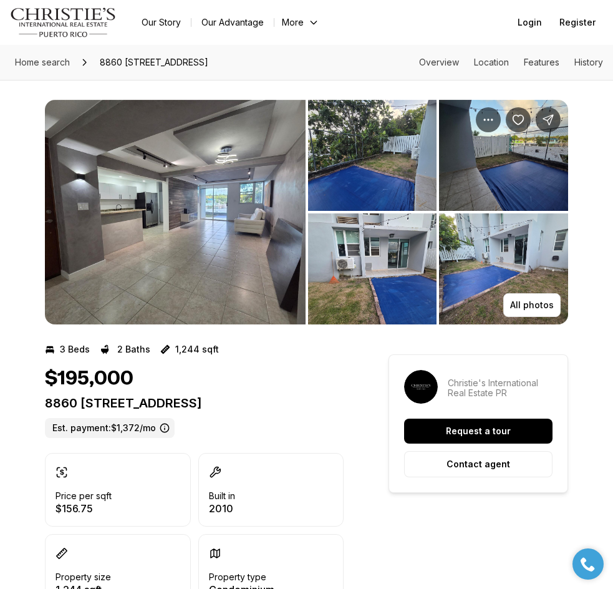
click at [170, 223] on img "View image gallery" at bounding box center [175, 212] width 261 height 225
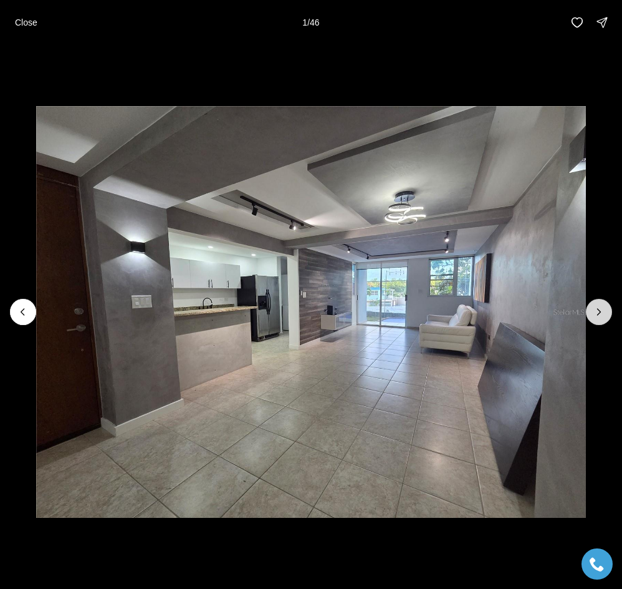
click at [598, 309] on icon "Next slide" at bounding box center [599, 312] width 3 height 6
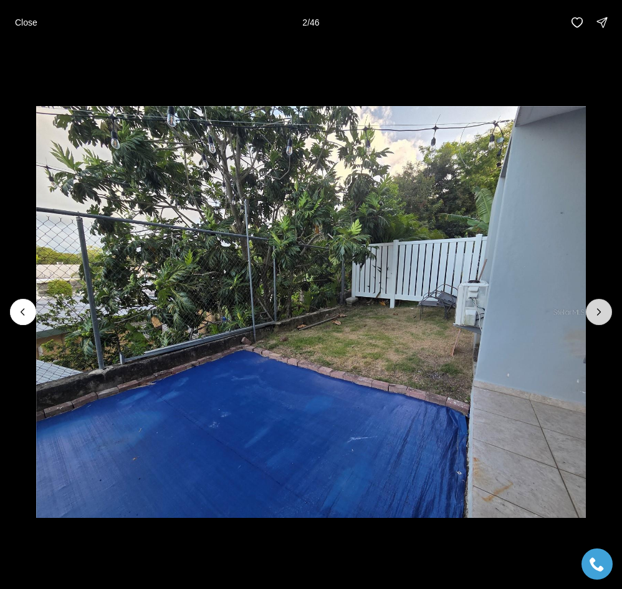
click at [598, 309] on icon "Next slide" at bounding box center [599, 312] width 3 height 6
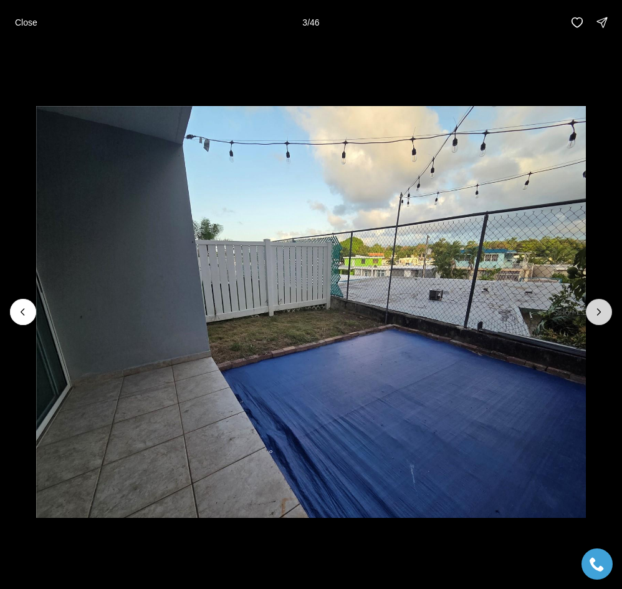
click at [598, 309] on icon "Next slide" at bounding box center [599, 312] width 3 height 6
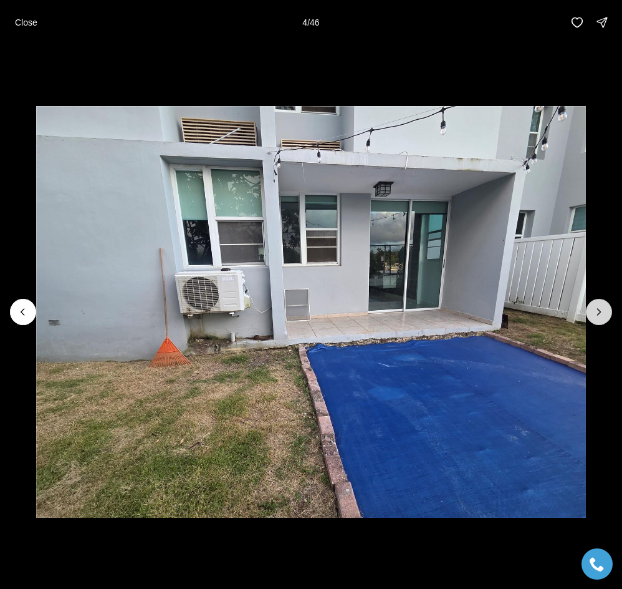
click at [598, 309] on icon "Next slide" at bounding box center [599, 312] width 3 height 6
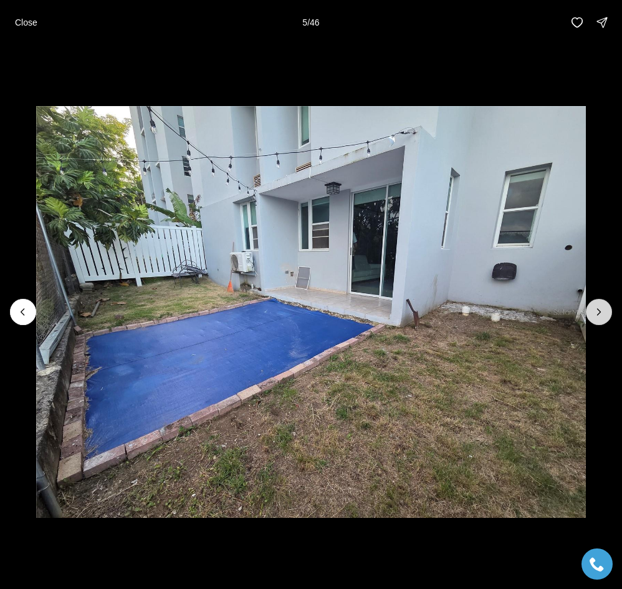
click at [598, 309] on icon "Next slide" at bounding box center [599, 312] width 3 height 6
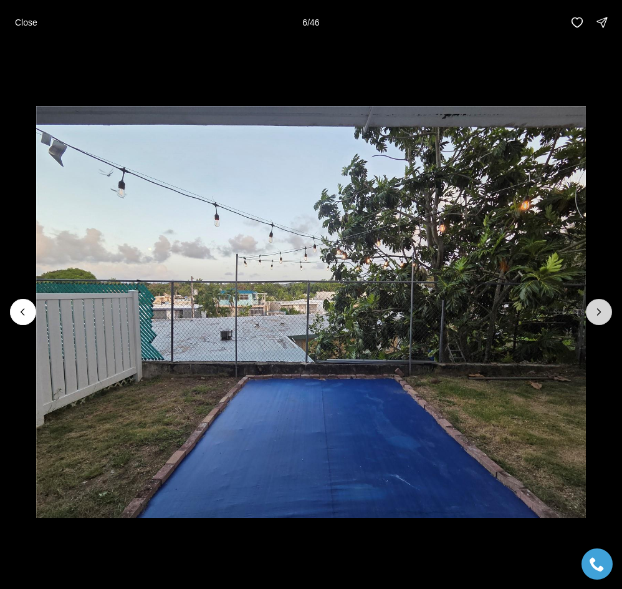
click at [598, 309] on icon "Next slide" at bounding box center [599, 312] width 3 height 6
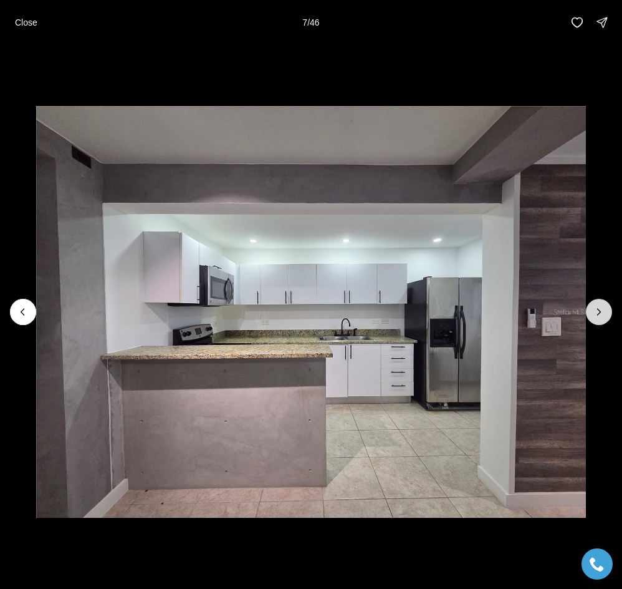
click at [598, 309] on icon "Next slide" at bounding box center [599, 312] width 3 height 6
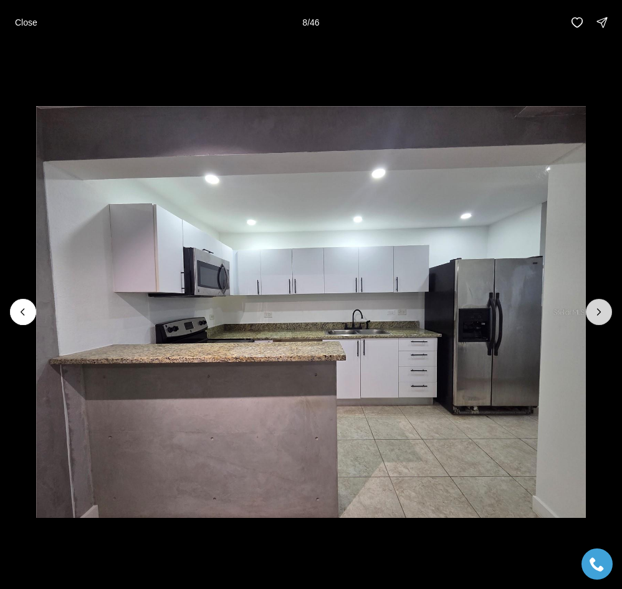
click at [598, 309] on icon "Next slide" at bounding box center [599, 312] width 3 height 6
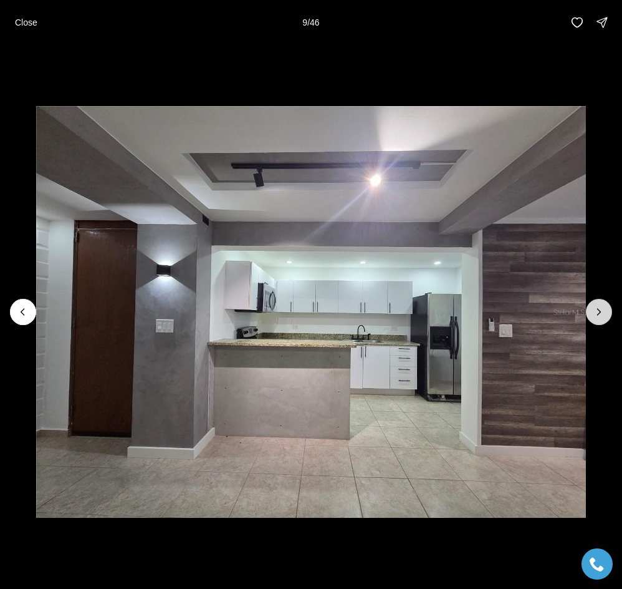
click at [598, 309] on icon "Next slide" at bounding box center [599, 312] width 3 height 6
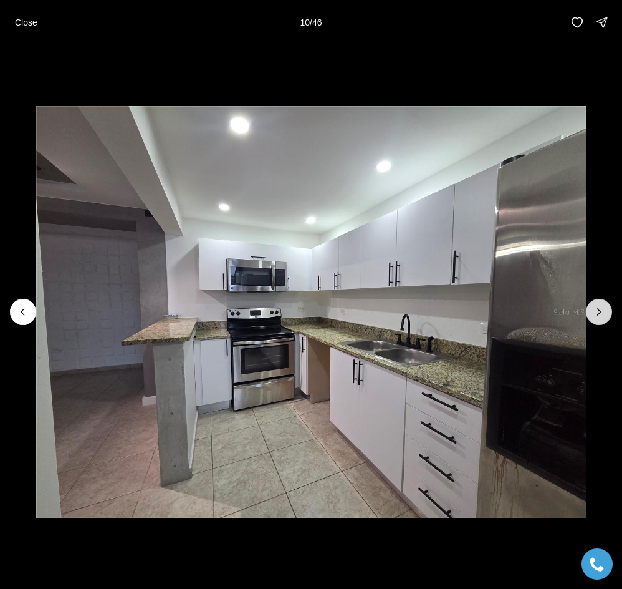
click at [598, 309] on icon "Next slide" at bounding box center [599, 312] width 3 height 6
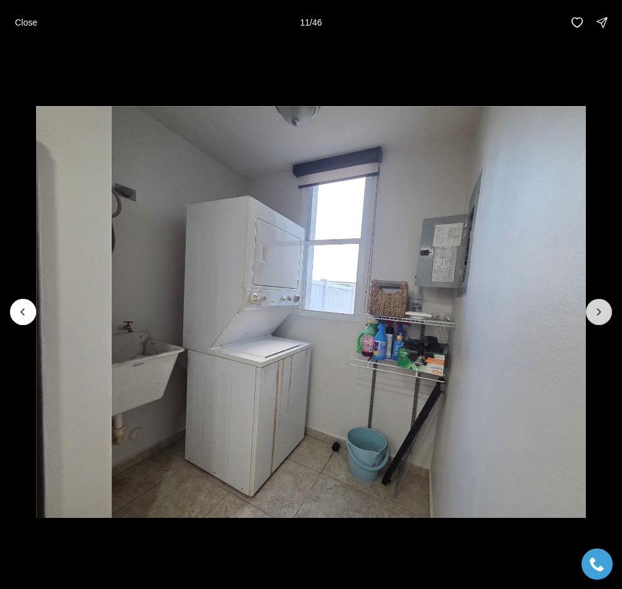
click at [598, 309] on icon "Next slide" at bounding box center [599, 312] width 3 height 6
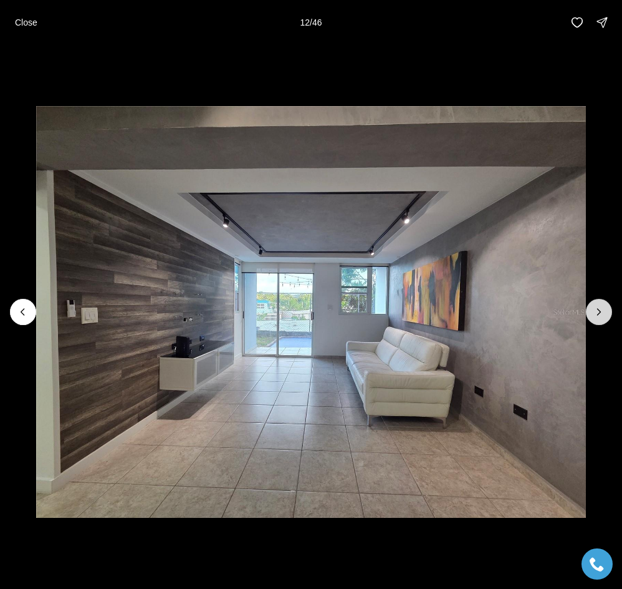
click at [598, 309] on icon "Next slide" at bounding box center [599, 312] width 3 height 6
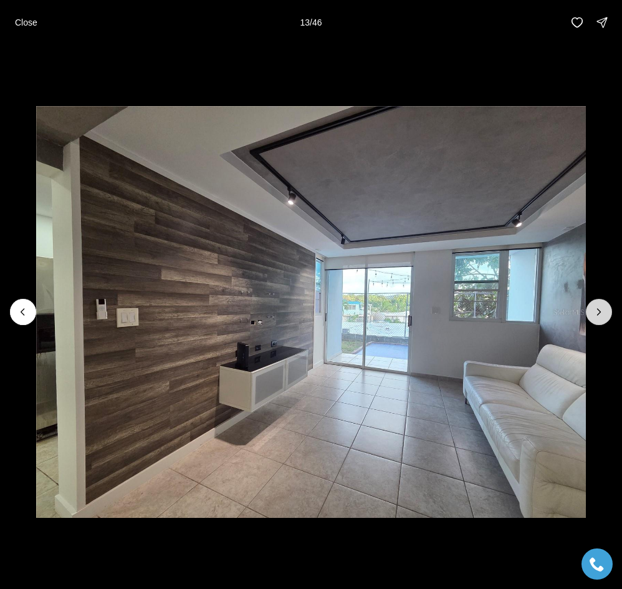
click at [598, 309] on icon "Next slide" at bounding box center [599, 312] width 3 height 6
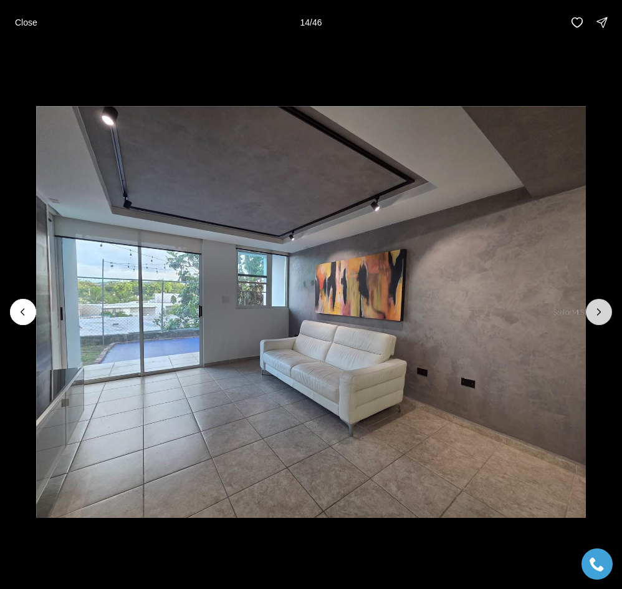
click at [598, 309] on icon "Next slide" at bounding box center [599, 312] width 3 height 6
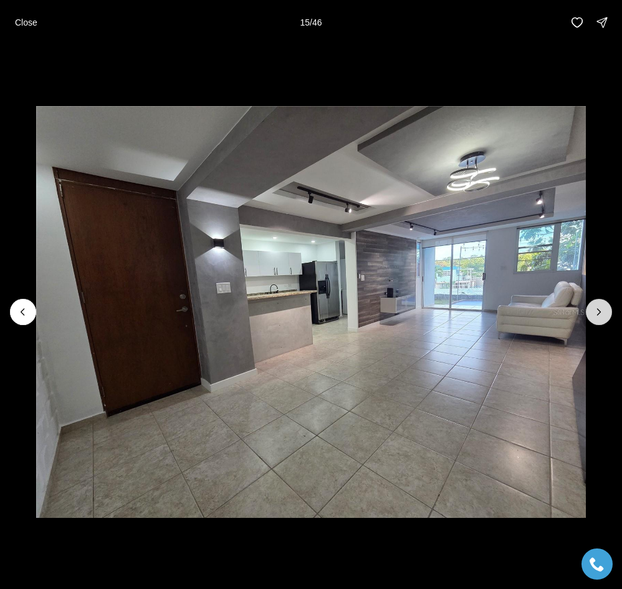
click at [598, 309] on icon "Next slide" at bounding box center [599, 312] width 3 height 6
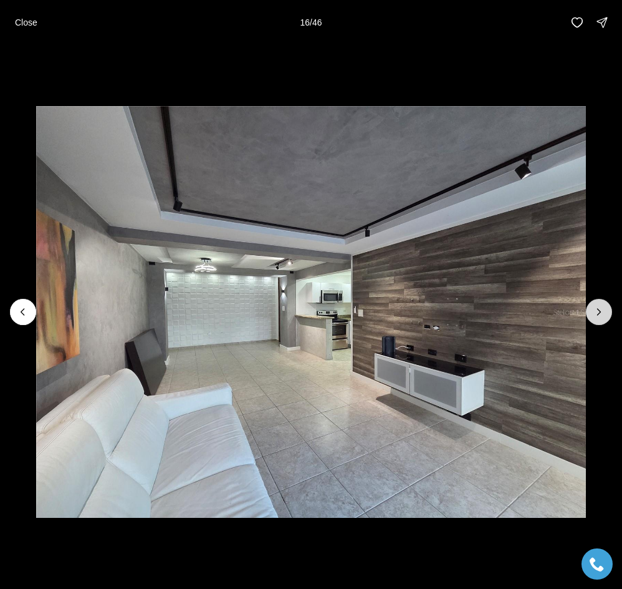
click at [598, 309] on icon "Next slide" at bounding box center [599, 312] width 3 height 6
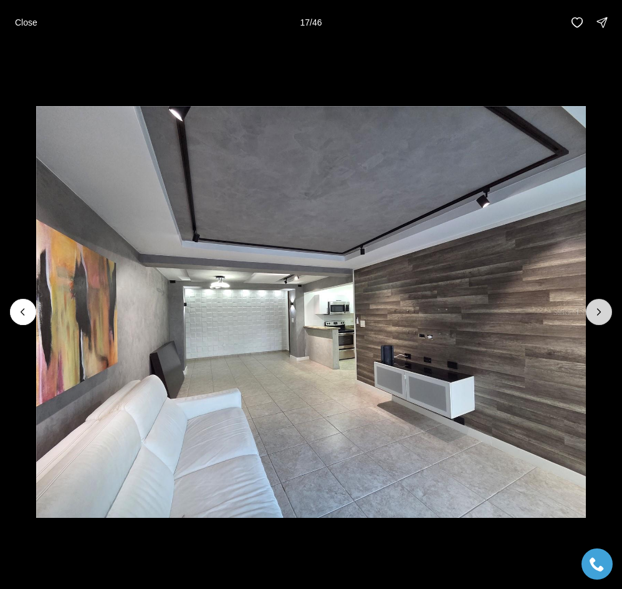
click at [598, 309] on icon "Next slide" at bounding box center [599, 312] width 3 height 6
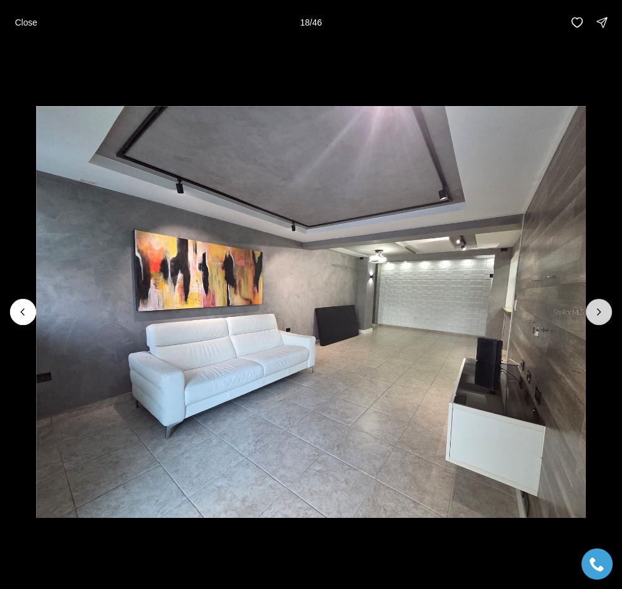
click at [598, 309] on icon "Next slide" at bounding box center [599, 312] width 3 height 6
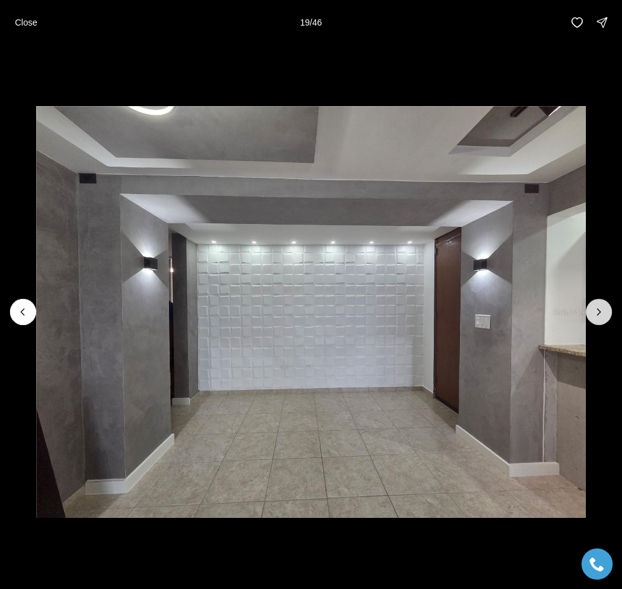
click at [598, 309] on icon "Next slide" at bounding box center [599, 312] width 3 height 6
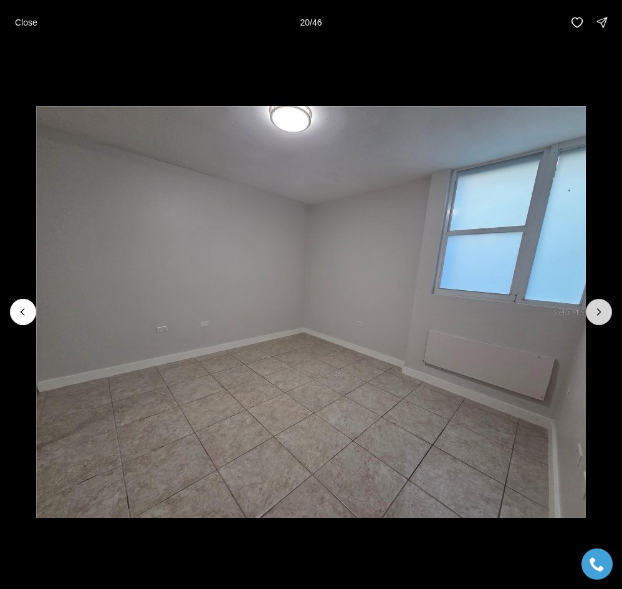
click at [598, 309] on icon "Next slide" at bounding box center [599, 312] width 3 height 6
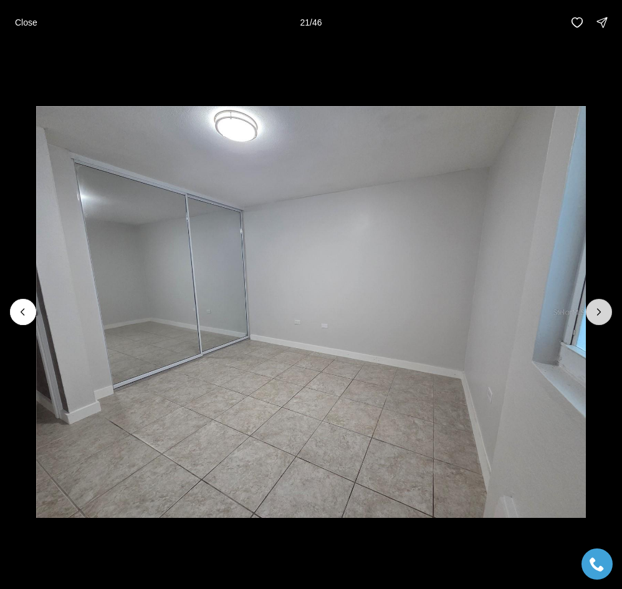
click at [598, 309] on icon "Next slide" at bounding box center [599, 312] width 3 height 6
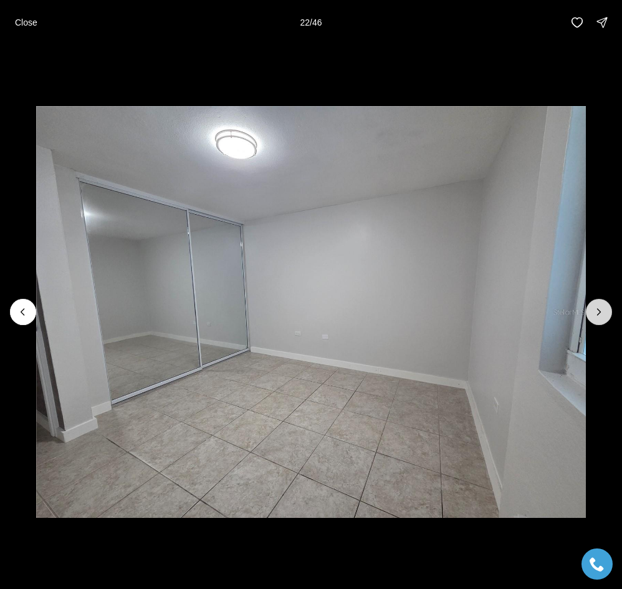
click at [598, 309] on icon "Next slide" at bounding box center [599, 312] width 3 height 6
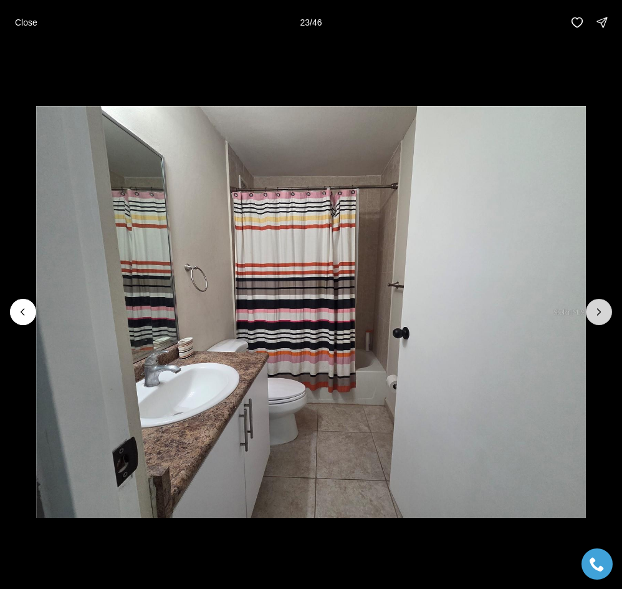
click at [598, 309] on icon "Next slide" at bounding box center [599, 312] width 3 height 6
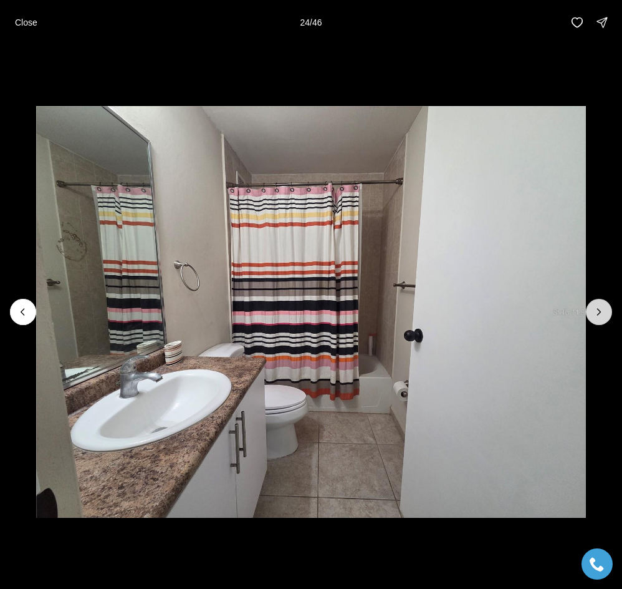
click at [598, 309] on icon "Next slide" at bounding box center [599, 312] width 3 height 6
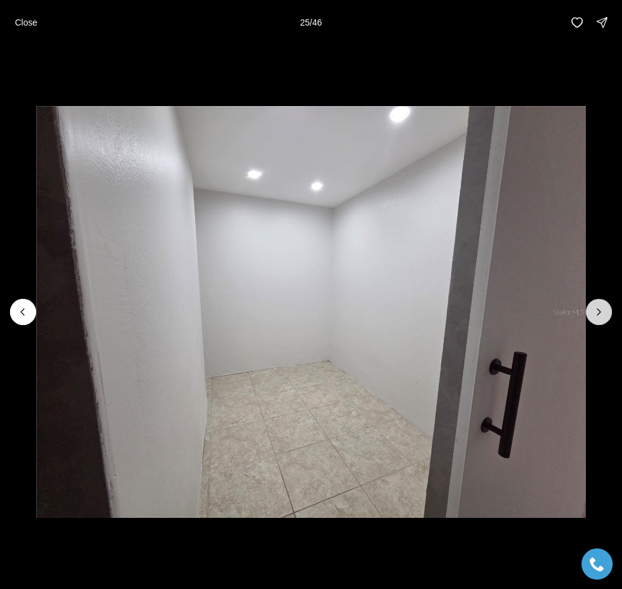
click at [598, 309] on icon "Next slide" at bounding box center [599, 312] width 3 height 6
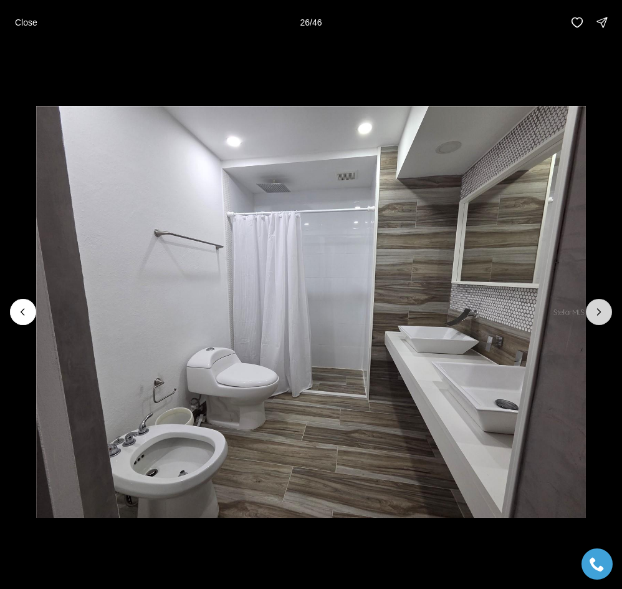
click at [601, 312] on icon "Next slide" at bounding box center [599, 312] width 12 height 12
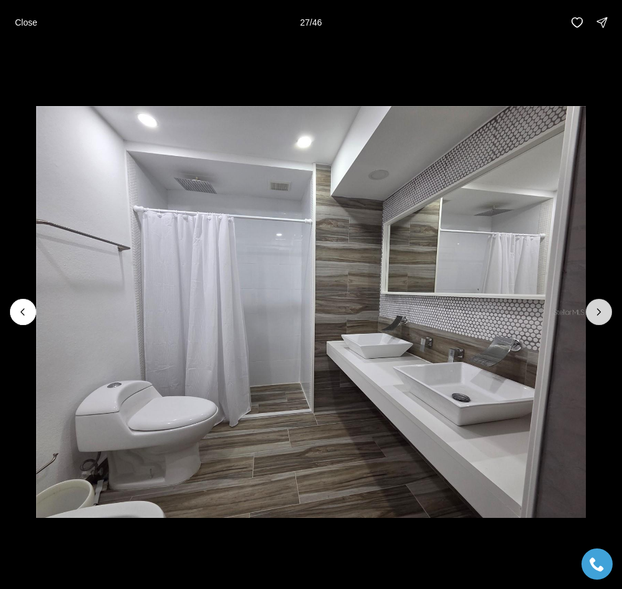
click at [603, 312] on icon "Next slide" at bounding box center [599, 312] width 12 height 12
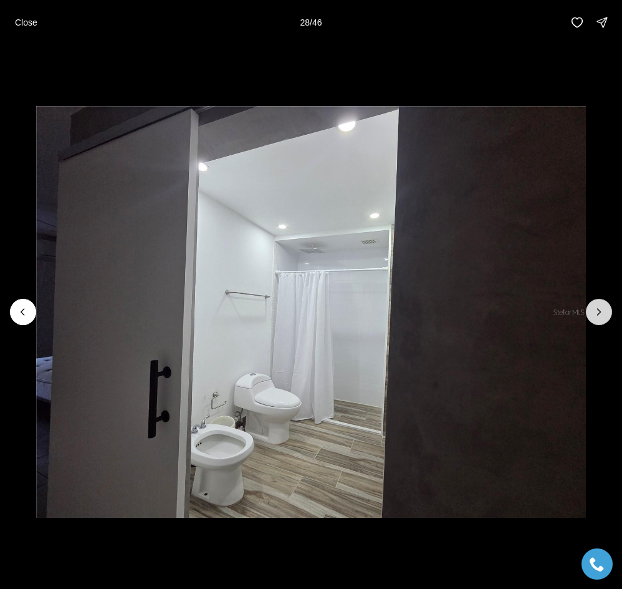
click at [606, 313] on button "Next slide" at bounding box center [599, 312] width 26 height 26
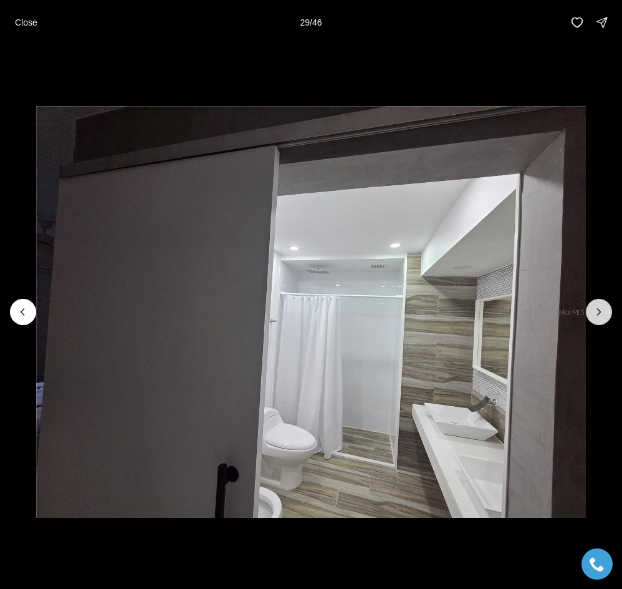
click at [607, 313] on button "Next slide" at bounding box center [599, 312] width 26 height 26
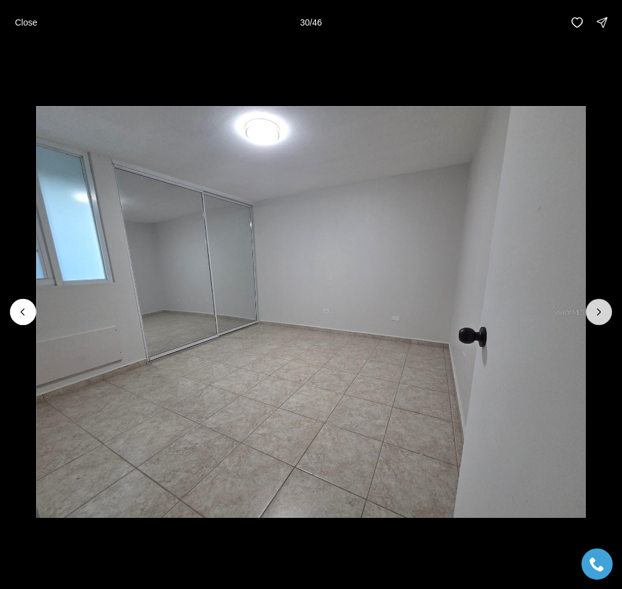
click at [608, 313] on button "Next slide" at bounding box center [599, 312] width 26 height 26
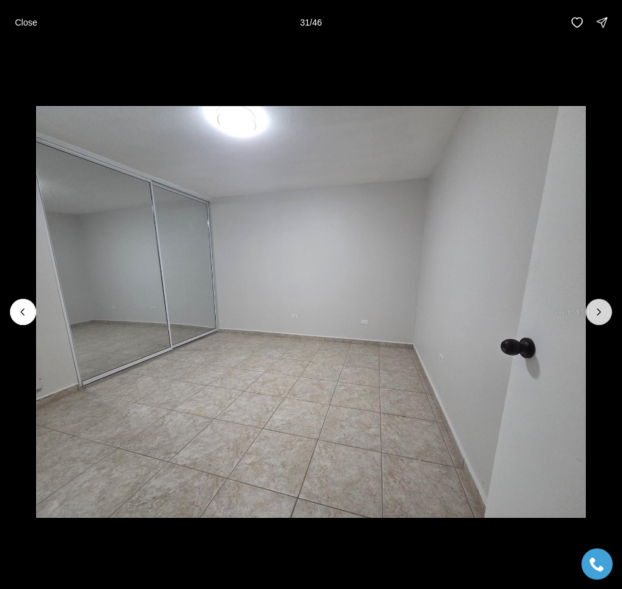
click at [608, 313] on button "Next slide" at bounding box center [599, 312] width 26 height 26
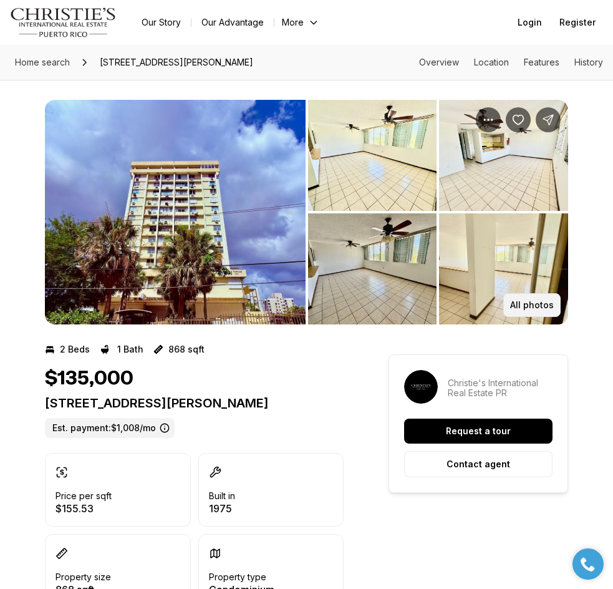
click at [535, 306] on p "All photos" at bounding box center [532, 305] width 44 height 10
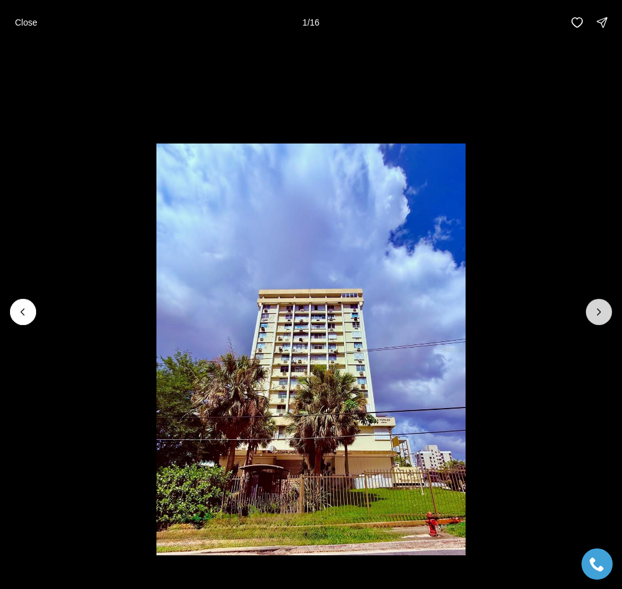
click at [588, 309] on button "Next slide" at bounding box center [599, 312] width 26 height 26
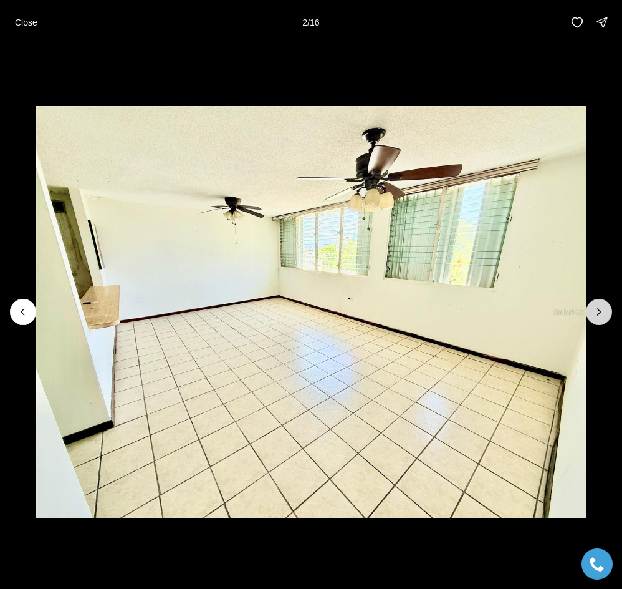
click at [605, 317] on icon "Next slide" at bounding box center [599, 312] width 12 height 12
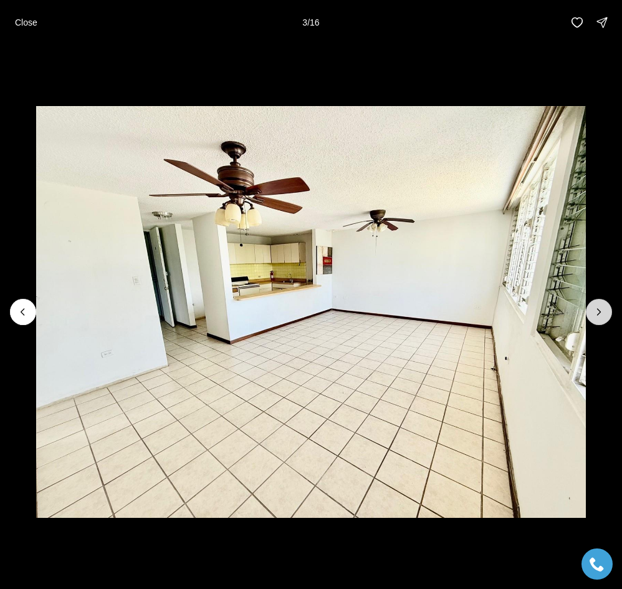
click at [601, 315] on icon "Next slide" at bounding box center [599, 312] width 12 height 12
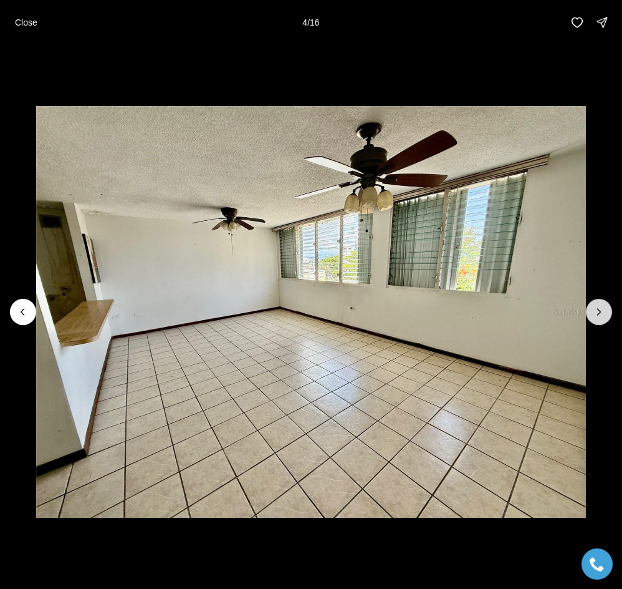
click at [598, 313] on icon "Next slide" at bounding box center [599, 312] width 12 height 12
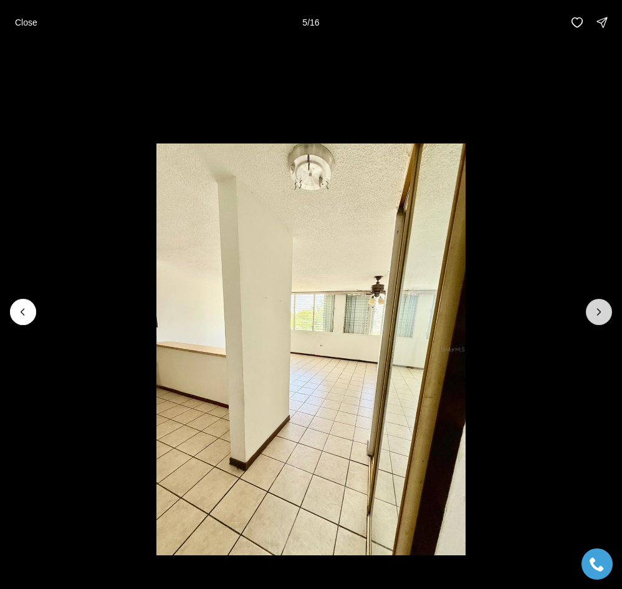
click at [598, 312] on icon "Next slide" at bounding box center [599, 312] width 12 height 12
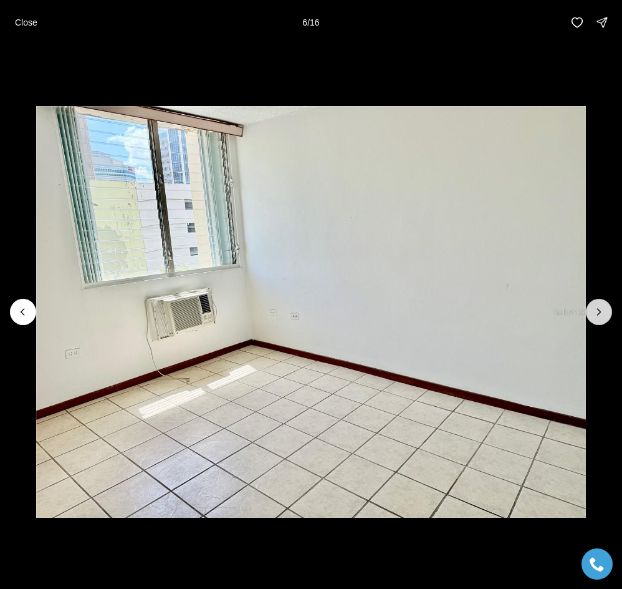
click at [598, 312] on icon "Next slide" at bounding box center [599, 312] width 12 height 12
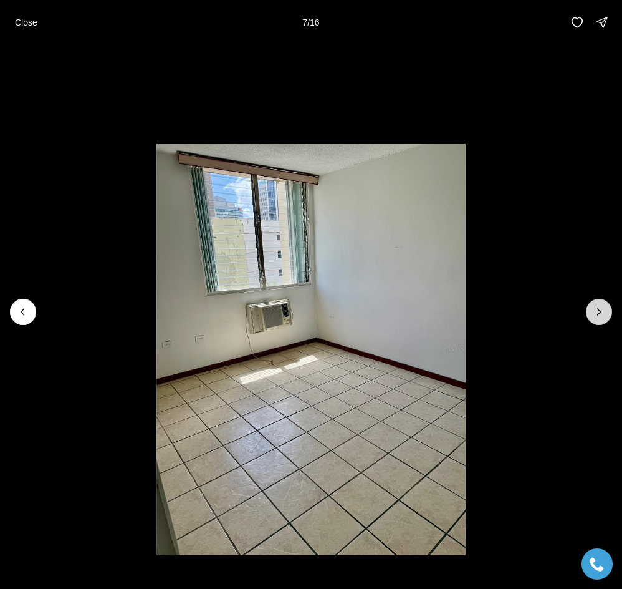
click at [598, 312] on icon "Next slide" at bounding box center [599, 312] width 12 height 12
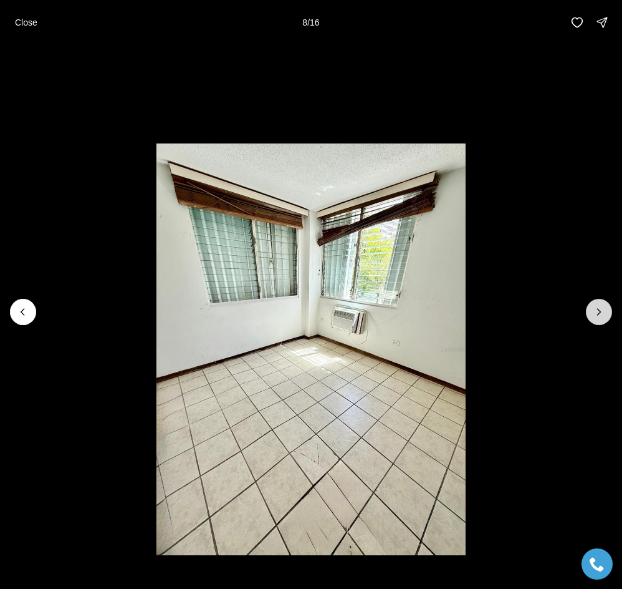
click at [597, 312] on icon "Next slide" at bounding box center [599, 312] width 12 height 12
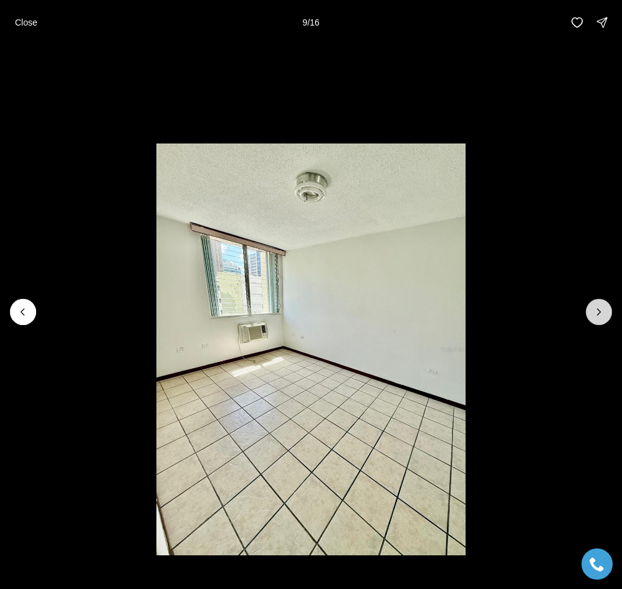
click at [597, 312] on icon "Next slide" at bounding box center [599, 312] width 12 height 12
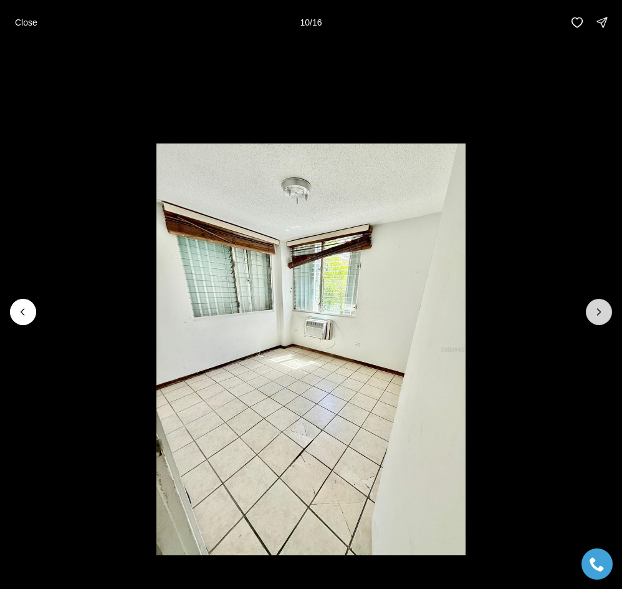
click at [596, 312] on icon "Next slide" at bounding box center [599, 312] width 12 height 12
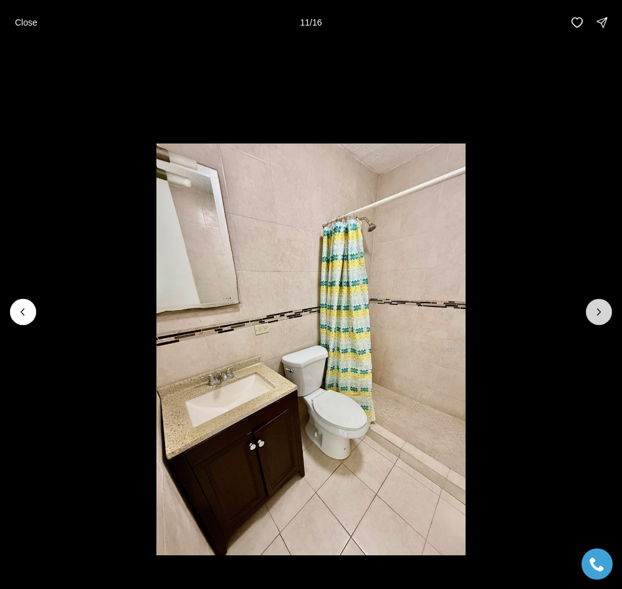
click at [596, 312] on icon "Next slide" at bounding box center [599, 312] width 12 height 12
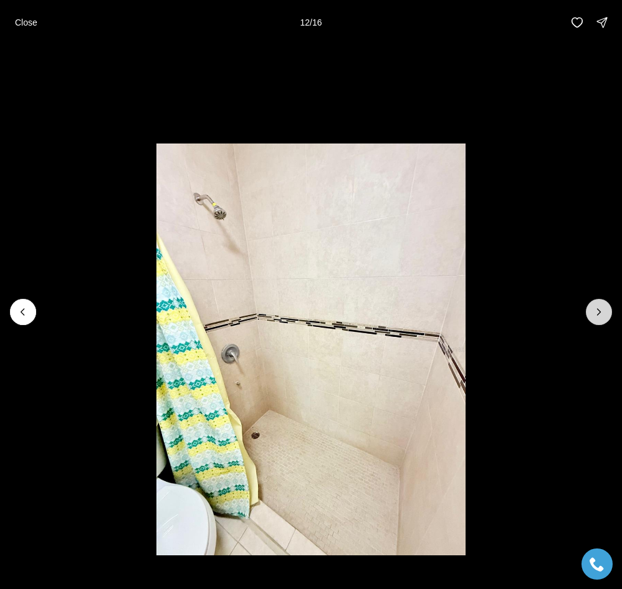
click at [596, 312] on icon "Next slide" at bounding box center [599, 312] width 12 height 12
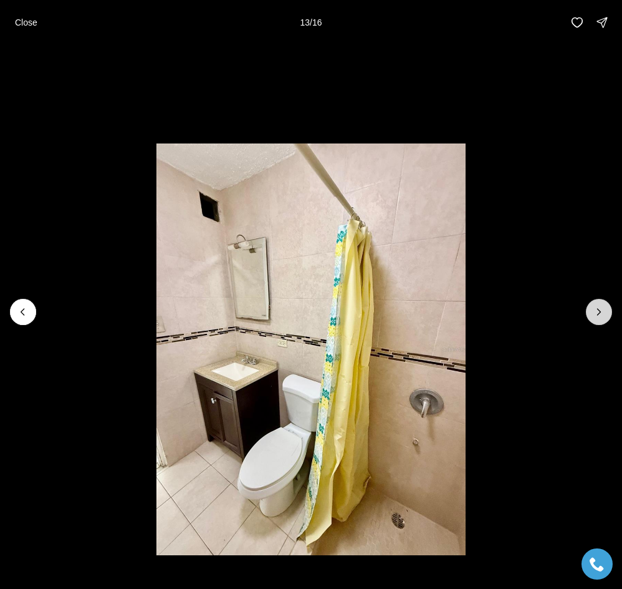
click at [596, 312] on icon "Next slide" at bounding box center [599, 312] width 12 height 12
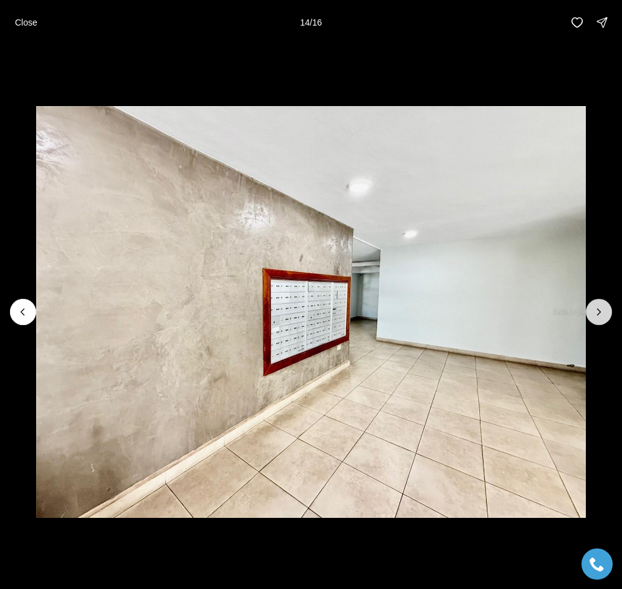
click at [595, 311] on icon "Next slide" at bounding box center [599, 312] width 12 height 12
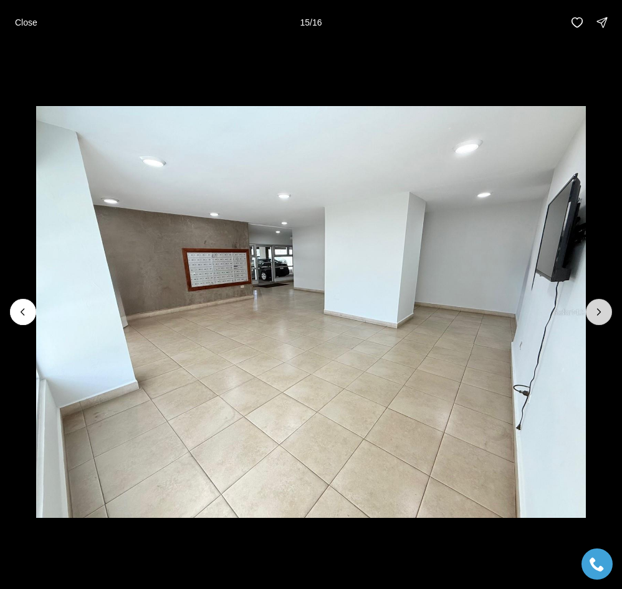
click at [595, 311] on icon "Next slide" at bounding box center [599, 312] width 12 height 12
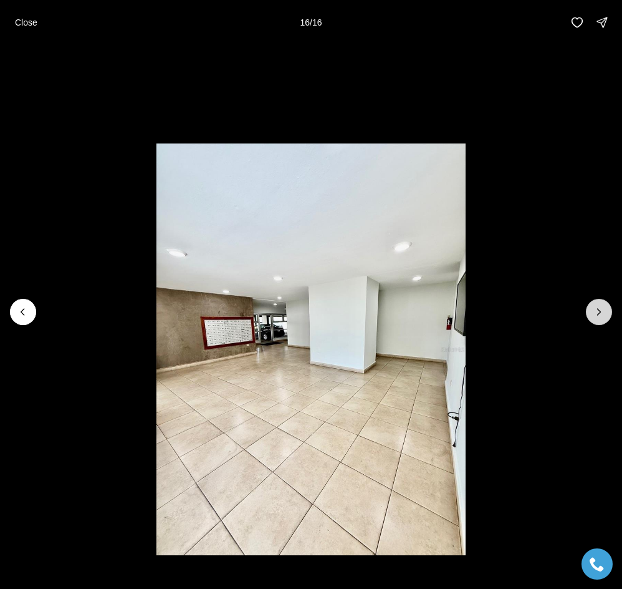
click at [595, 311] on div at bounding box center [599, 312] width 26 height 26
click at [594, 311] on div at bounding box center [599, 312] width 26 height 26
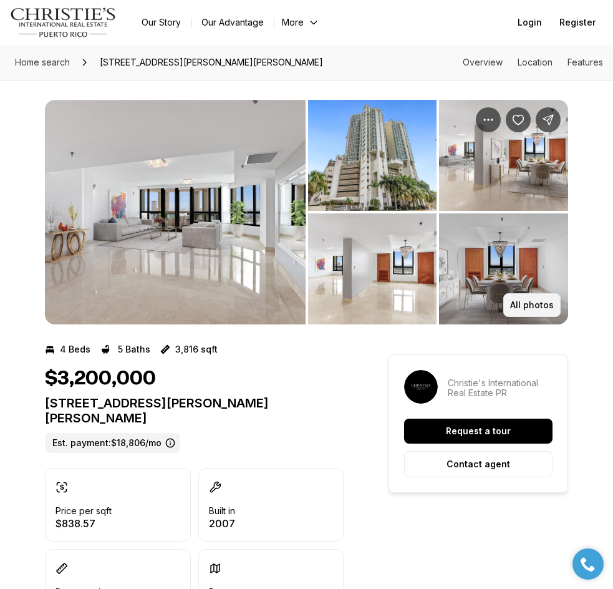
click at [545, 300] on p "All photos" at bounding box center [532, 305] width 44 height 10
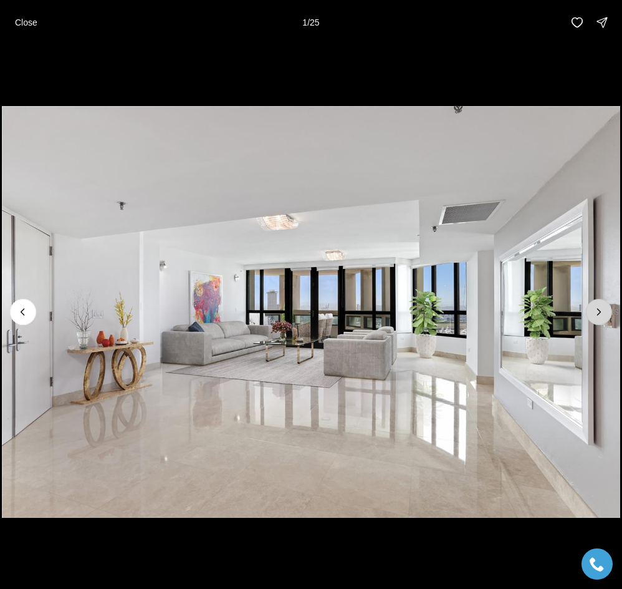
click at [594, 314] on icon "Next slide" at bounding box center [599, 312] width 12 height 12
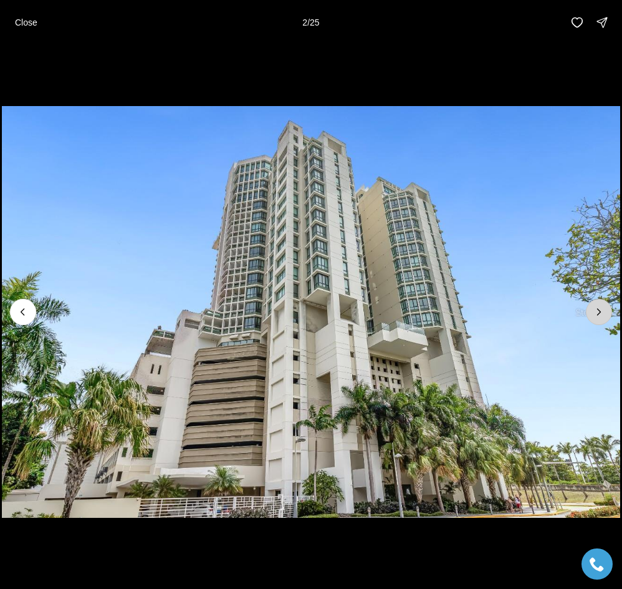
click at [589, 314] on button "Next slide" at bounding box center [599, 312] width 26 height 26
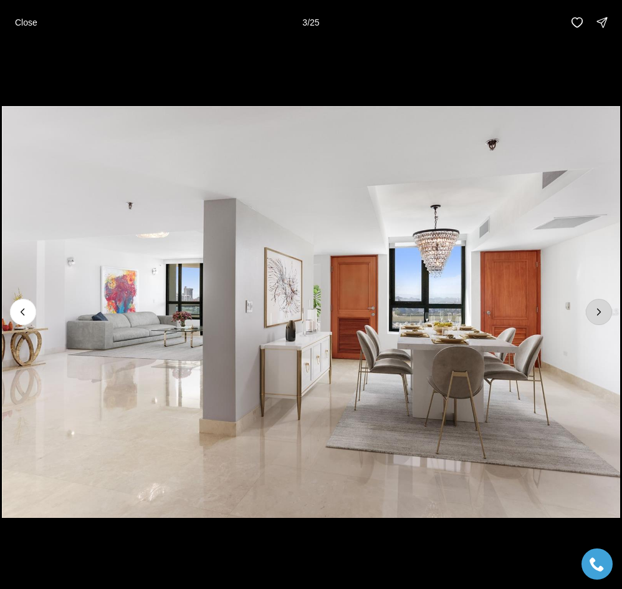
click at [589, 314] on button "Next slide" at bounding box center [599, 312] width 26 height 26
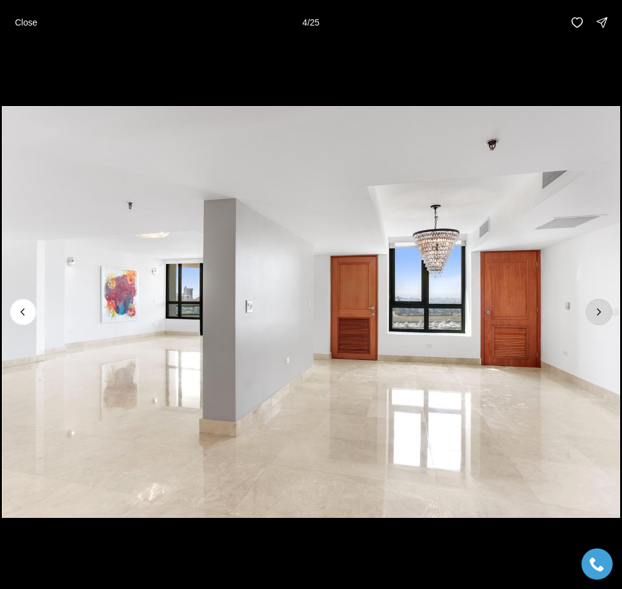
click at [588, 314] on button "Next slide" at bounding box center [599, 312] width 26 height 26
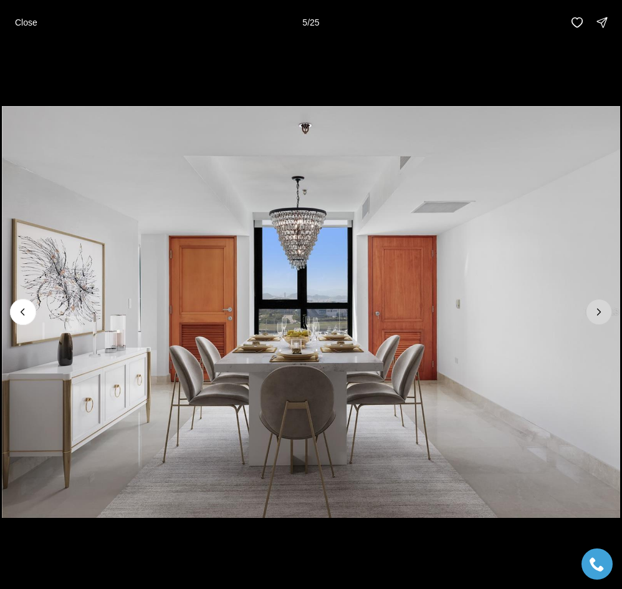
click at [587, 314] on button "Next slide" at bounding box center [599, 312] width 26 height 26
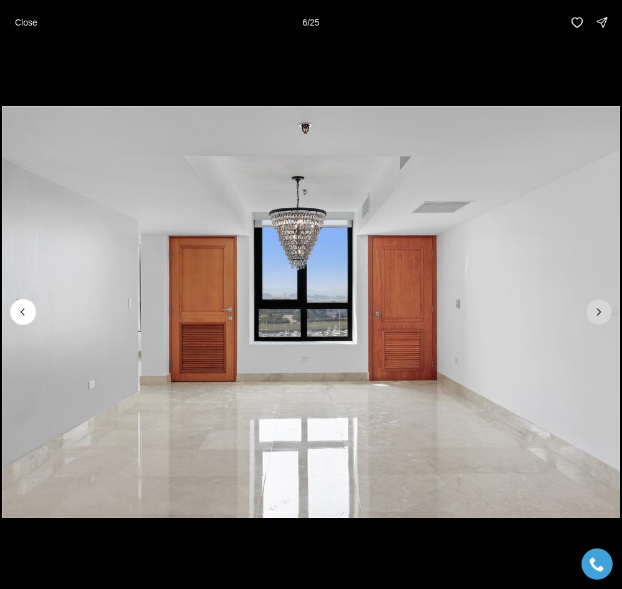
click at [587, 314] on button "Next slide" at bounding box center [599, 312] width 26 height 26
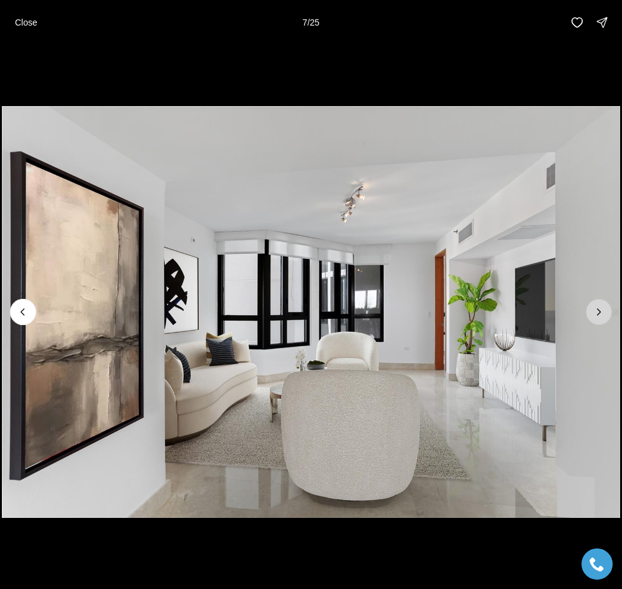
click at [587, 314] on button "Next slide" at bounding box center [599, 312] width 26 height 26
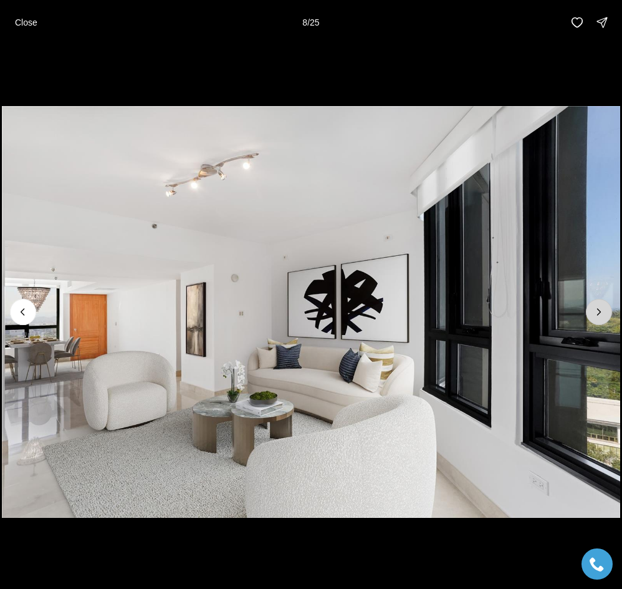
click at [587, 314] on button "Next slide" at bounding box center [599, 312] width 26 height 26
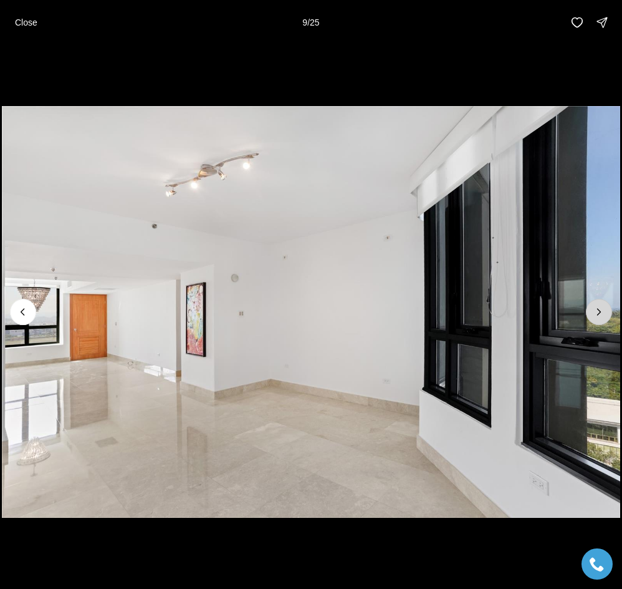
click at [587, 314] on button "Next slide" at bounding box center [599, 312] width 26 height 26
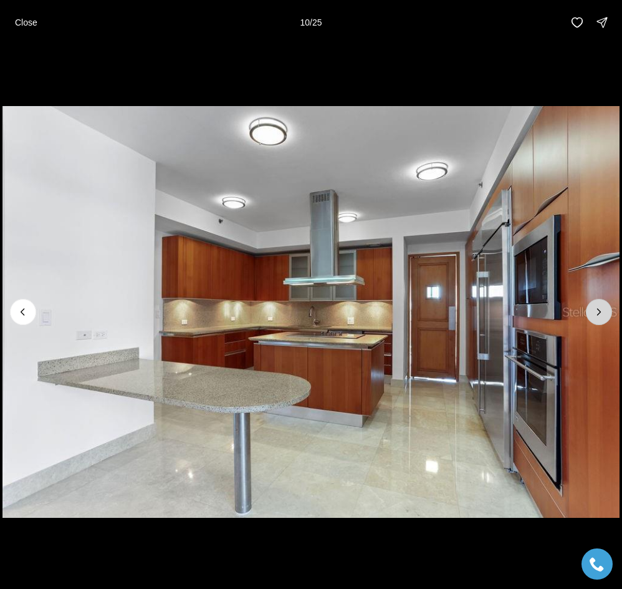
click at [587, 314] on button "Next slide" at bounding box center [599, 312] width 26 height 26
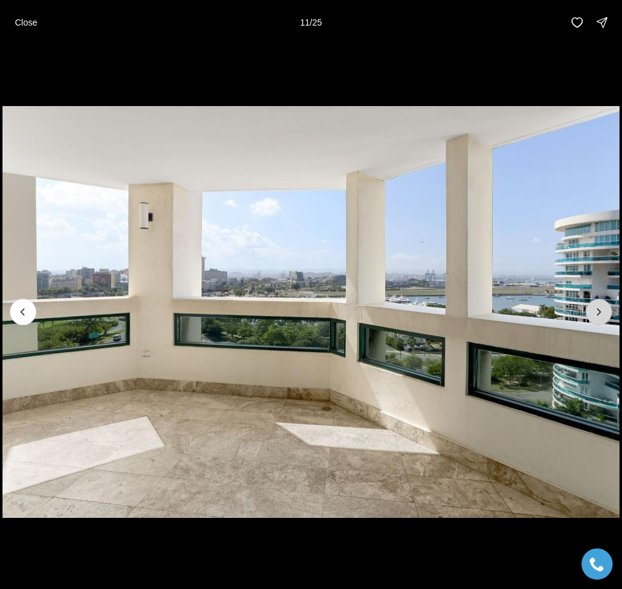
click at [606, 313] on button "Next slide" at bounding box center [599, 312] width 26 height 26
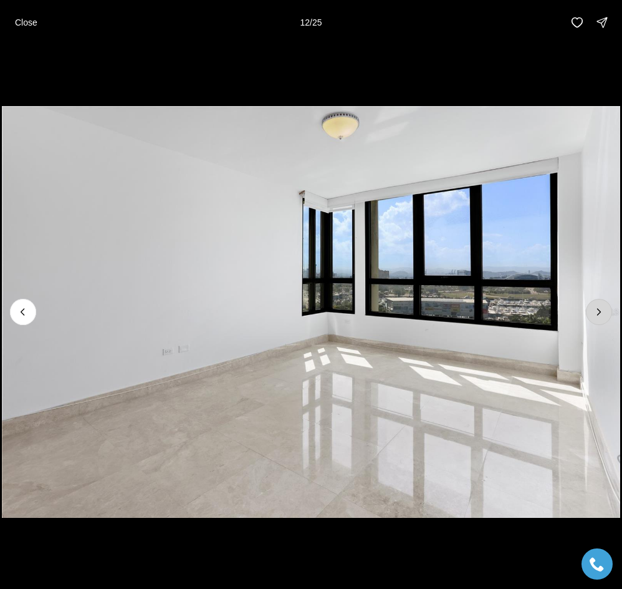
click at [606, 313] on button "Next slide" at bounding box center [599, 312] width 26 height 26
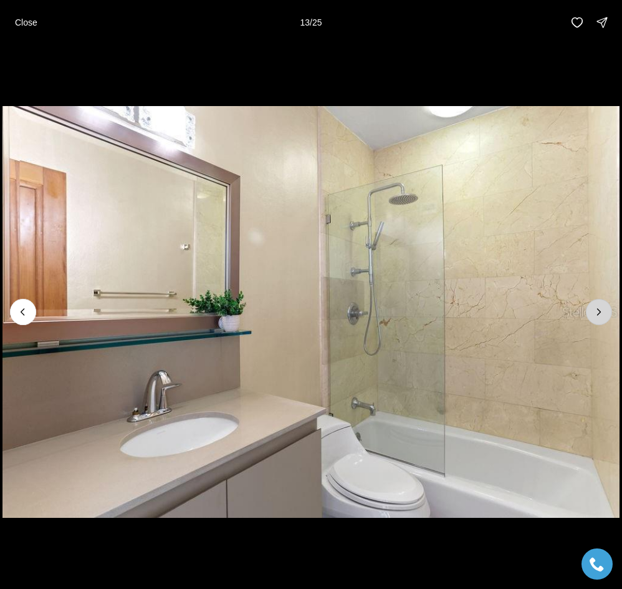
click at [606, 313] on button "Next slide" at bounding box center [599, 312] width 26 height 26
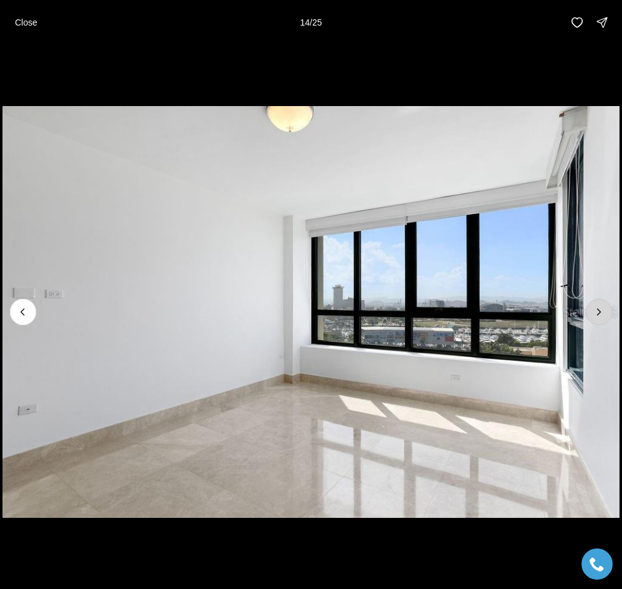
click at [606, 313] on button "Next slide" at bounding box center [599, 312] width 26 height 26
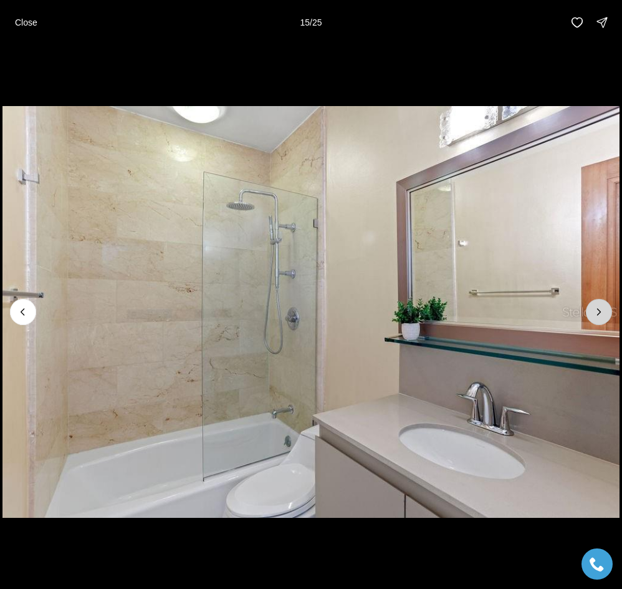
click at [606, 313] on button "Next slide" at bounding box center [599, 312] width 26 height 26
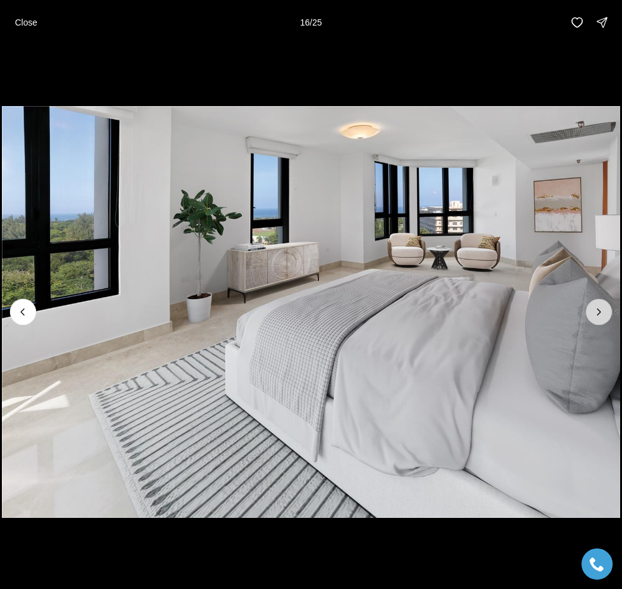
click at [606, 313] on button "Next slide" at bounding box center [599, 312] width 26 height 26
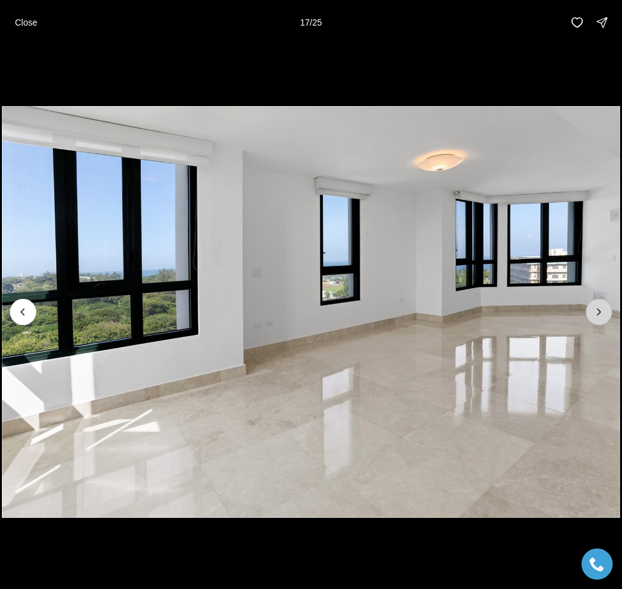
click at [606, 313] on button "Next slide" at bounding box center [599, 312] width 26 height 26
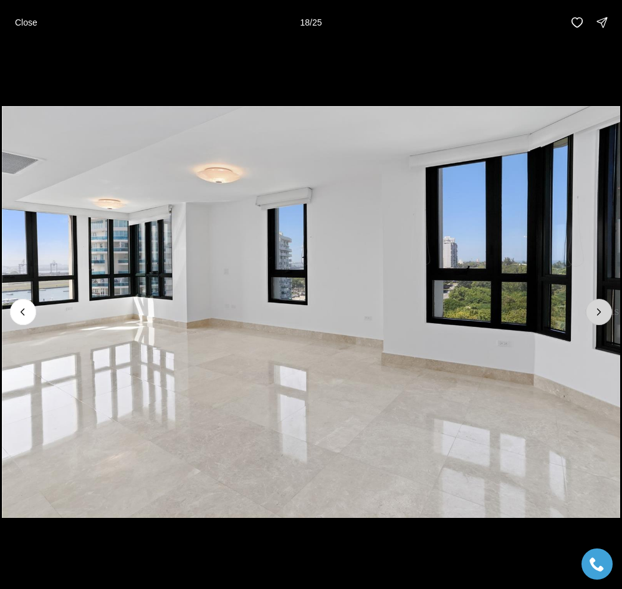
click at [606, 313] on button "Next slide" at bounding box center [599, 312] width 26 height 26
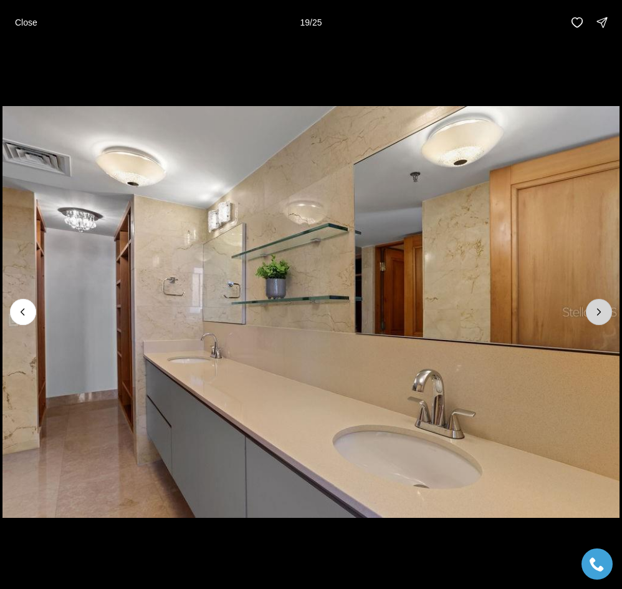
click at [599, 317] on icon "Next slide" at bounding box center [599, 312] width 12 height 12
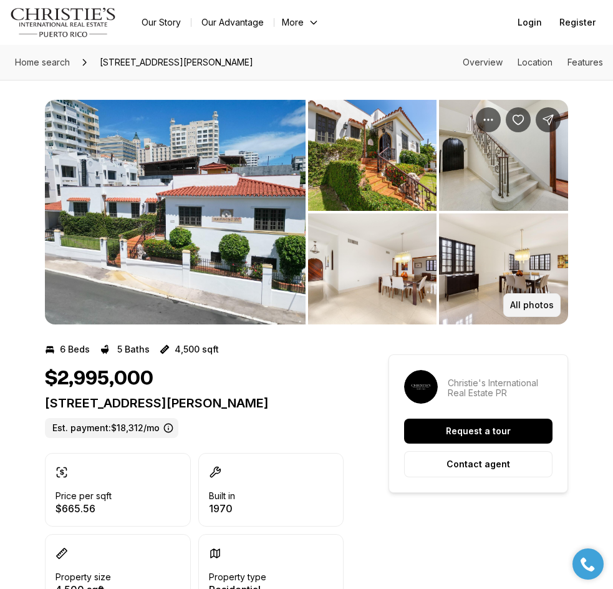
click at [549, 306] on p "All photos" at bounding box center [532, 305] width 44 height 10
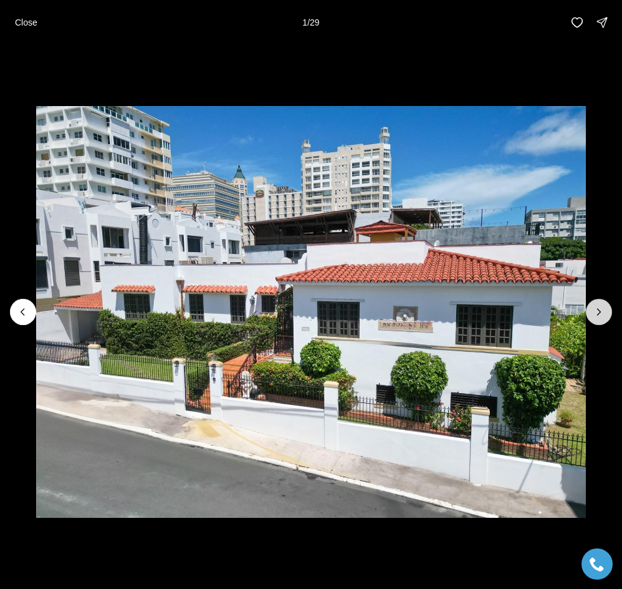
click at [596, 307] on icon "Next slide" at bounding box center [599, 312] width 12 height 12
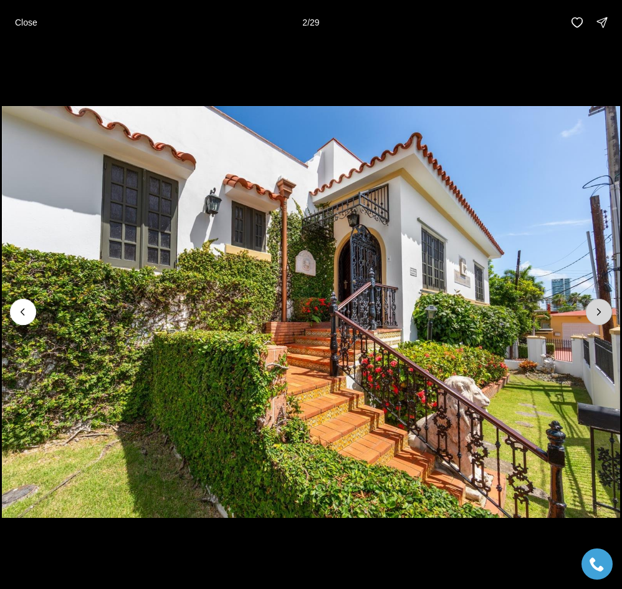
click at [596, 307] on icon "Next slide" at bounding box center [599, 312] width 12 height 12
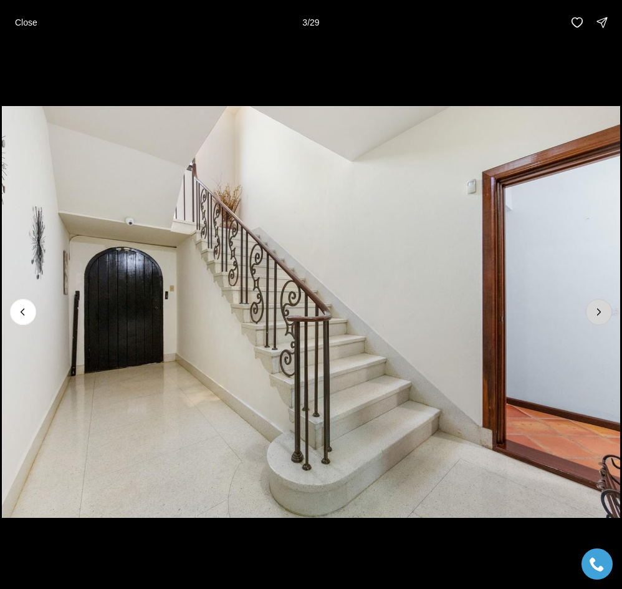
click at [596, 307] on icon "Next slide" at bounding box center [599, 312] width 12 height 12
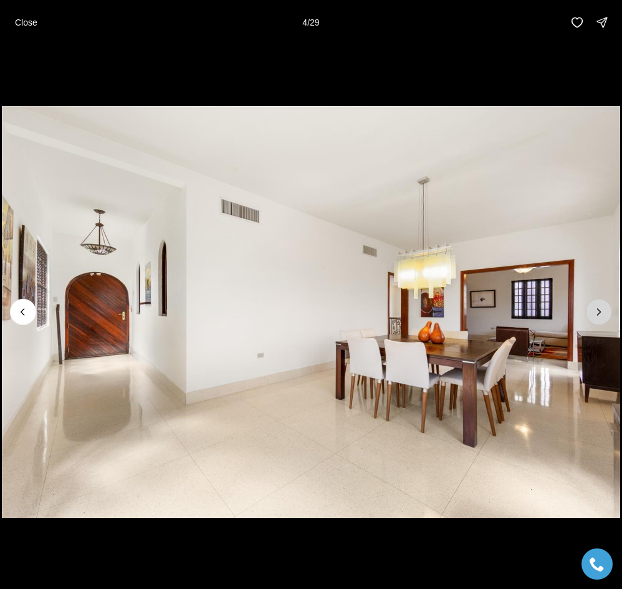
click at [596, 307] on icon "Next slide" at bounding box center [599, 312] width 12 height 12
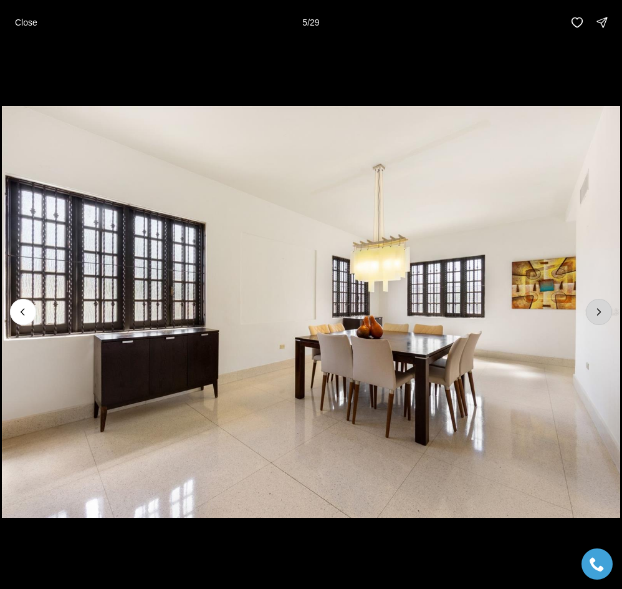
click at [596, 307] on icon "Next slide" at bounding box center [599, 312] width 12 height 12
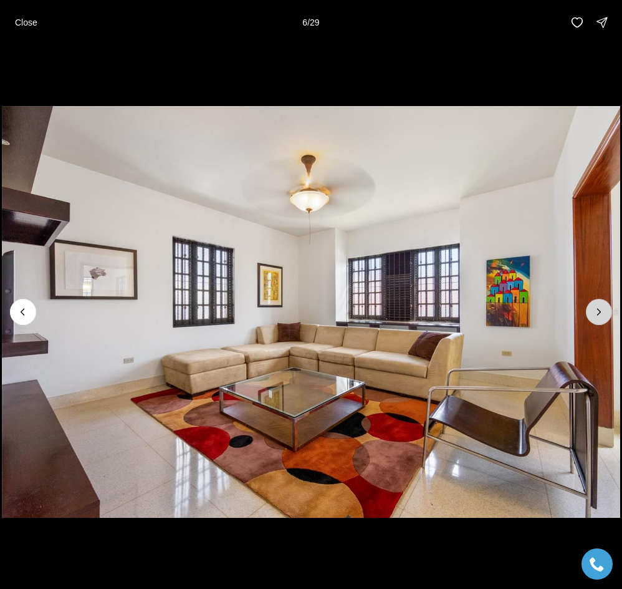
click at [596, 307] on icon "Next slide" at bounding box center [599, 312] width 12 height 12
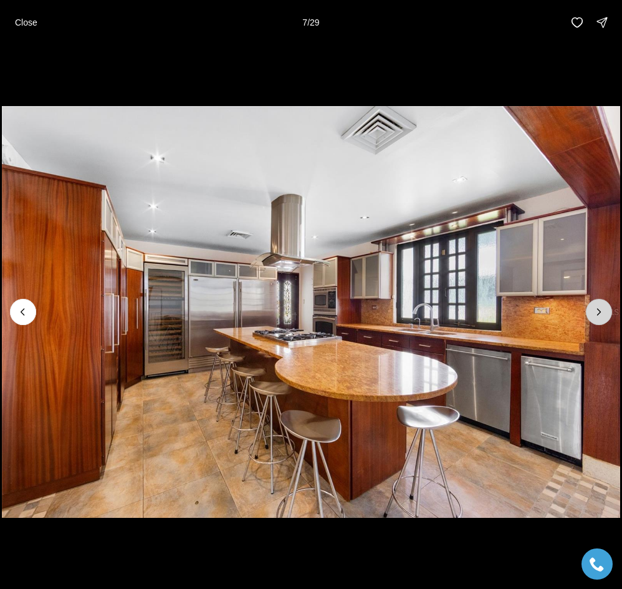
click at [596, 307] on icon "Next slide" at bounding box center [599, 312] width 12 height 12
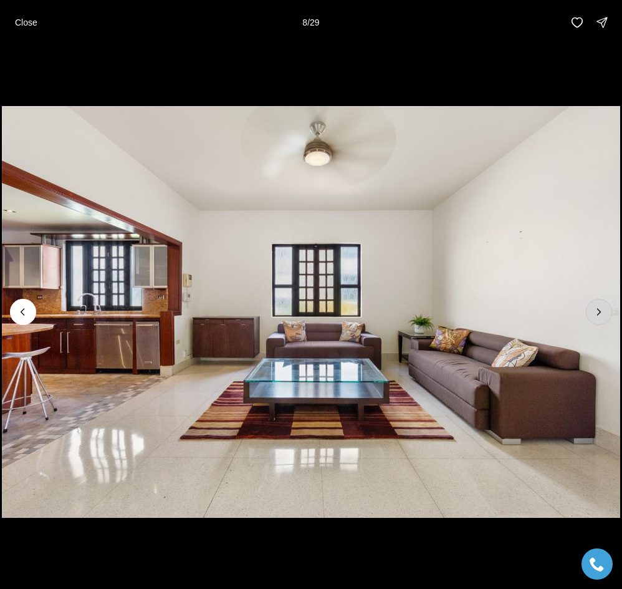
click at [596, 307] on icon "Next slide" at bounding box center [599, 312] width 12 height 12
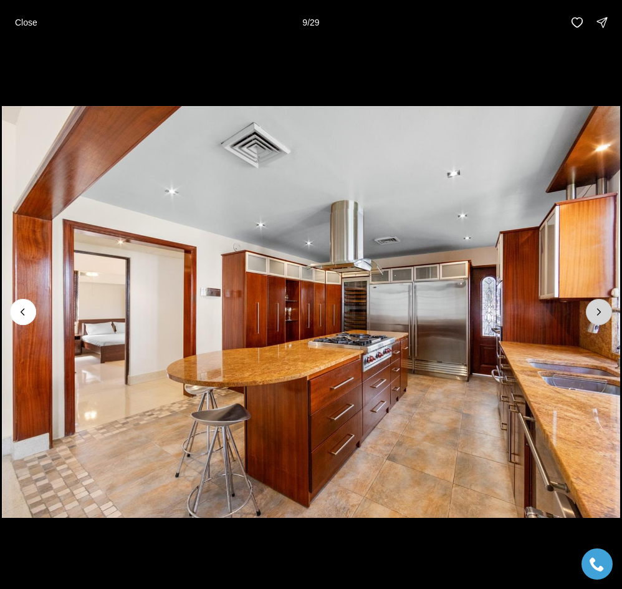
click at [596, 307] on icon "Next slide" at bounding box center [599, 312] width 12 height 12
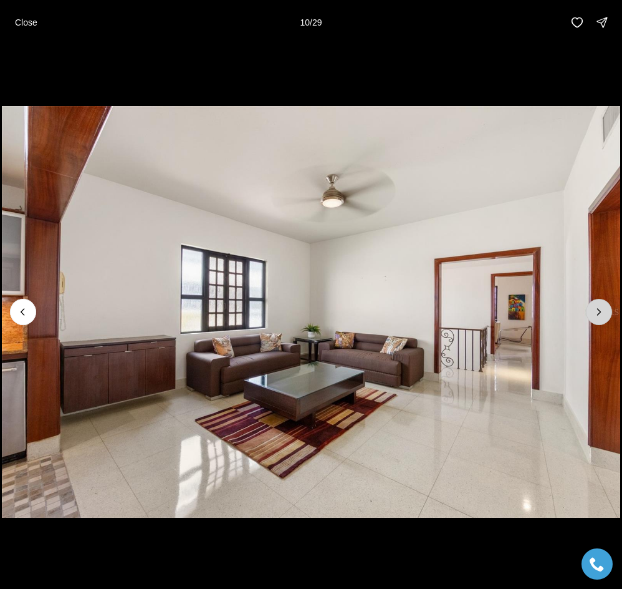
click at [596, 307] on icon "Next slide" at bounding box center [599, 312] width 12 height 12
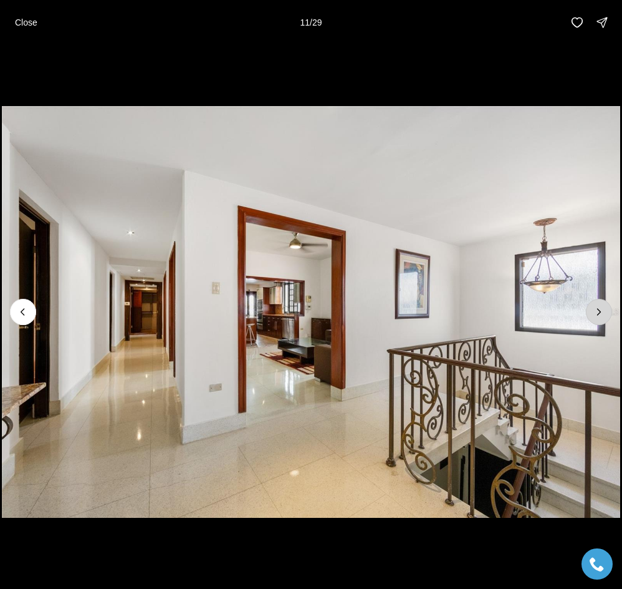
click at [596, 307] on icon "Next slide" at bounding box center [599, 312] width 12 height 12
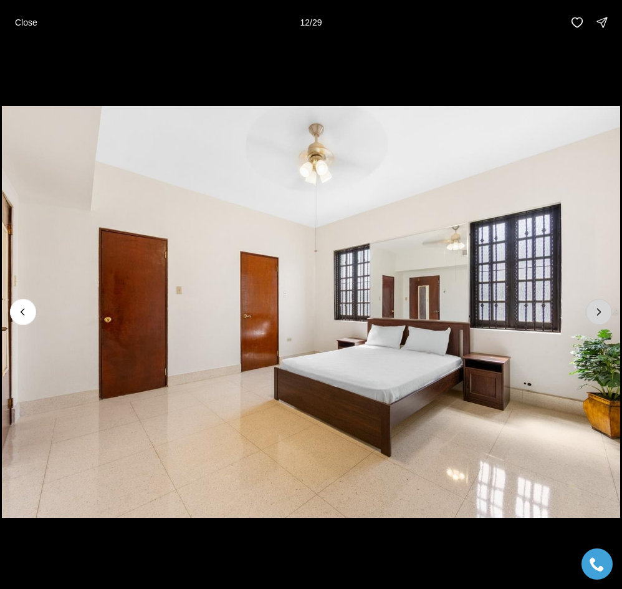
click at [596, 307] on icon "Next slide" at bounding box center [599, 312] width 12 height 12
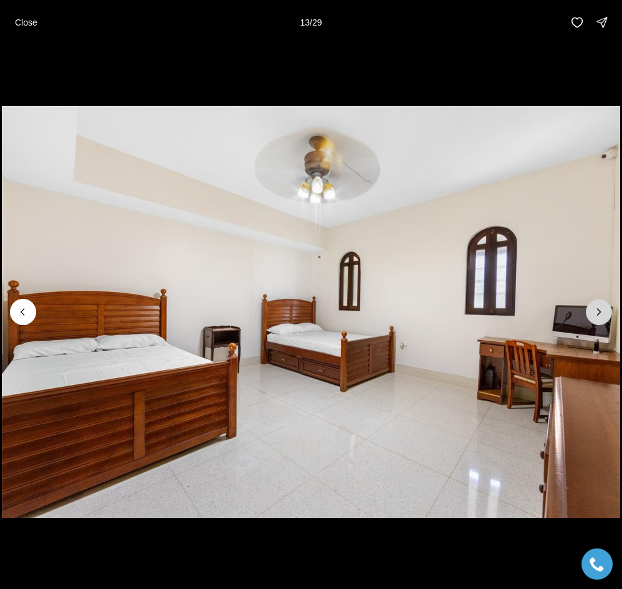
click at [596, 307] on icon "Next slide" at bounding box center [599, 312] width 12 height 12
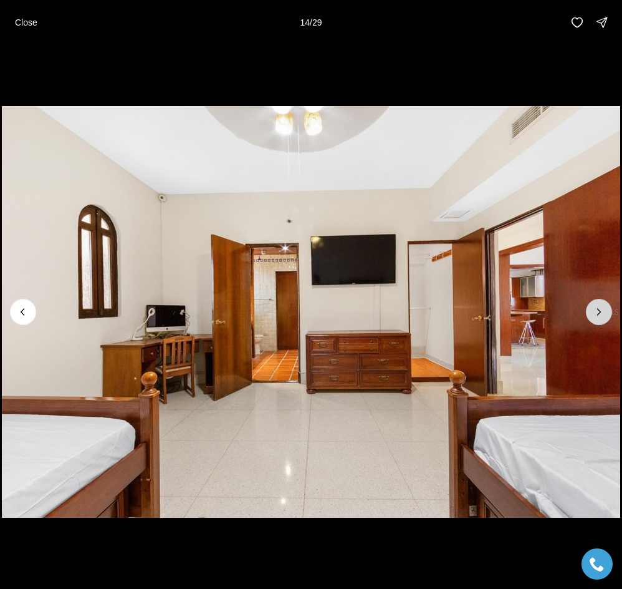
click at [596, 307] on icon "Next slide" at bounding box center [599, 312] width 12 height 12
